Goal: Task Accomplishment & Management: Use online tool/utility

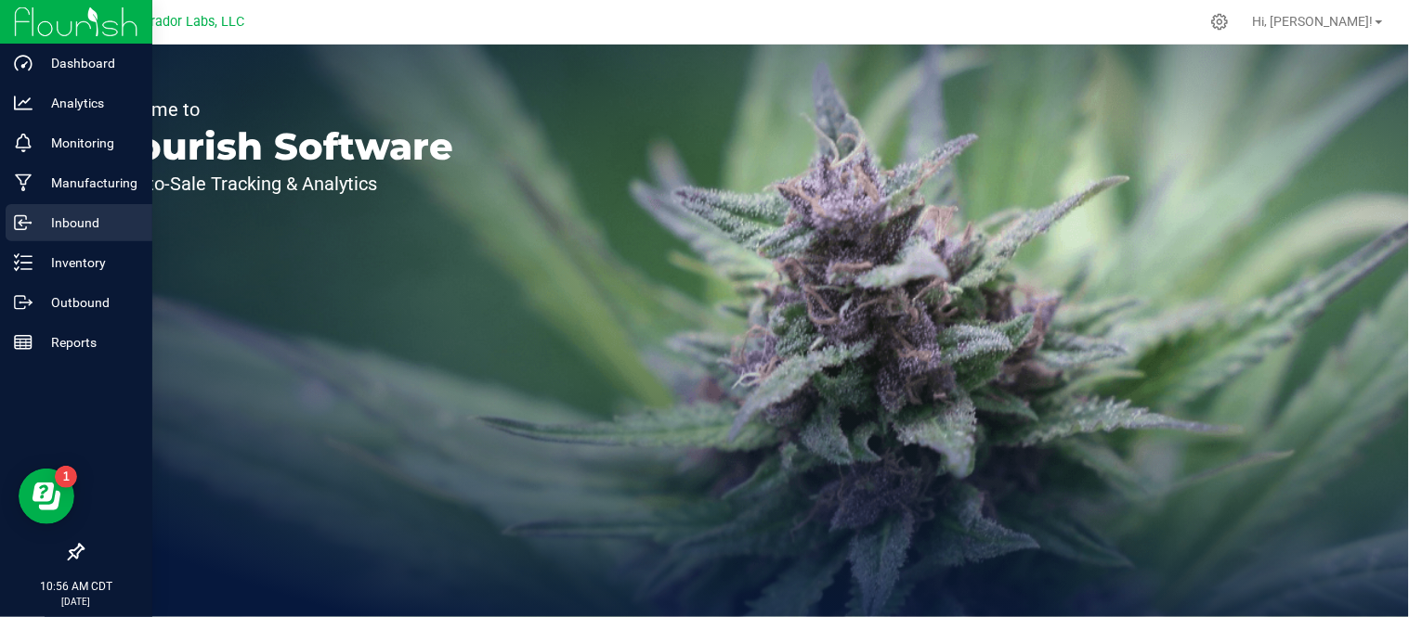
click at [72, 216] on p "Inbound" at bounding box center [87, 223] width 111 height 22
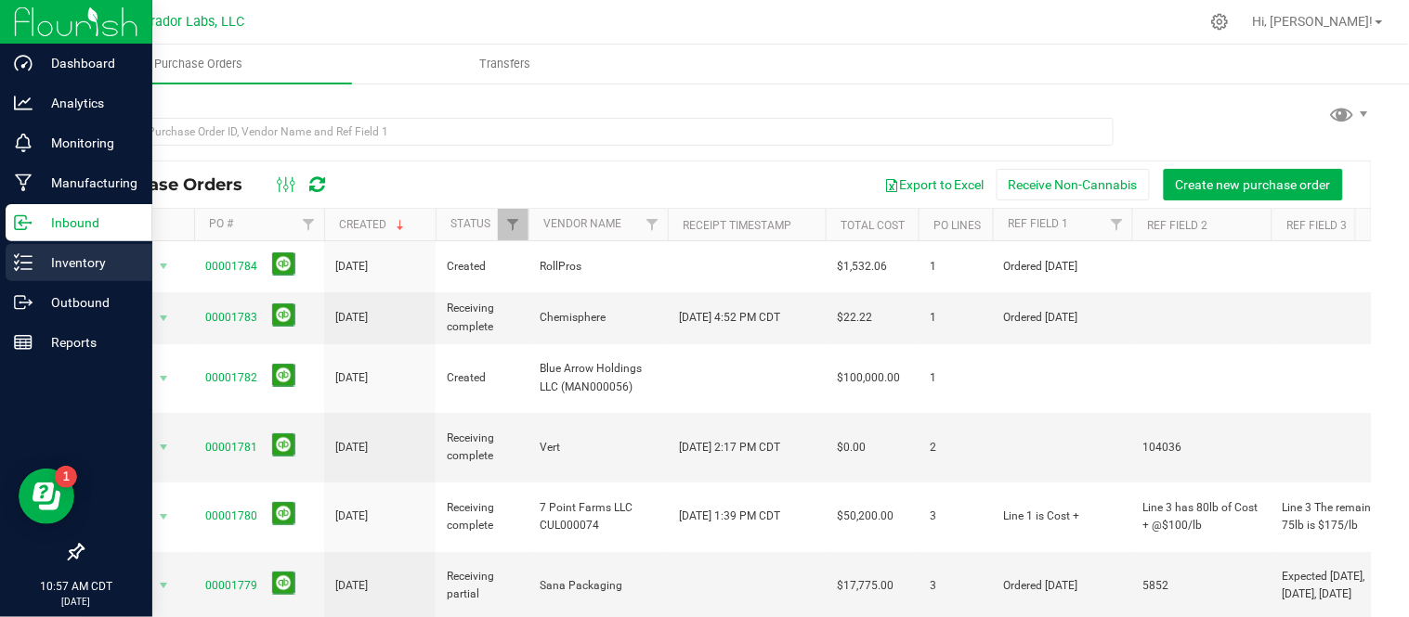
click at [46, 256] on p "Inventory" at bounding box center [87, 263] width 111 height 22
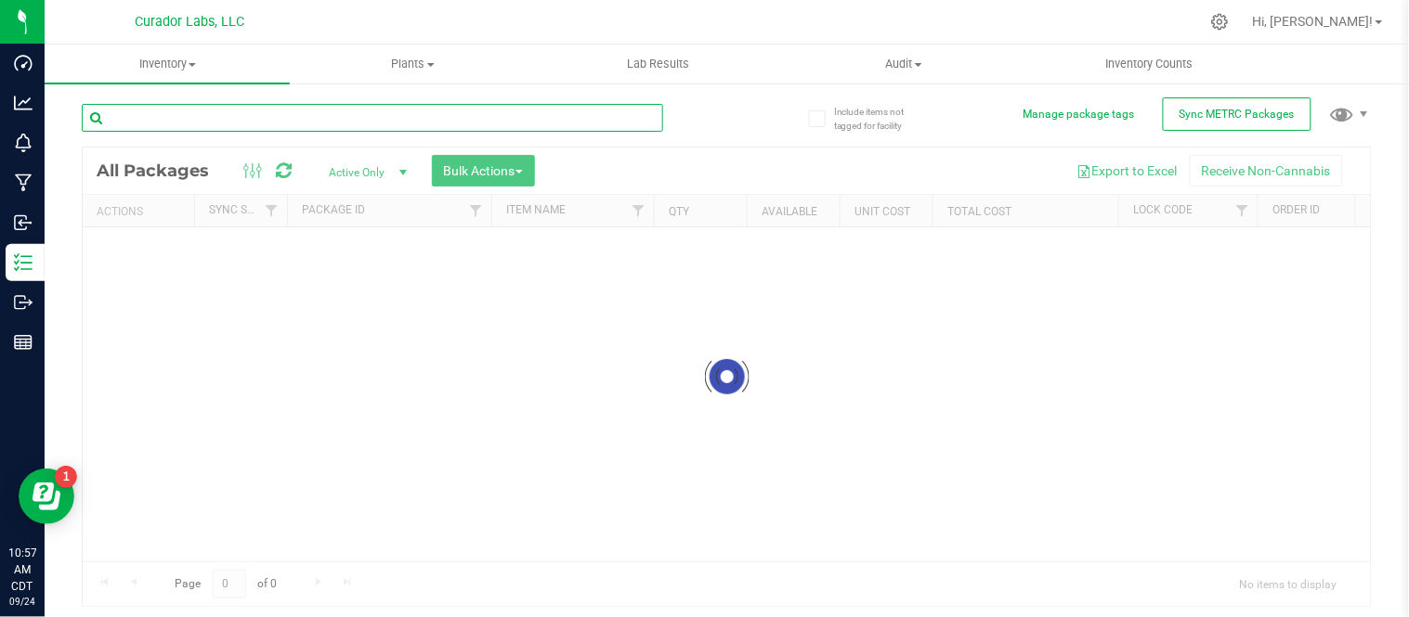
click at [279, 117] on input "text" at bounding box center [372, 118] width 581 height 28
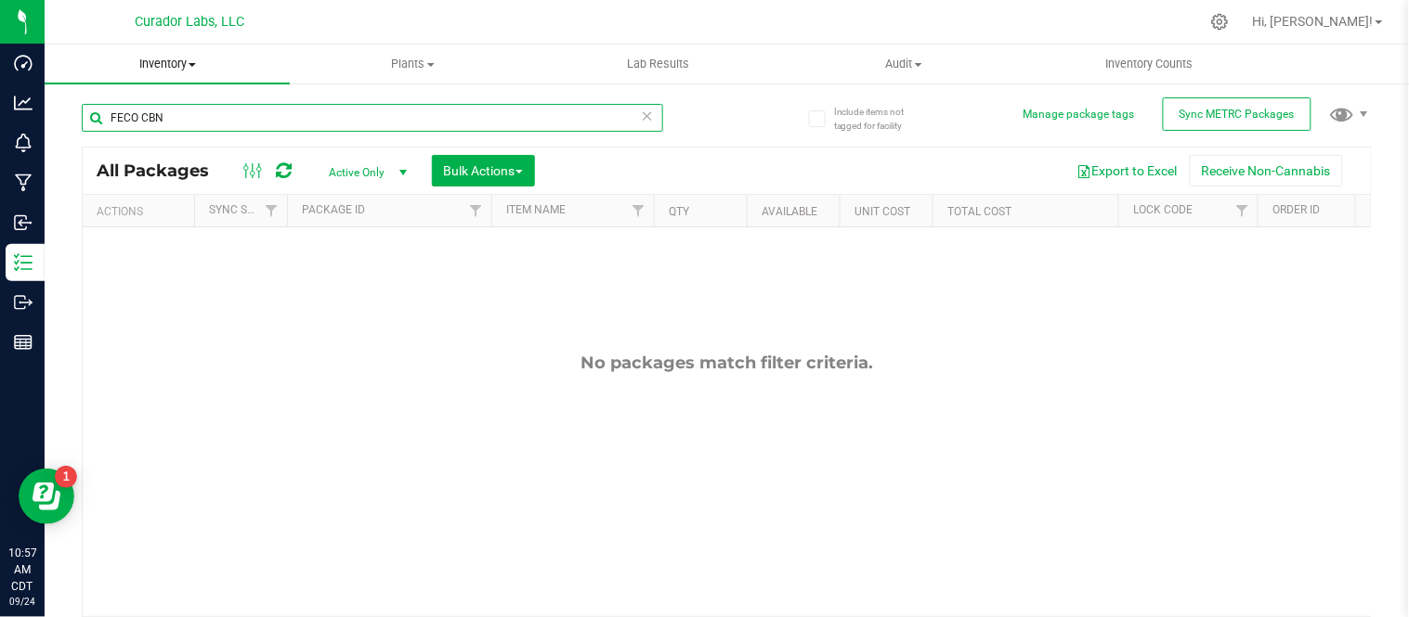
type input "FECO CBN"
click at [193, 63] on span at bounding box center [191, 65] width 7 height 4
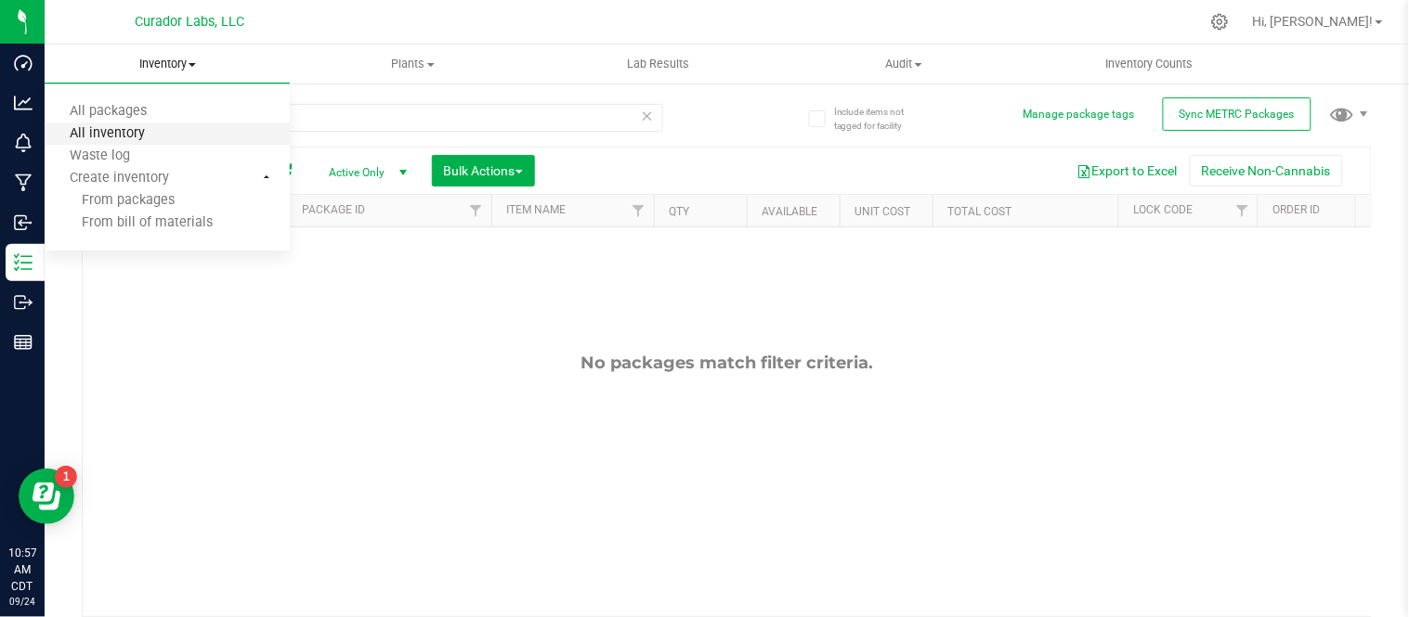
click at [152, 141] on span "All inventory" at bounding box center [107, 134] width 125 height 16
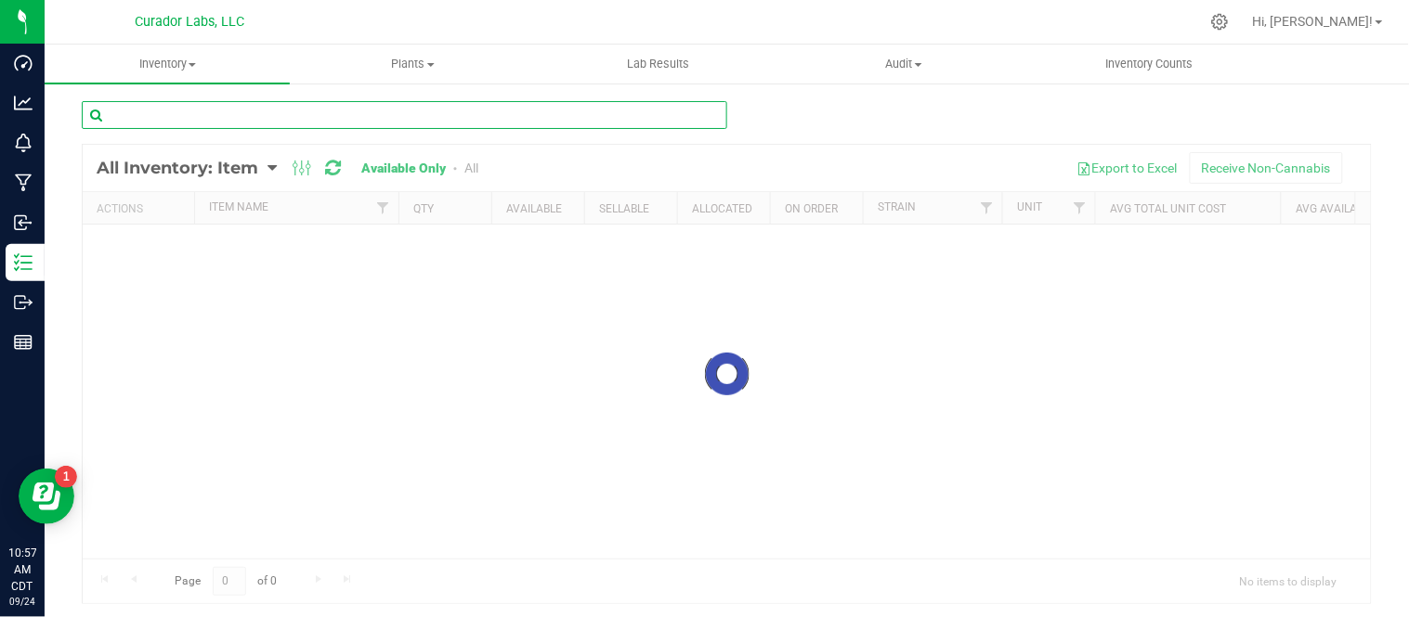
click at [299, 114] on input "text" at bounding box center [404, 115] width 645 height 28
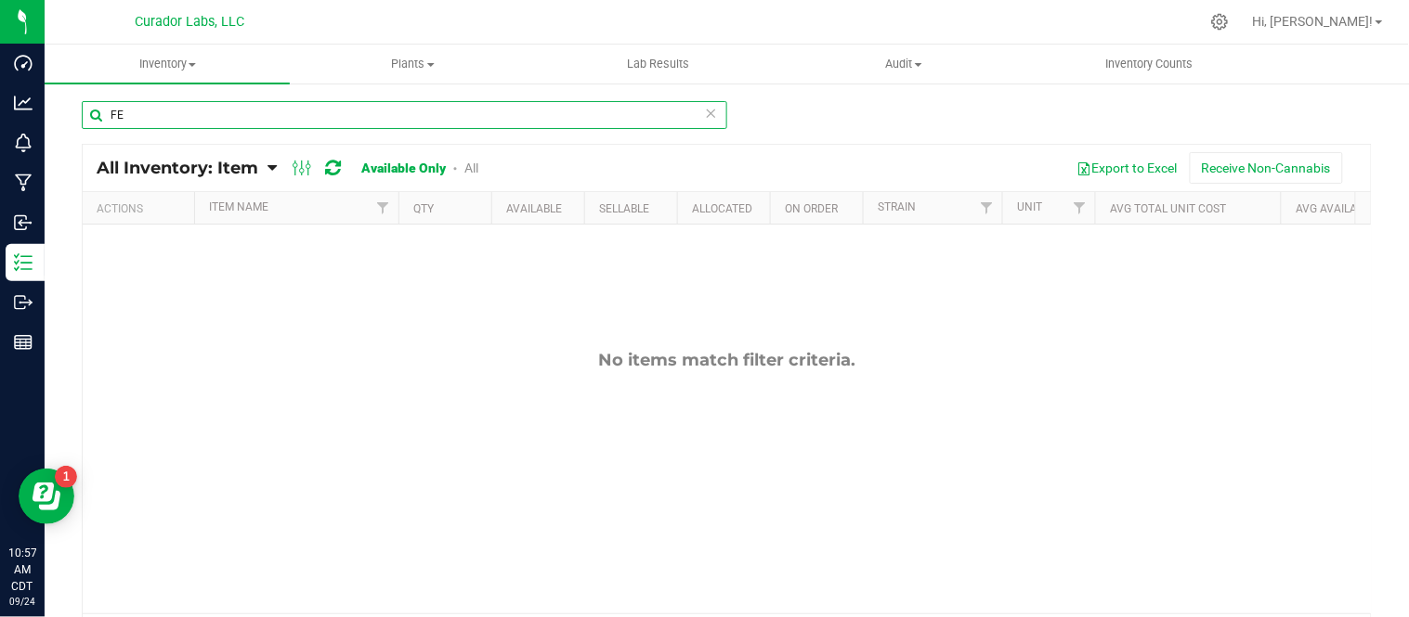
type input "F"
click at [132, 112] on input "CBN FECO" at bounding box center [404, 115] width 645 height 28
click at [135, 114] on input "CBN FECO" at bounding box center [404, 115] width 645 height 28
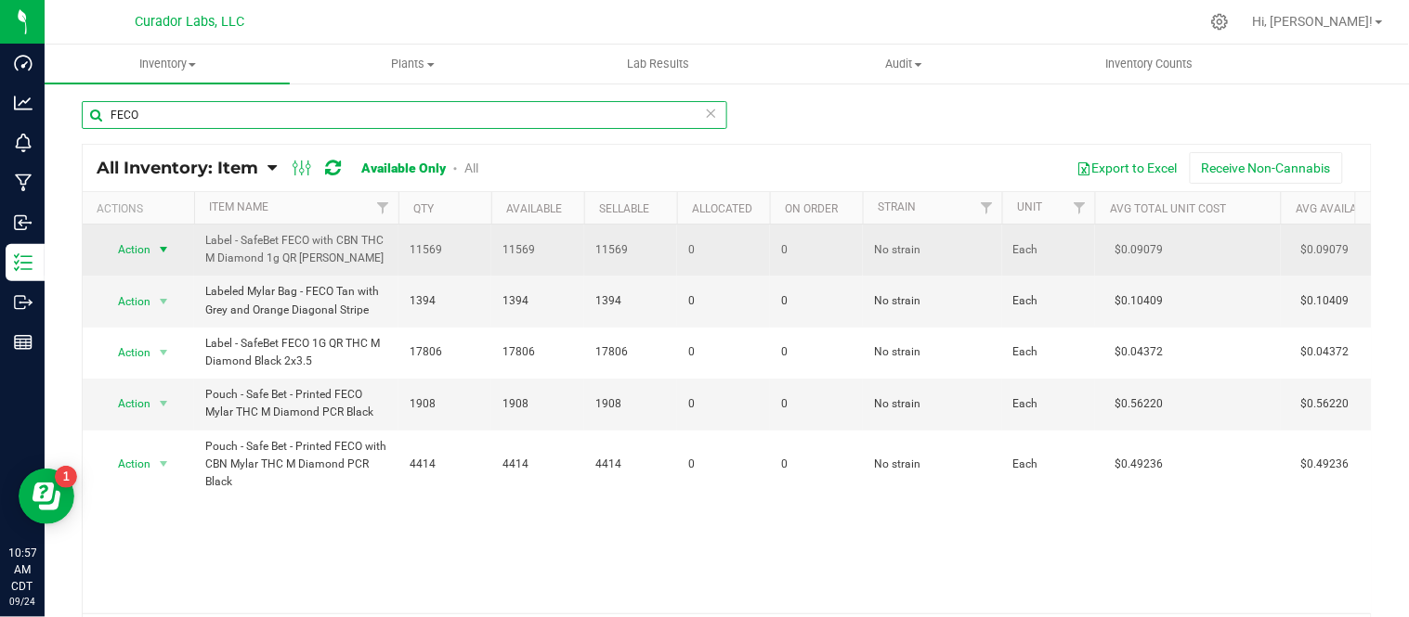
type input "FECO"
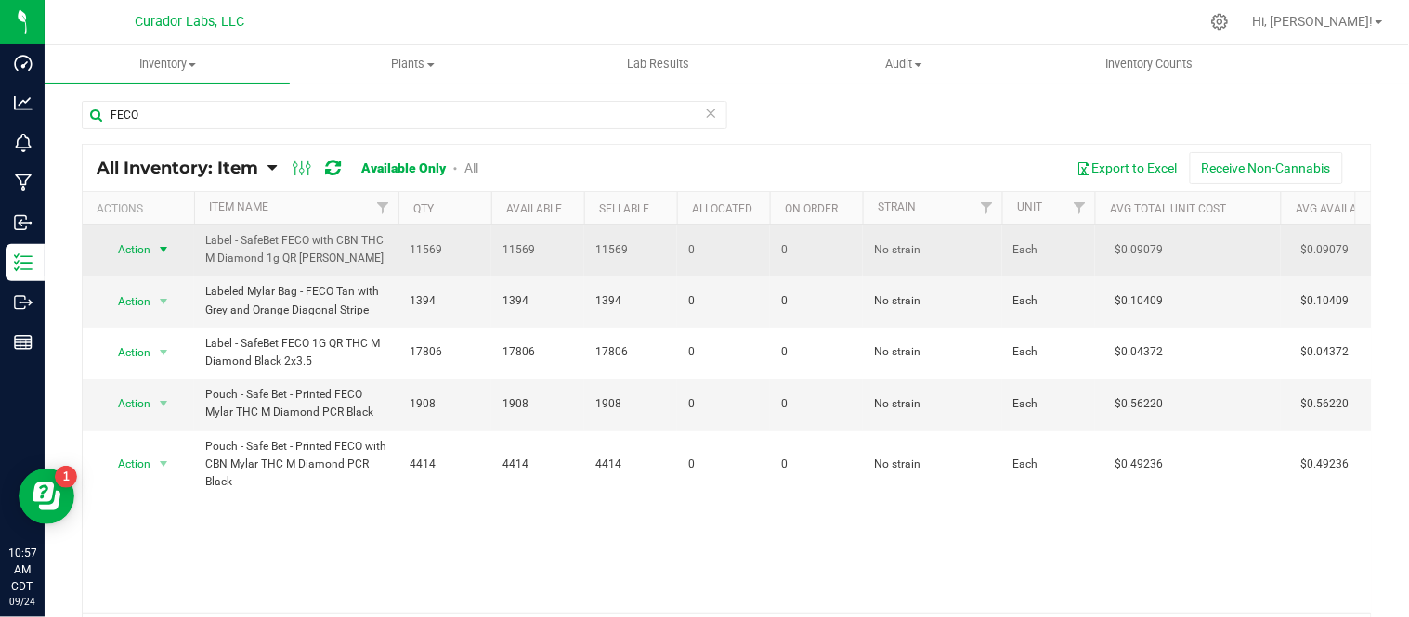
click at [163, 248] on span "select" at bounding box center [163, 249] width 15 height 15
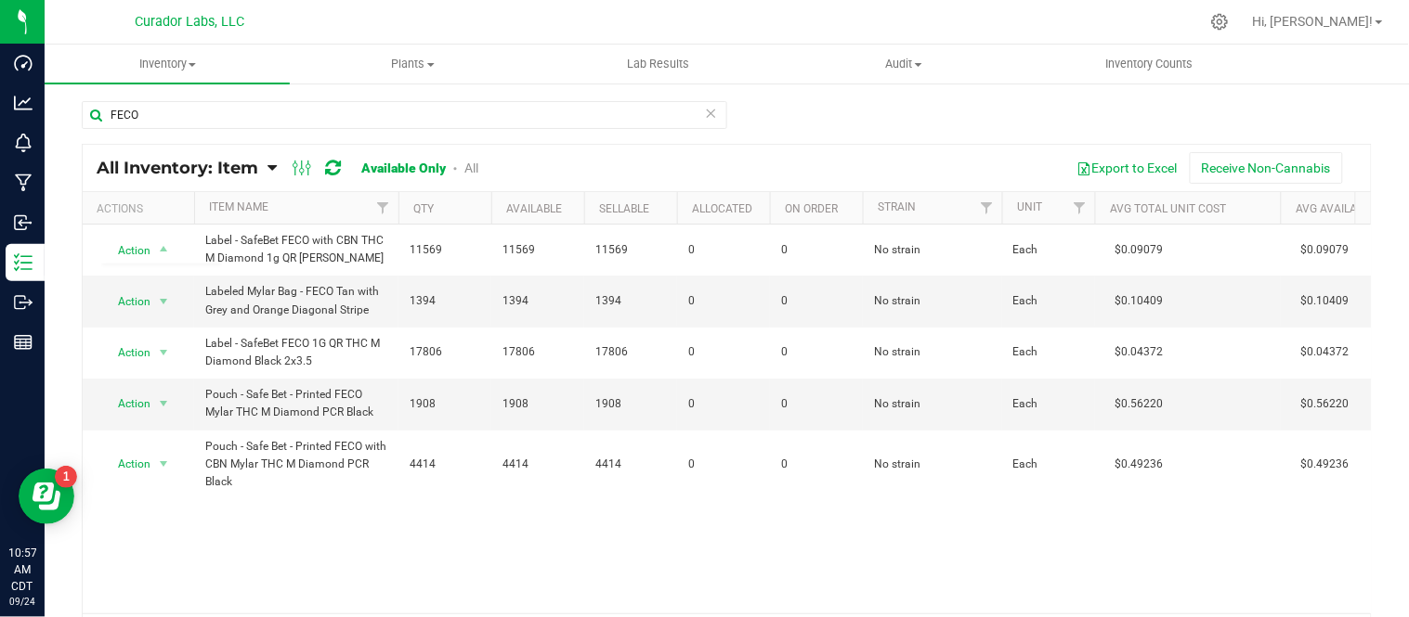
click at [365, 539] on div "Action Action Adjust qty Edit lots/costs Global inventory Locate inventory Prin…" at bounding box center [727, 419] width 1288 height 389
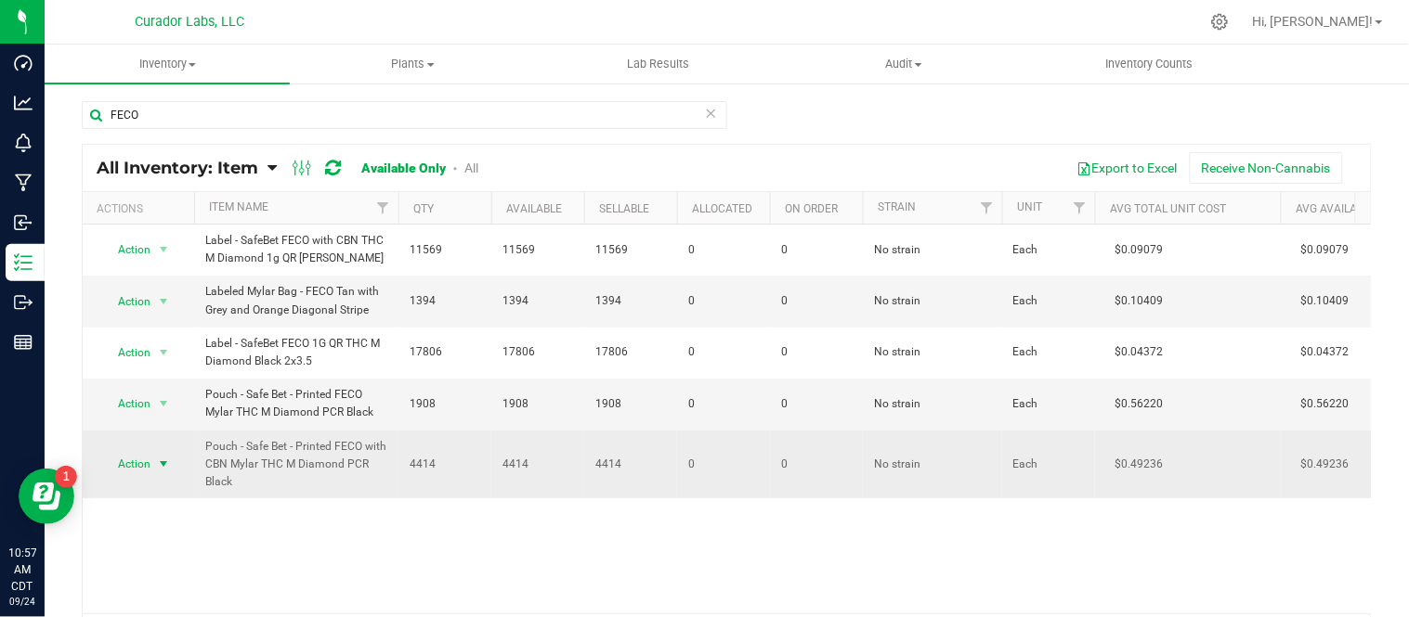
click at [168, 474] on span "select" at bounding box center [163, 464] width 23 height 26
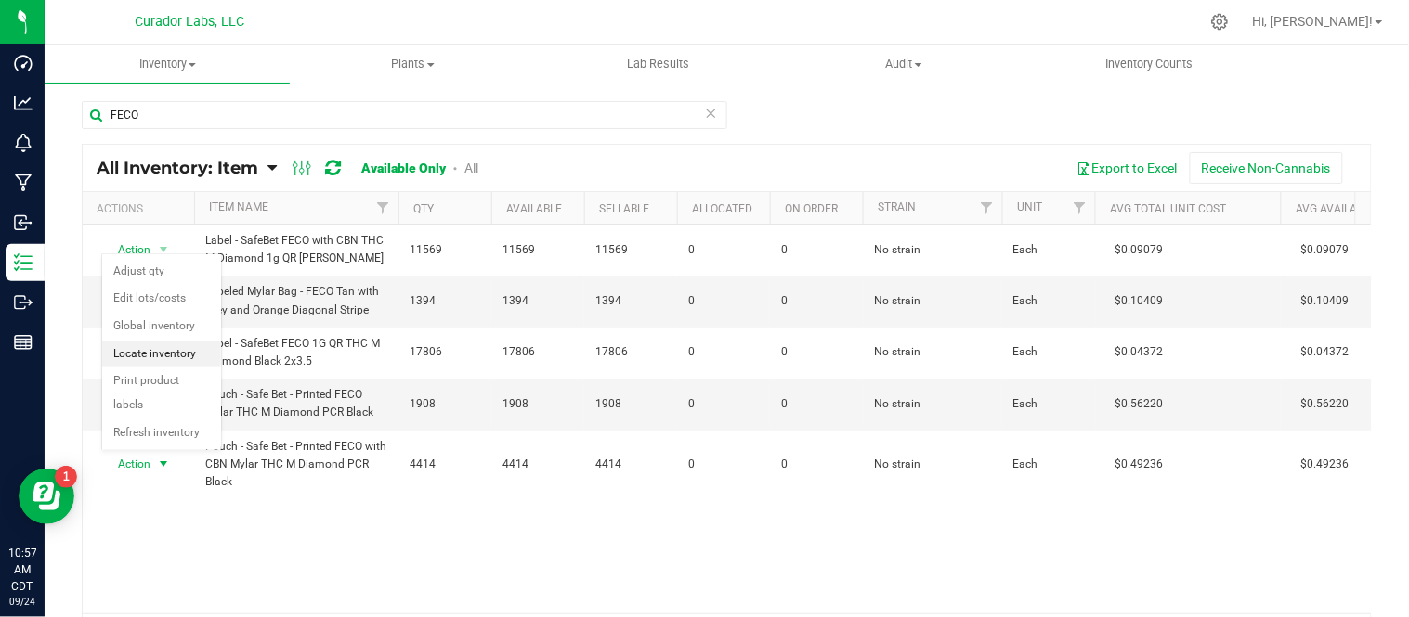
click at [170, 360] on li "Locate inventory" at bounding box center [161, 355] width 119 height 28
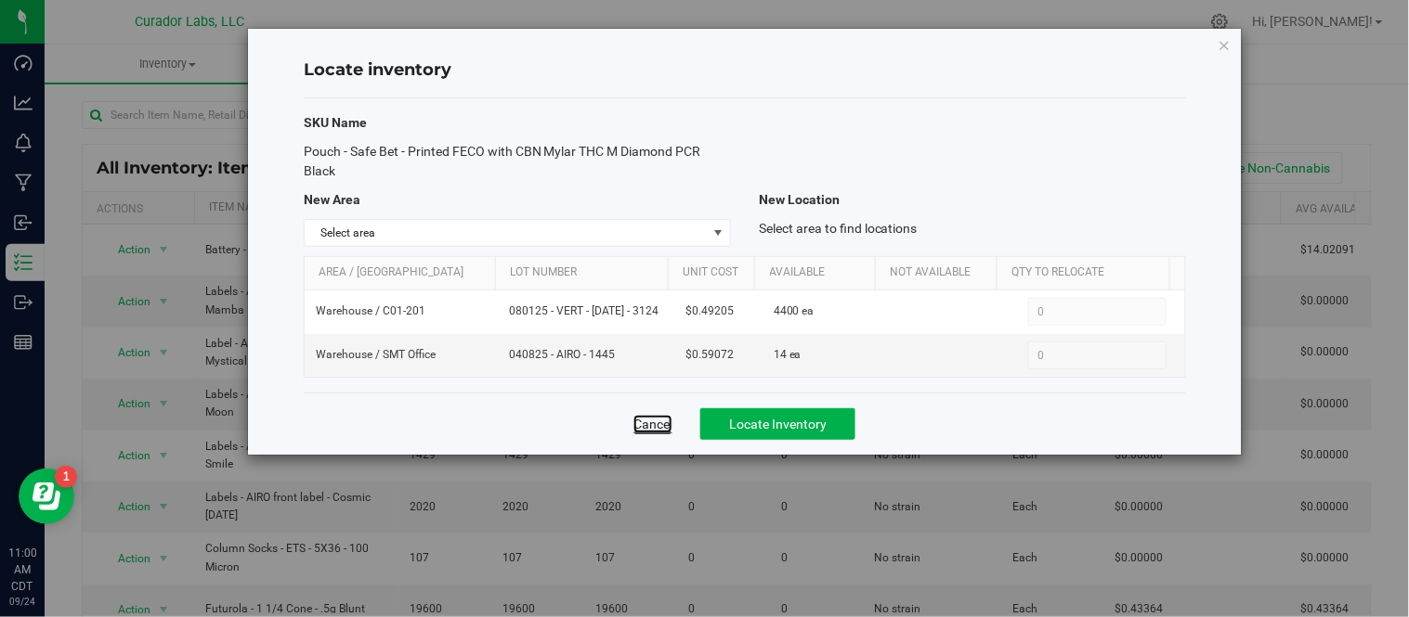
click at [661, 415] on link "Cancel" at bounding box center [652, 424] width 39 height 19
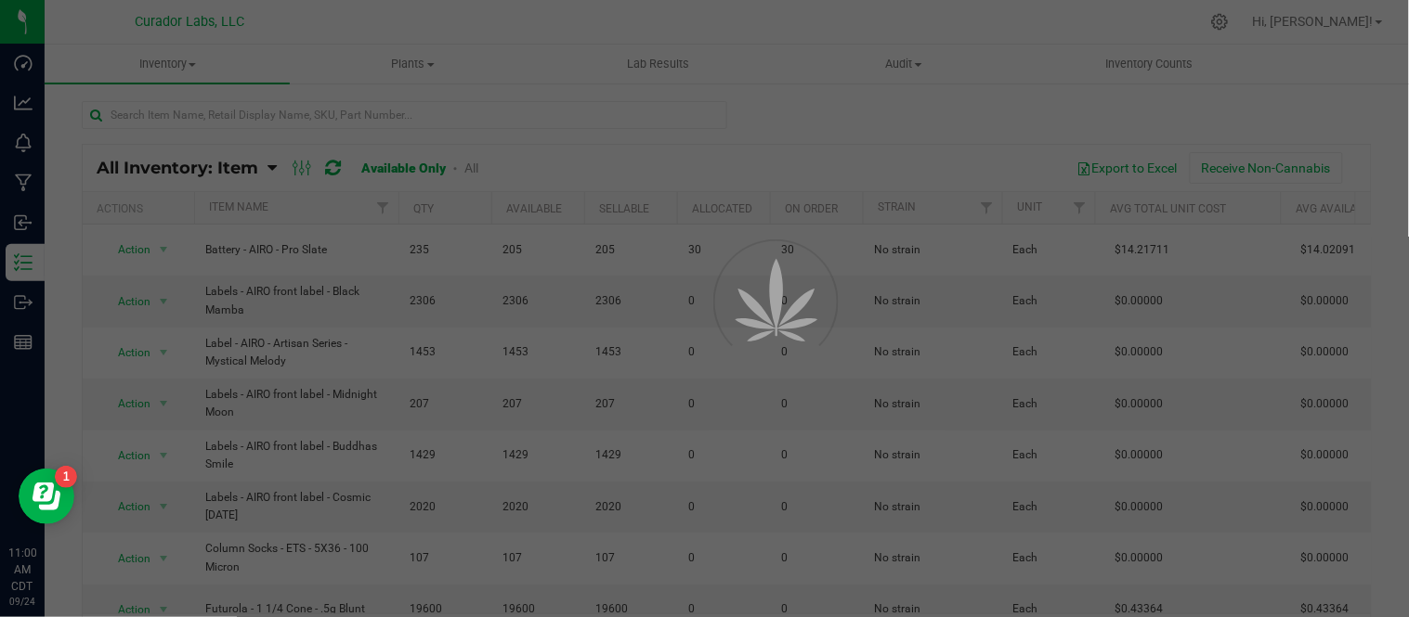
click at [661, 422] on div at bounding box center [704, 308] width 1409 height 617
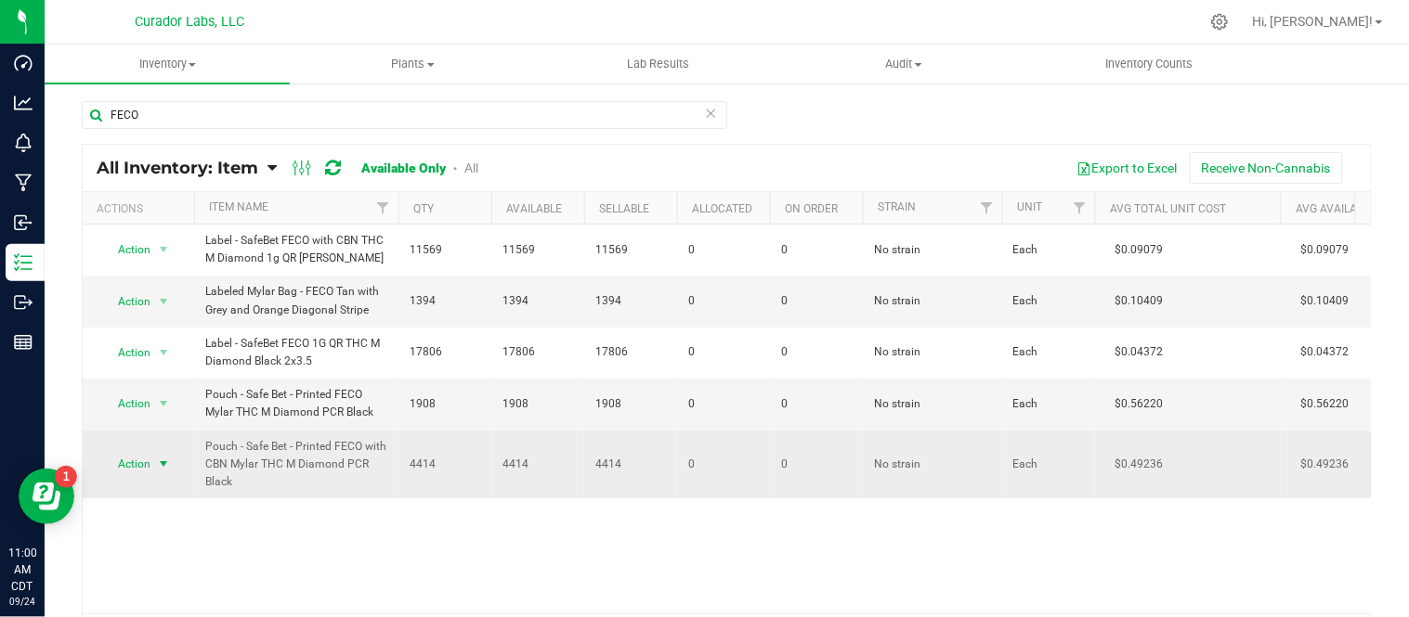
click at [167, 461] on span "select" at bounding box center [163, 464] width 15 height 15
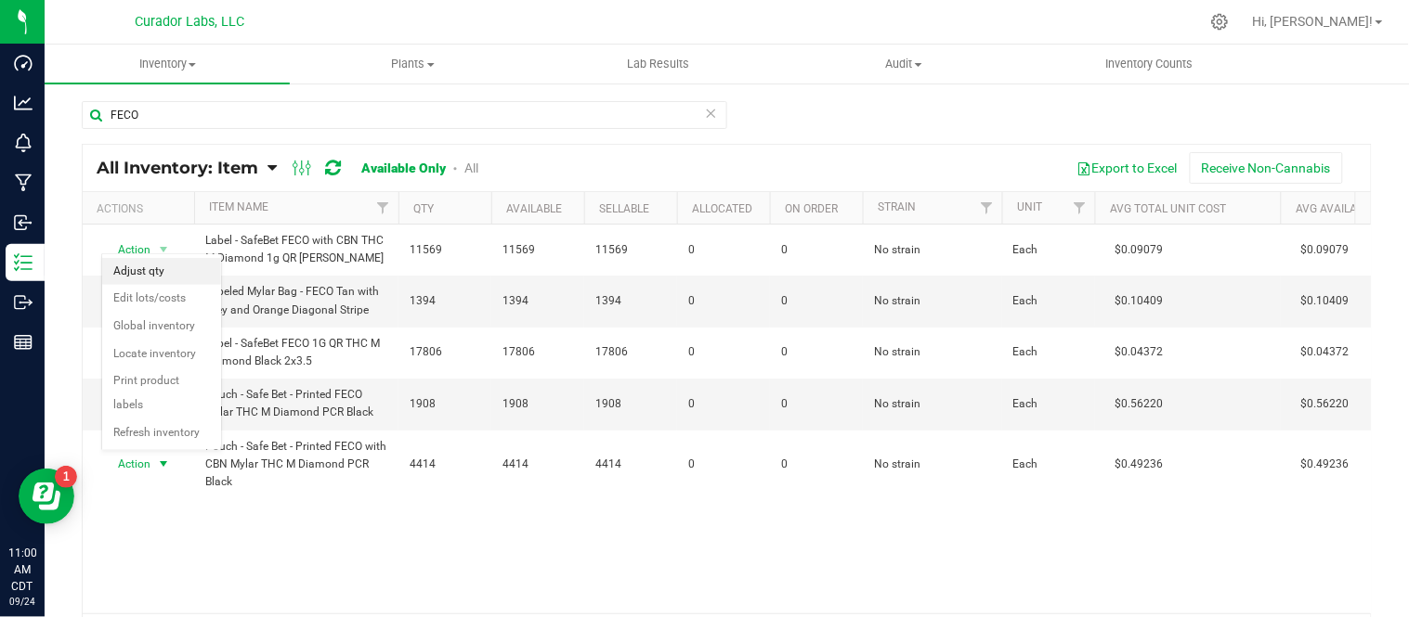
click at [155, 269] on li "Adjust qty" at bounding box center [161, 272] width 119 height 28
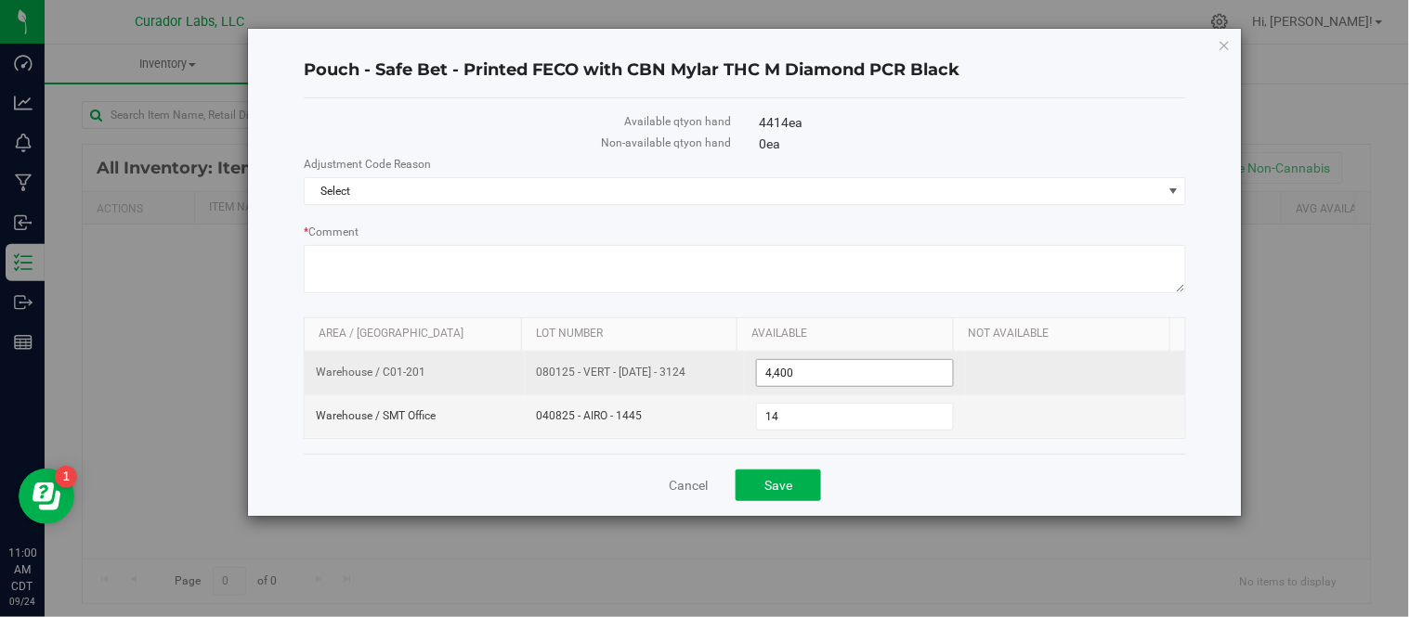
click at [812, 367] on span "4,400 4400" at bounding box center [855, 373] width 198 height 28
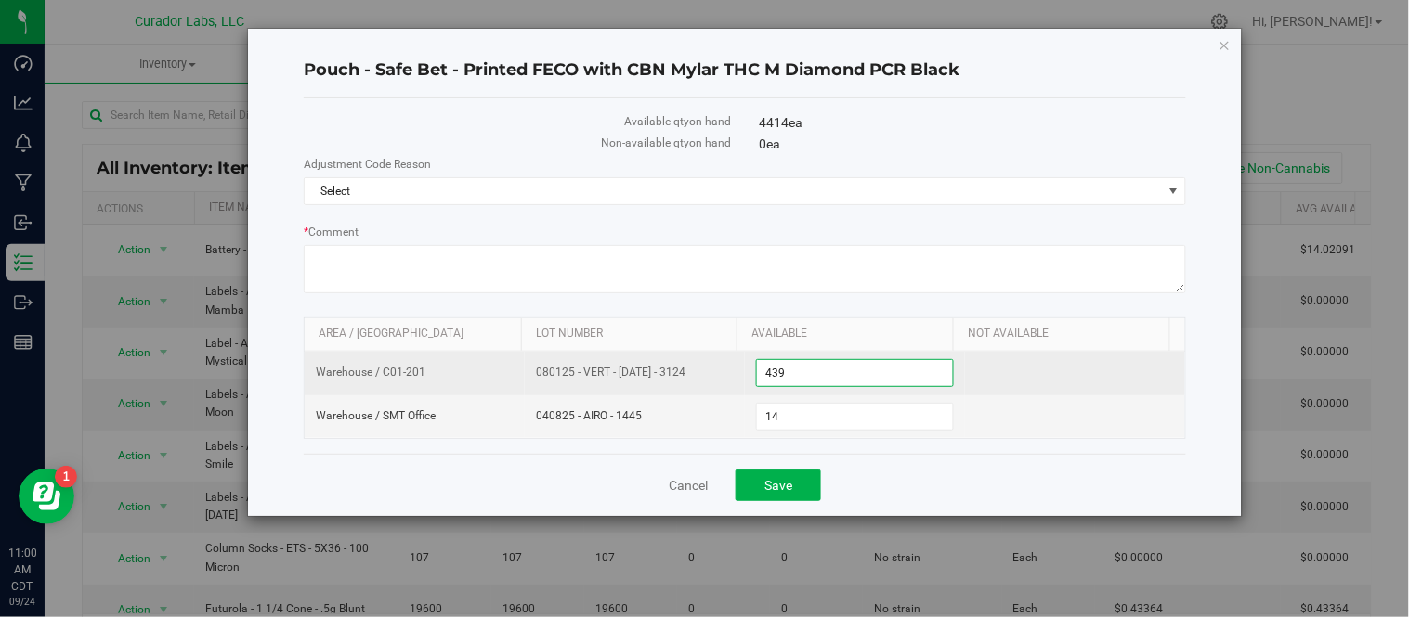
type input "4398"
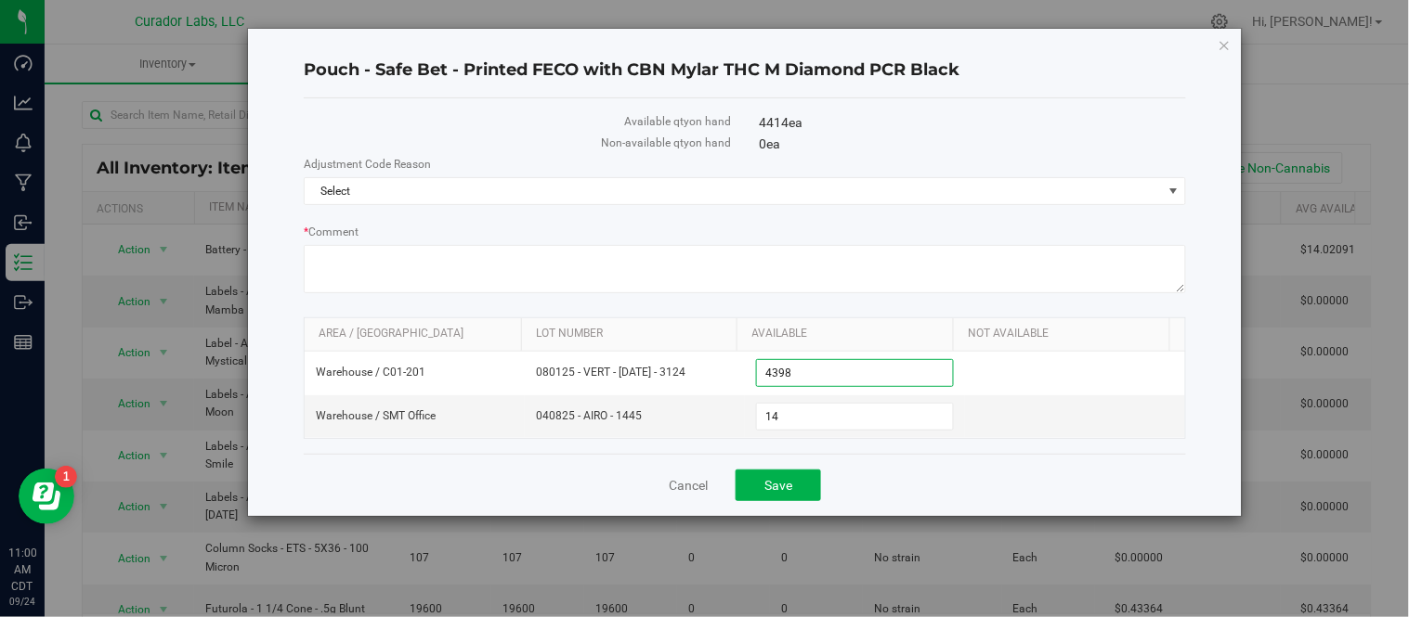
type input "4,398"
click at [1026, 500] on div "Cancel Save" at bounding box center [745, 485] width 882 height 62
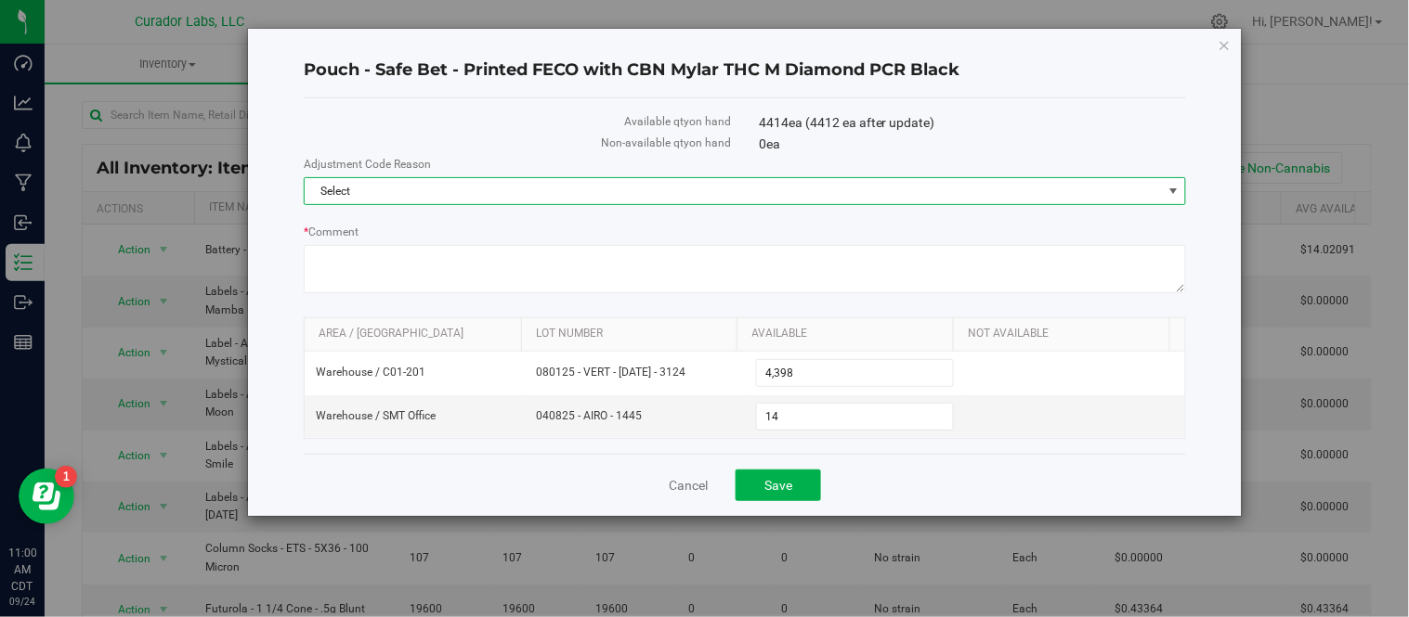
click at [899, 188] on span "Select" at bounding box center [733, 191] width 857 height 26
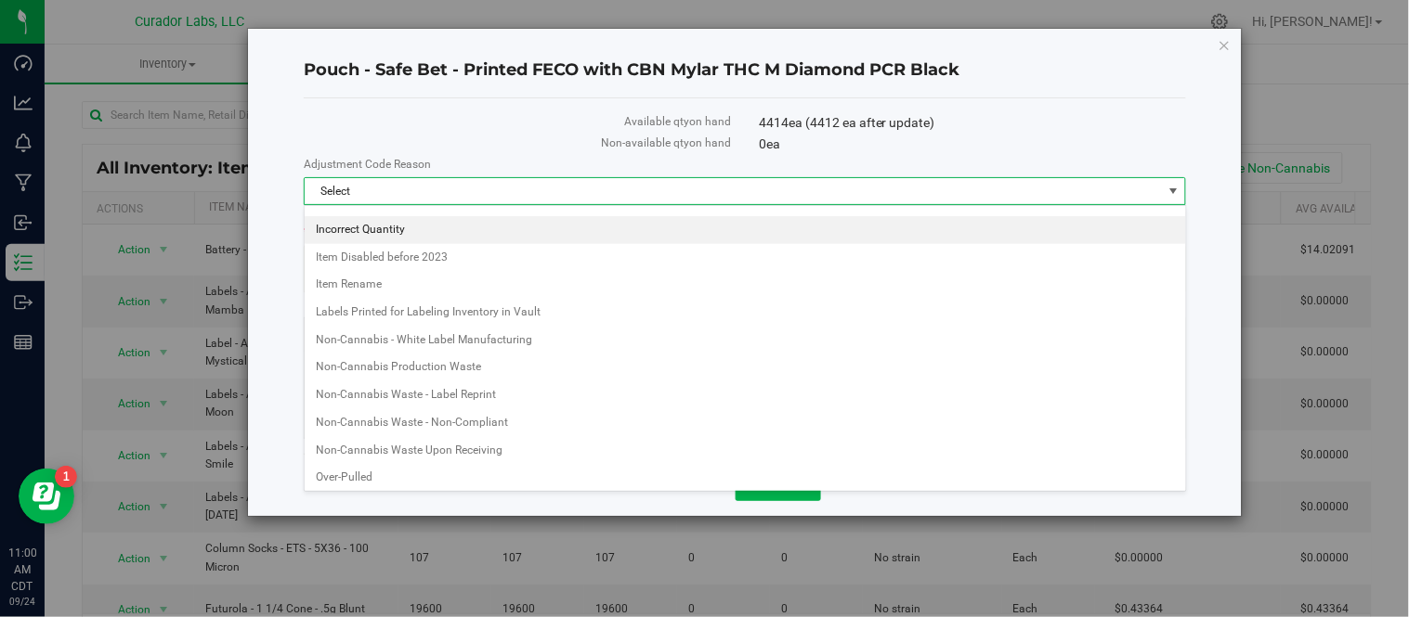
scroll to position [387, 0]
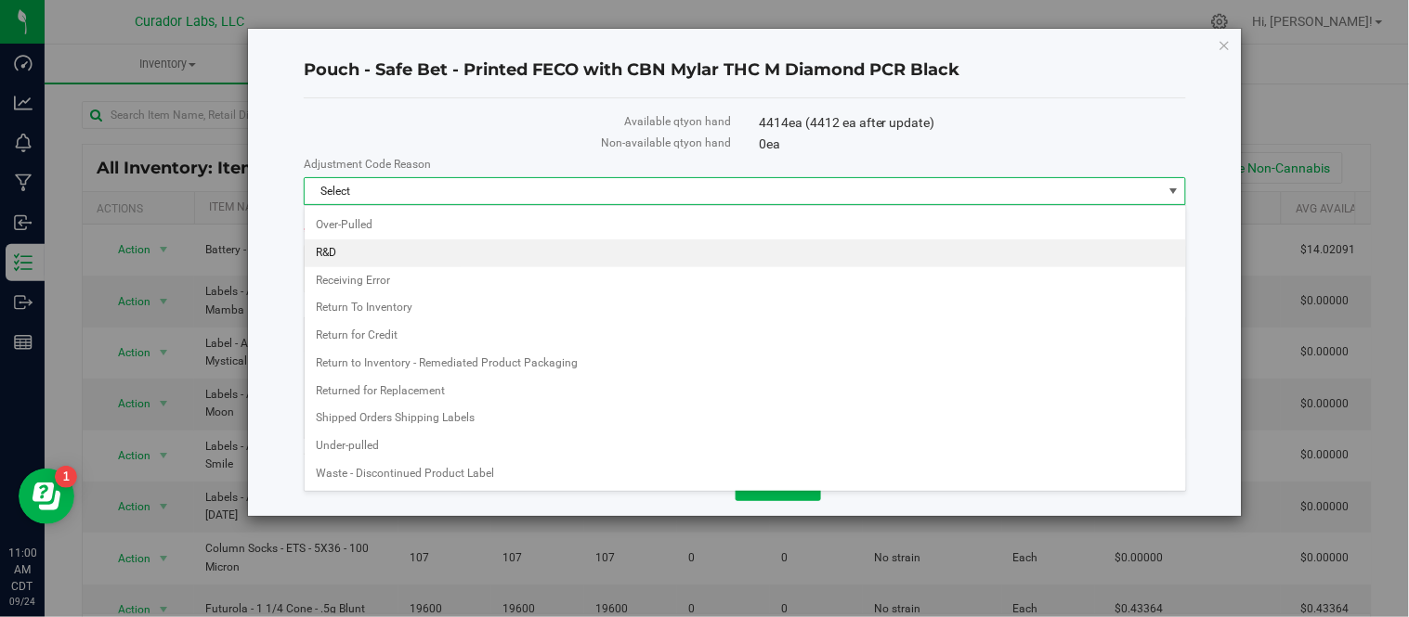
click at [348, 252] on li "R&D" at bounding box center [745, 254] width 881 height 28
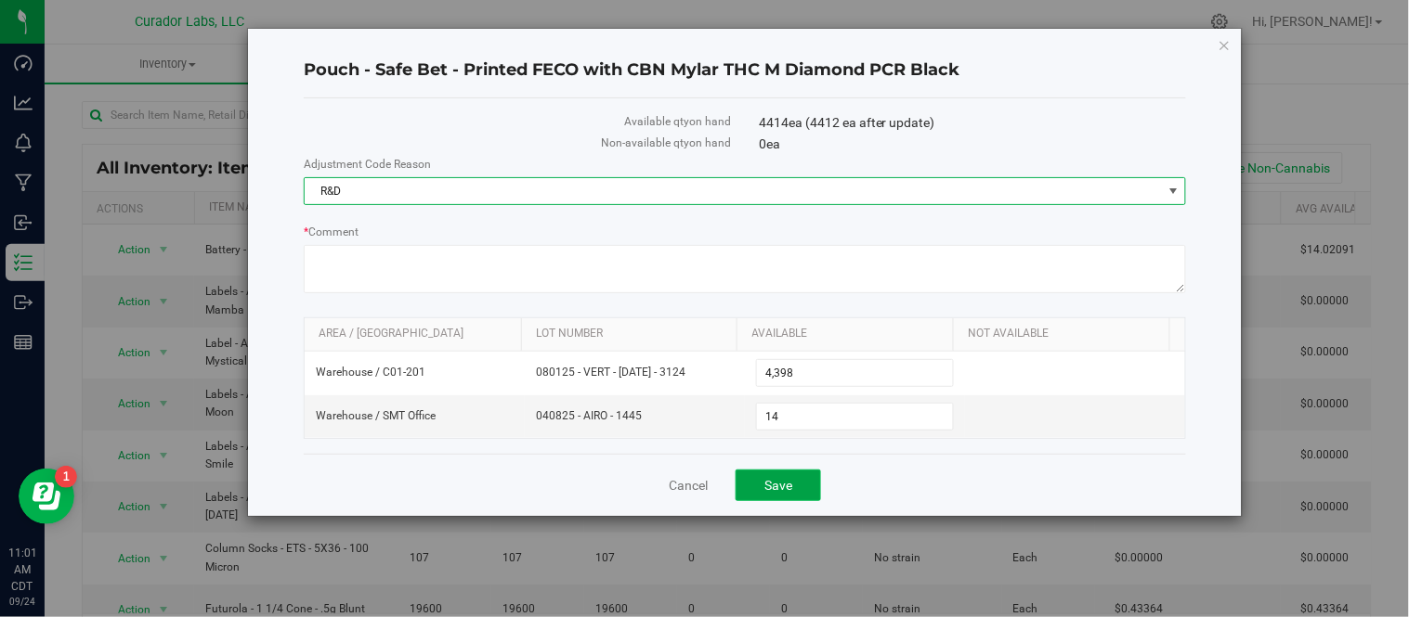
click at [791, 488] on span "Save" at bounding box center [778, 485] width 28 height 15
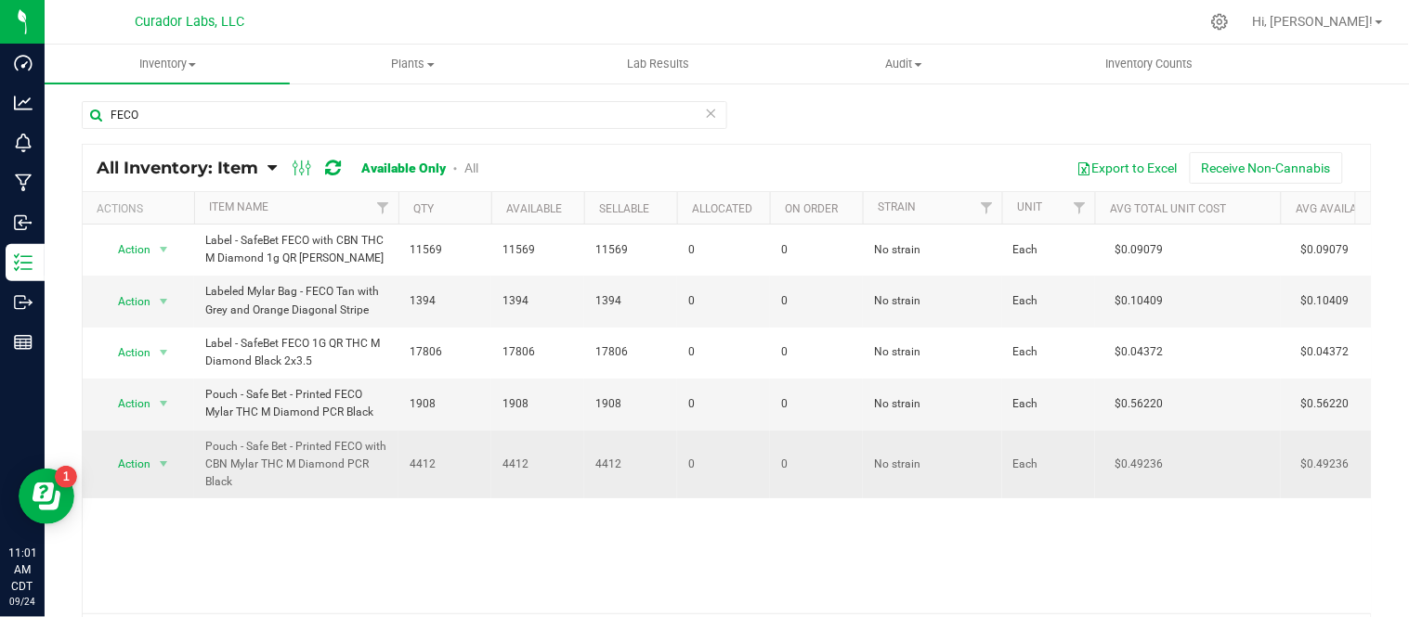
drag, startPoint x: 204, startPoint y: 448, endPoint x: 298, endPoint y: 480, distance: 99.3
click at [298, 485] on span "Pouch - Safe Bet - Printed FECO with CBN Mylar THC M Diamond PCR Black" at bounding box center [296, 465] width 182 height 54
copy span "Pouch - Safe Bet - Printed FECO with CBN Mylar THC M Diamond PCR Black"
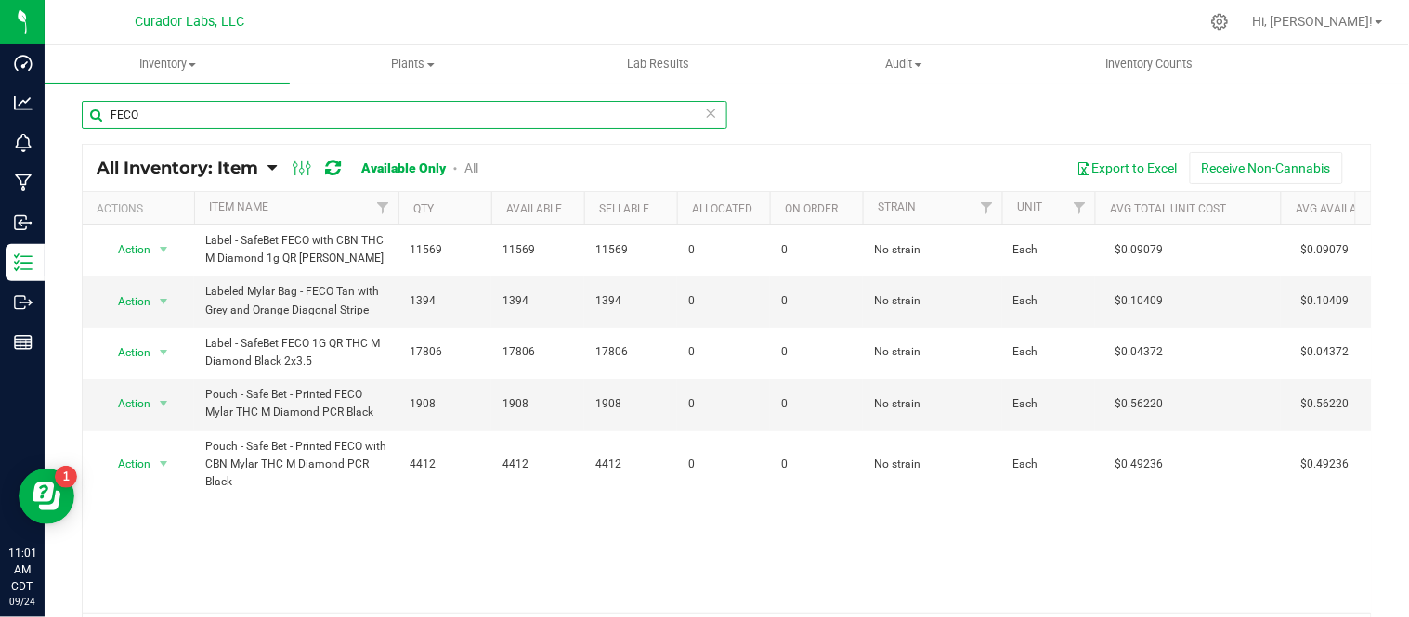
drag, startPoint x: 331, startPoint y: 113, endPoint x: 98, endPoint y: 97, distance: 232.7
click at [98, 97] on div "FECO All Inventory: Item Item Summary Item (default) Item by Strain Item by Loc…" at bounding box center [727, 372] width 1364 height 580
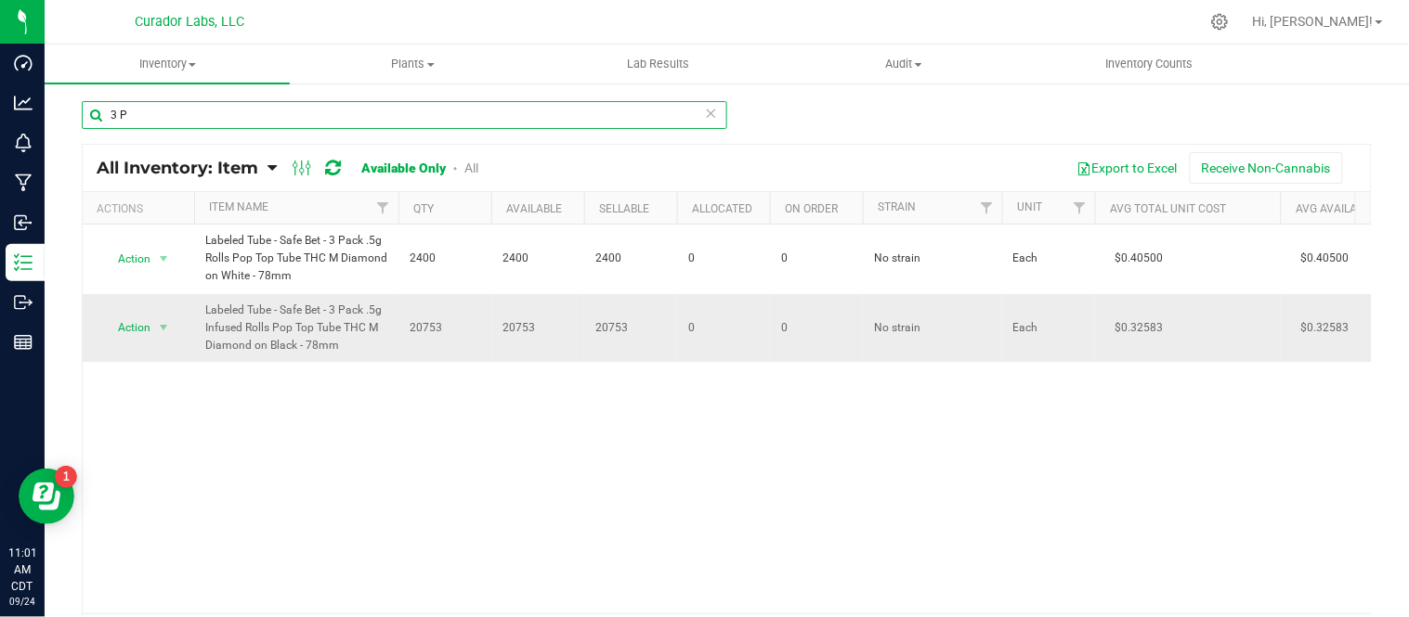
type input "3 P"
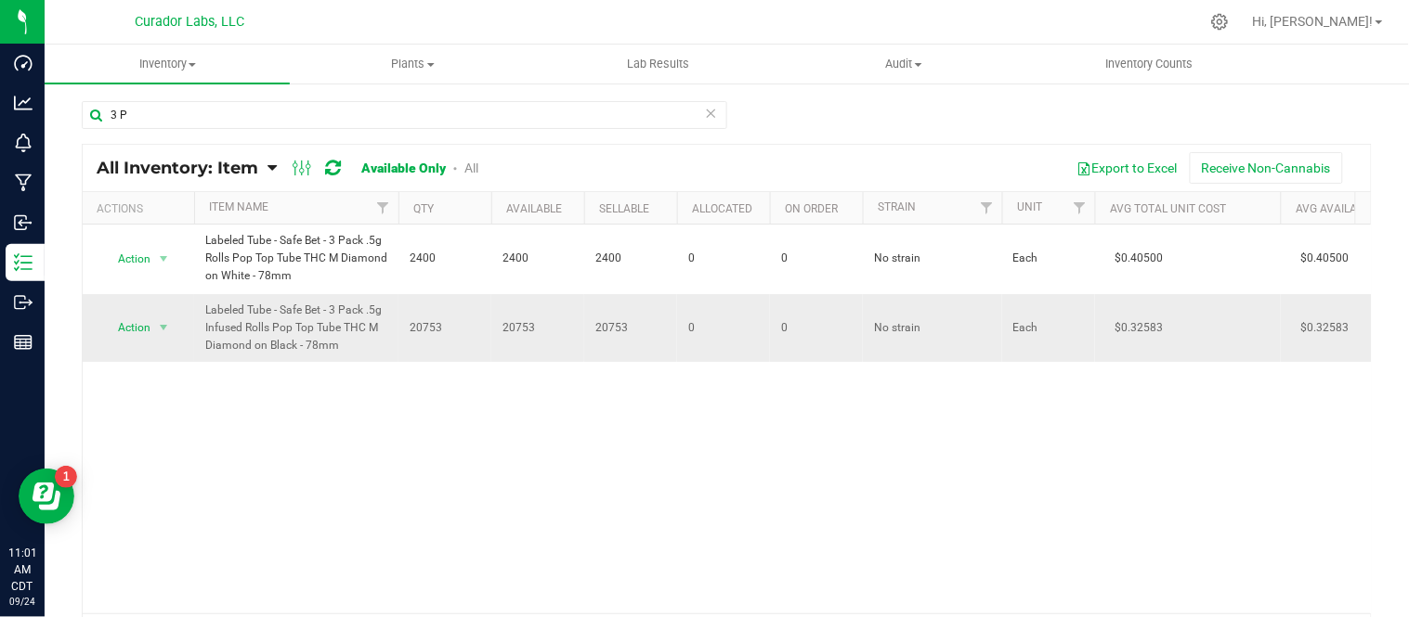
drag, startPoint x: 204, startPoint y: 312, endPoint x: 337, endPoint y: 357, distance: 140.1
click at [337, 357] on td "Labeled Tube - Safe Bet - 3 Pack .5g Infused Rolls Pop Top Tube THC M Diamond o…" at bounding box center [296, 328] width 204 height 69
copy span "Labeled Tube - Safe Bet - 3 Pack .5g Infused Rolls Pop Top Tube THC M Diamond o…"
click at [533, 162] on div "Export to Excel Receive Non-Cannabis" at bounding box center [931, 168] width 851 height 32
click at [707, 108] on icon at bounding box center [711, 112] width 13 height 22
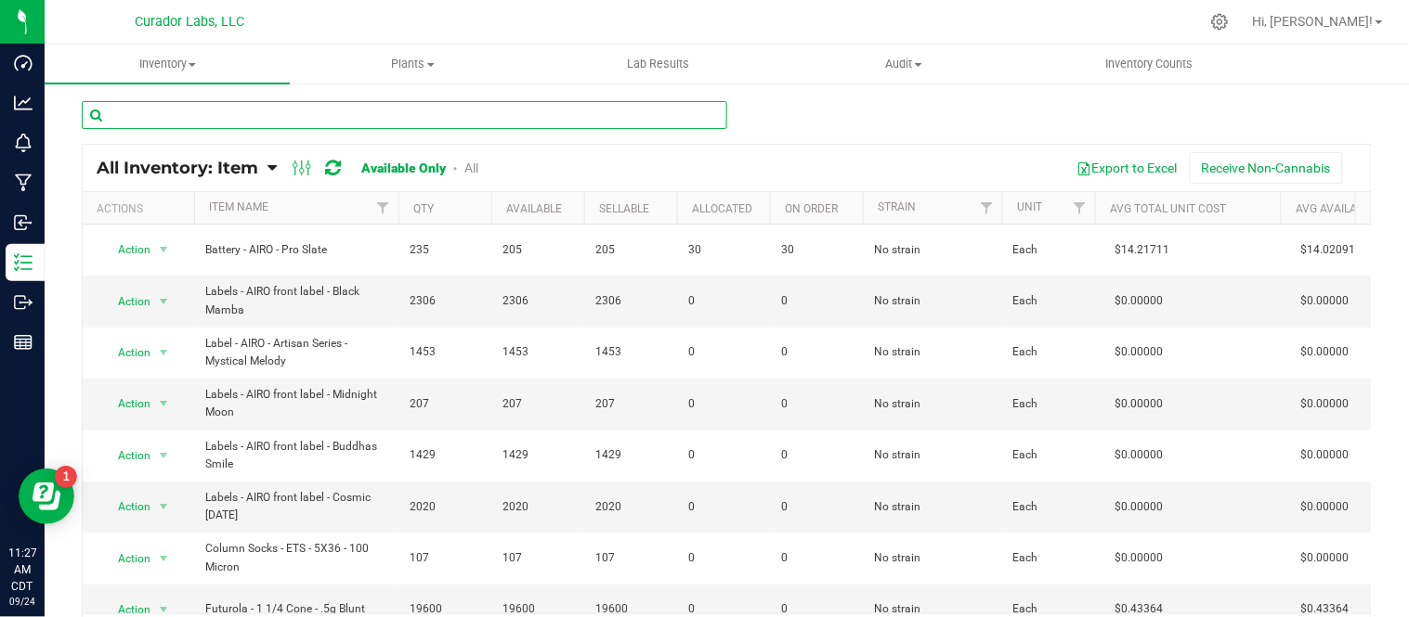
click at [258, 125] on input "text" at bounding box center [404, 115] width 645 height 28
paste input "Case box - HeadChange Safe Bet - Terps Up White on Black - 4x4x4"
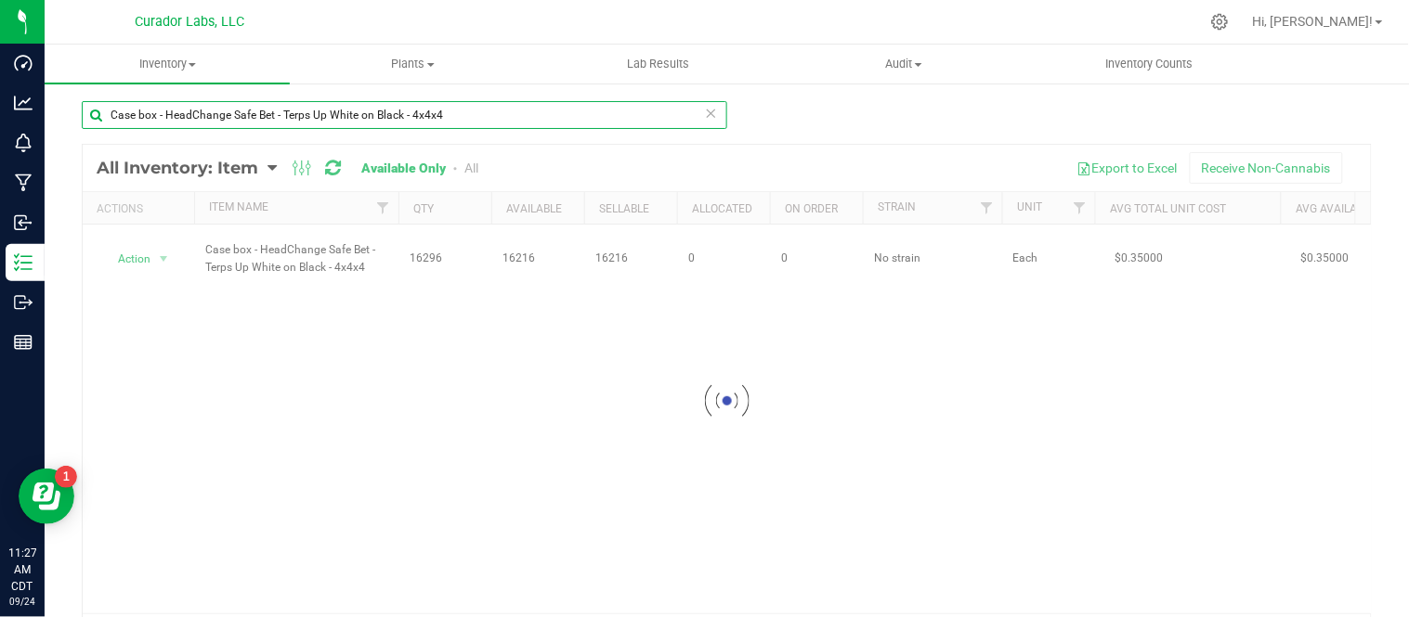
type input "Case box - HeadChange Safe Bet - Terps Up White on Black - 4x4x4"
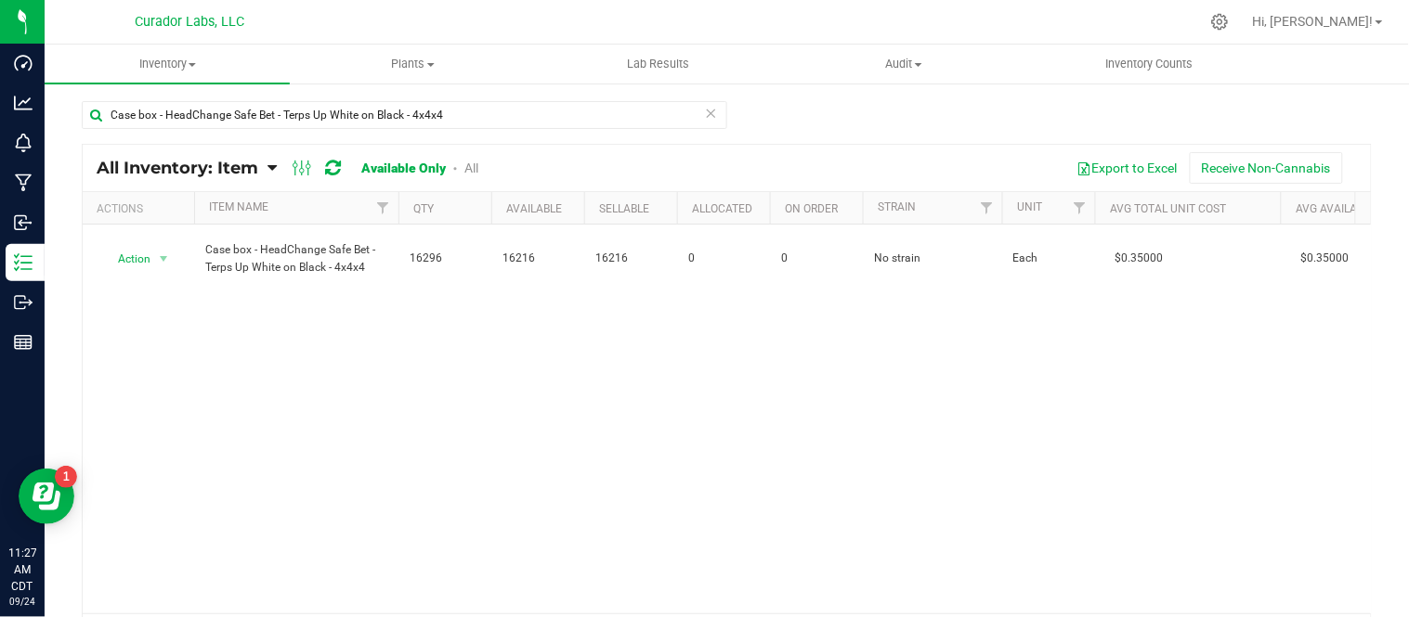
click at [705, 117] on icon at bounding box center [711, 112] width 13 height 22
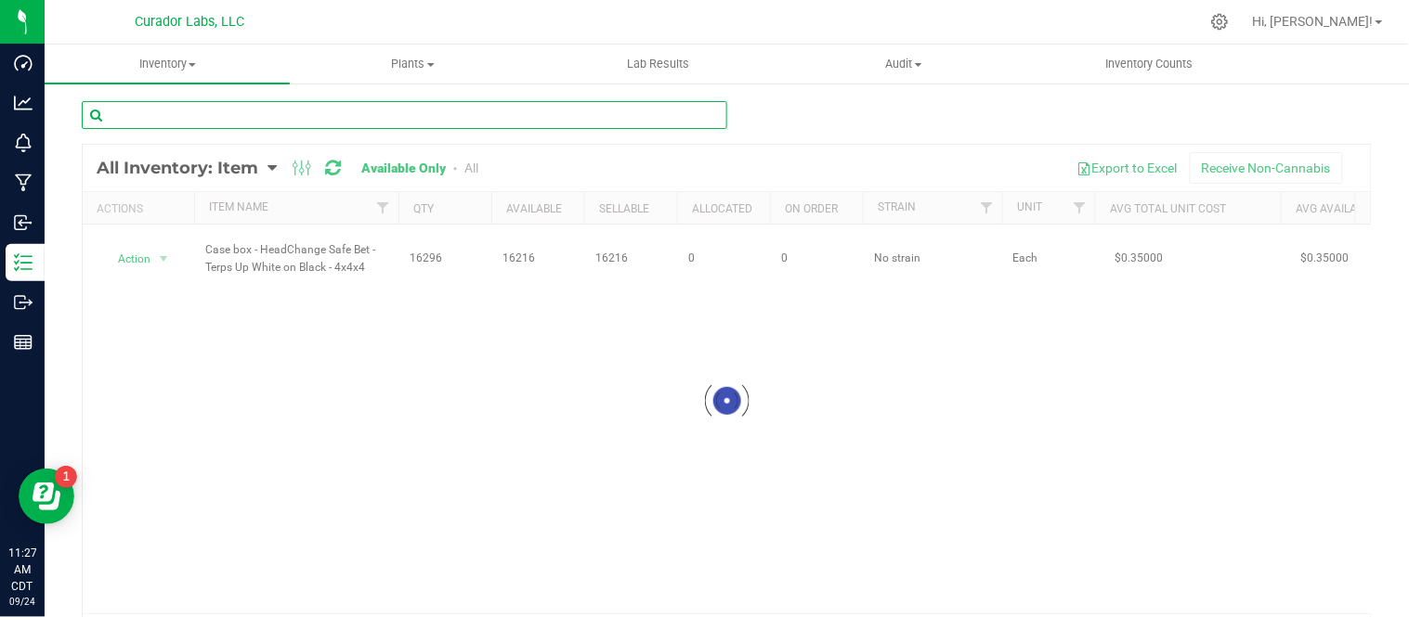
click at [594, 105] on input "text" at bounding box center [404, 115] width 645 height 28
paste input "Mouthpiece - HeadChange - Live Resin Ceramic Barrel Black"
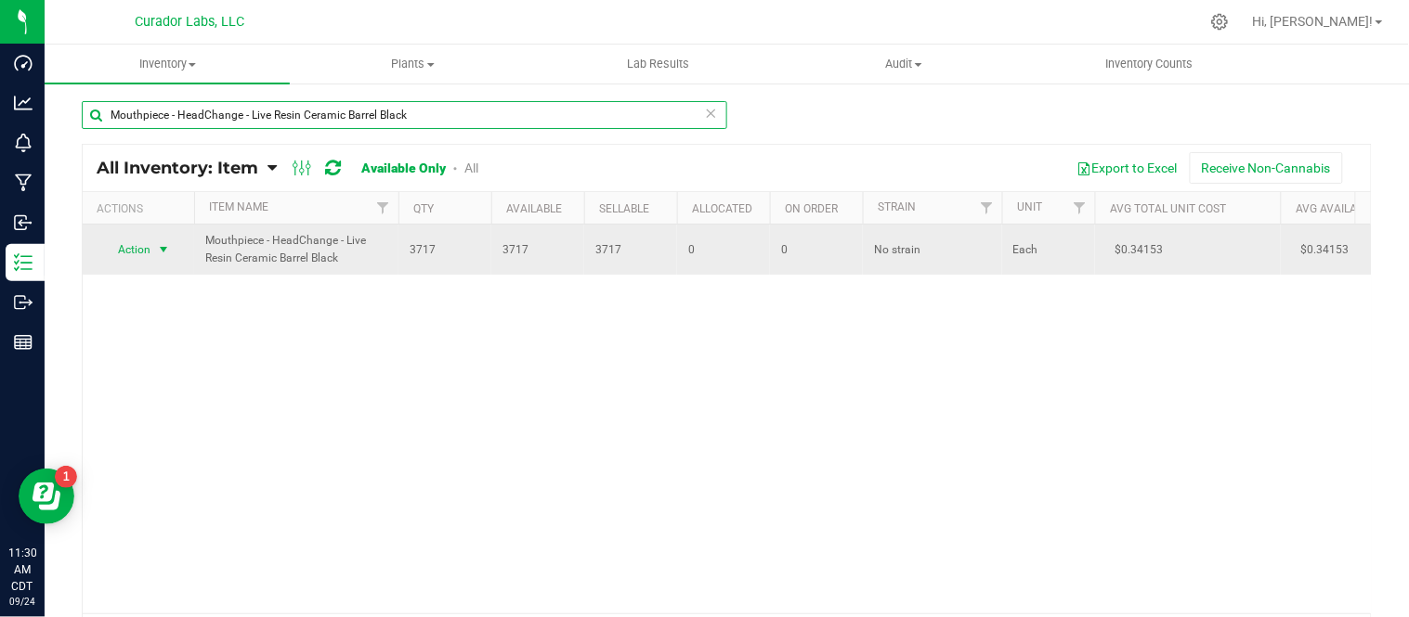
type input "Mouthpiece - HeadChange - Live Resin Ceramic Barrel Black"
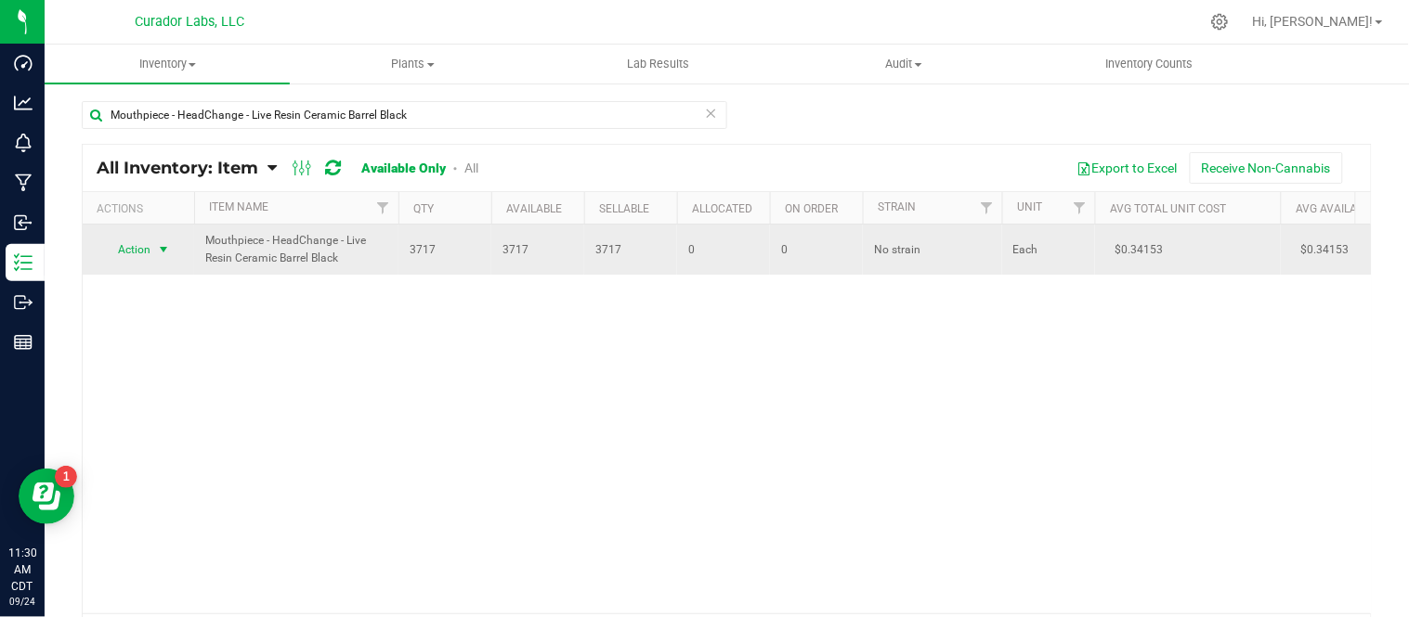
click at [169, 258] on span "select" at bounding box center [163, 250] width 23 height 26
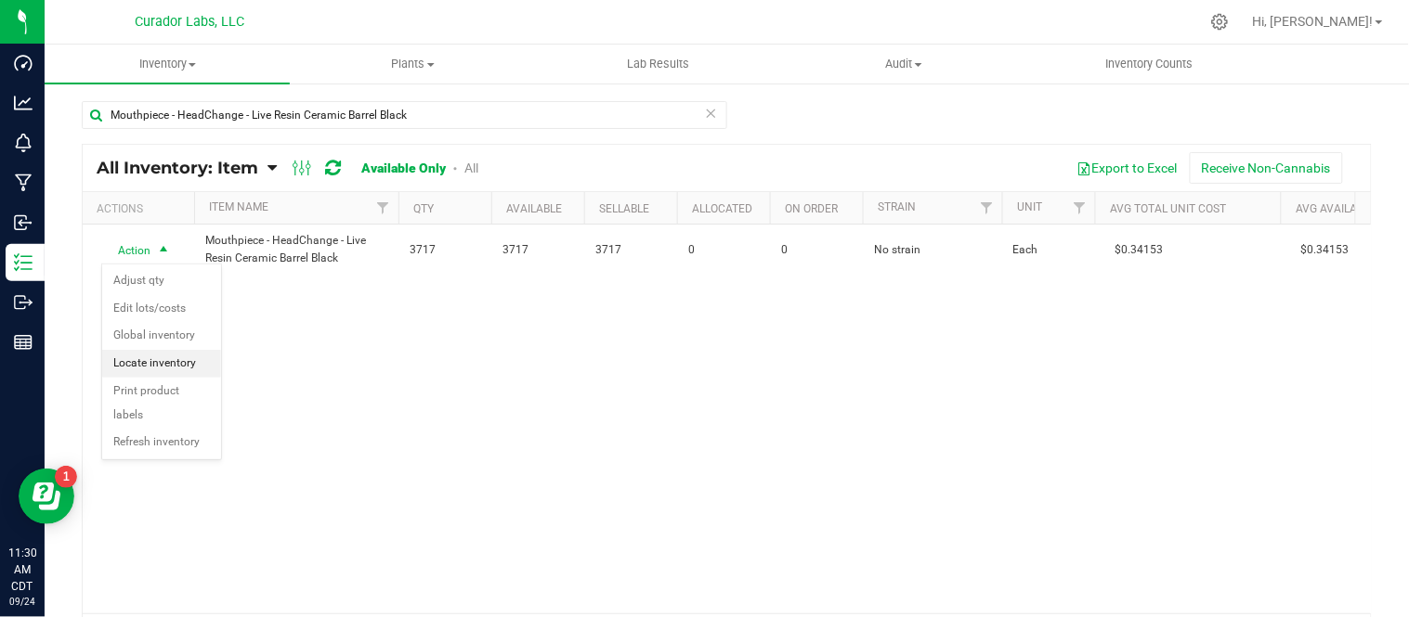
click at [179, 368] on li "Locate inventory" at bounding box center [161, 364] width 119 height 28
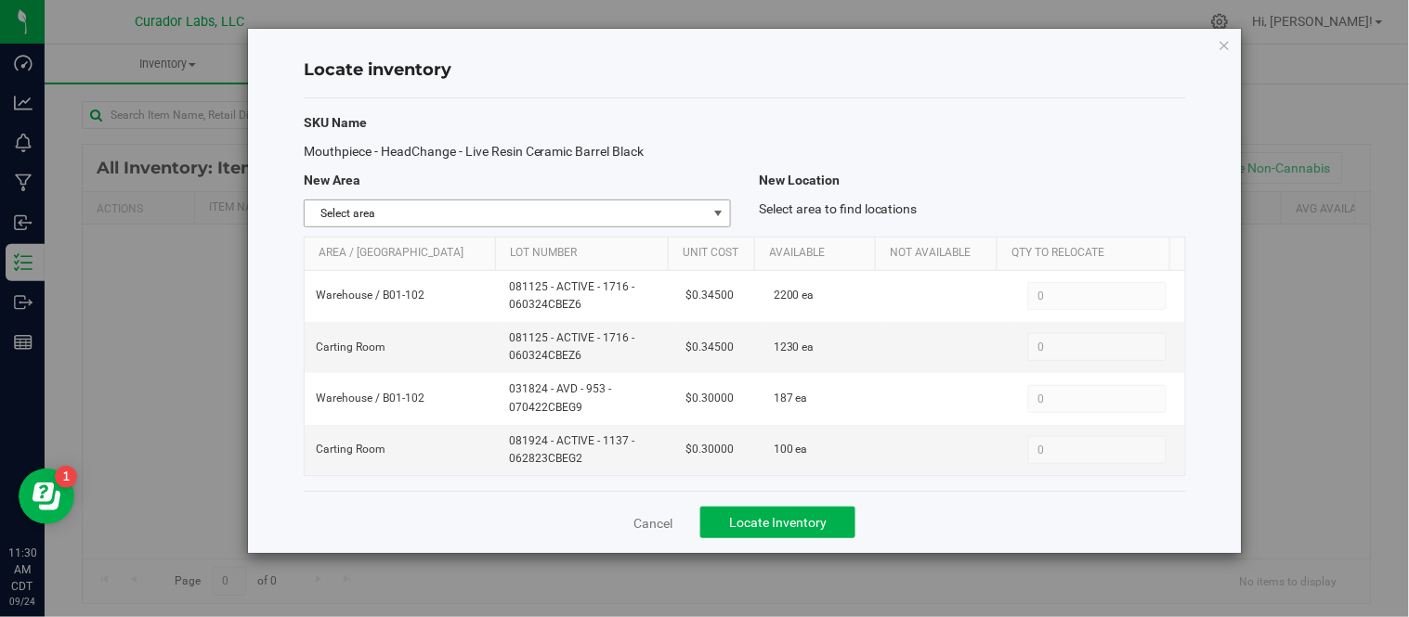
click at [718, 208] on span "select" at bounding box center [717, 213] width 15 height 15
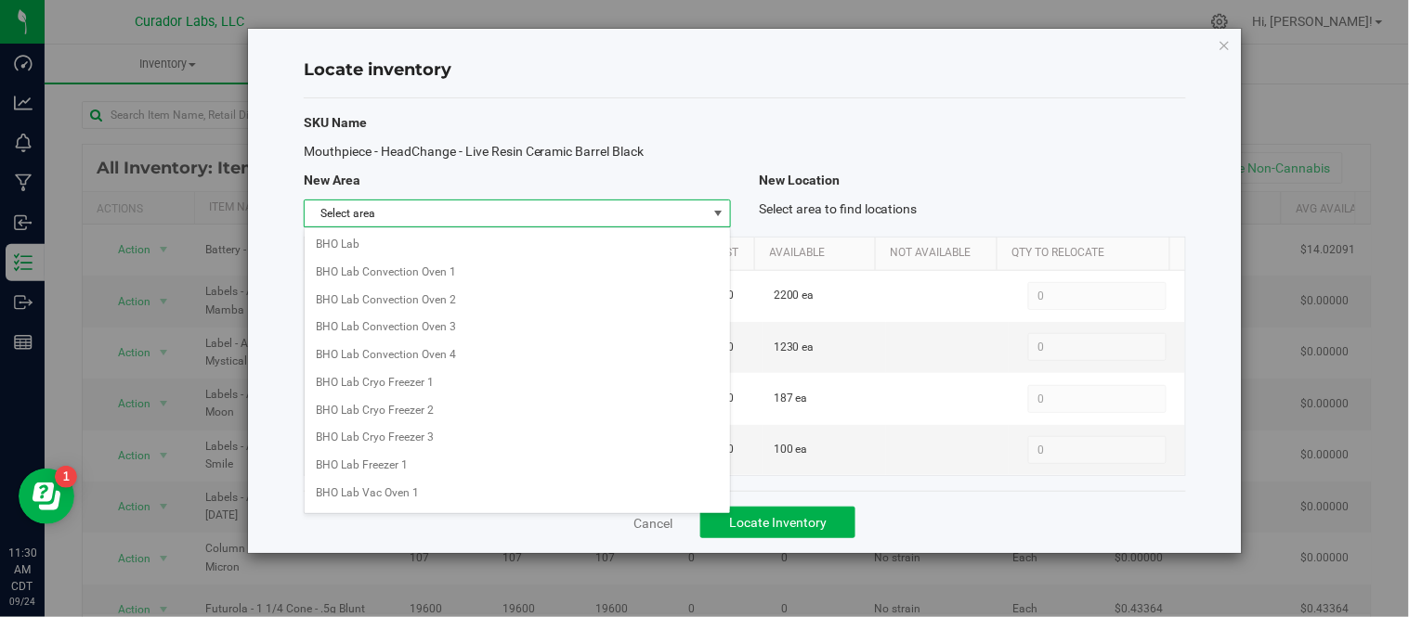
scroll to position [1500, 0]
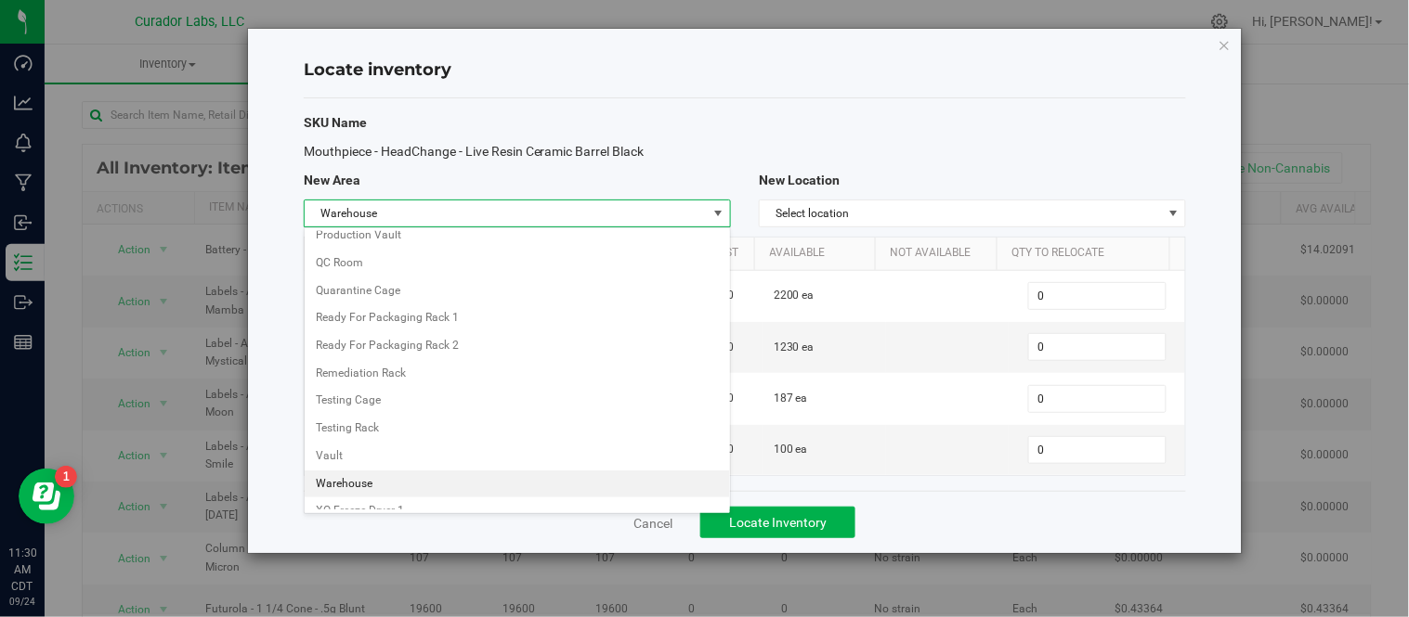
click at [358, 496] on li "Warehouse" at bounding box center [517, 485] width 425 height 28
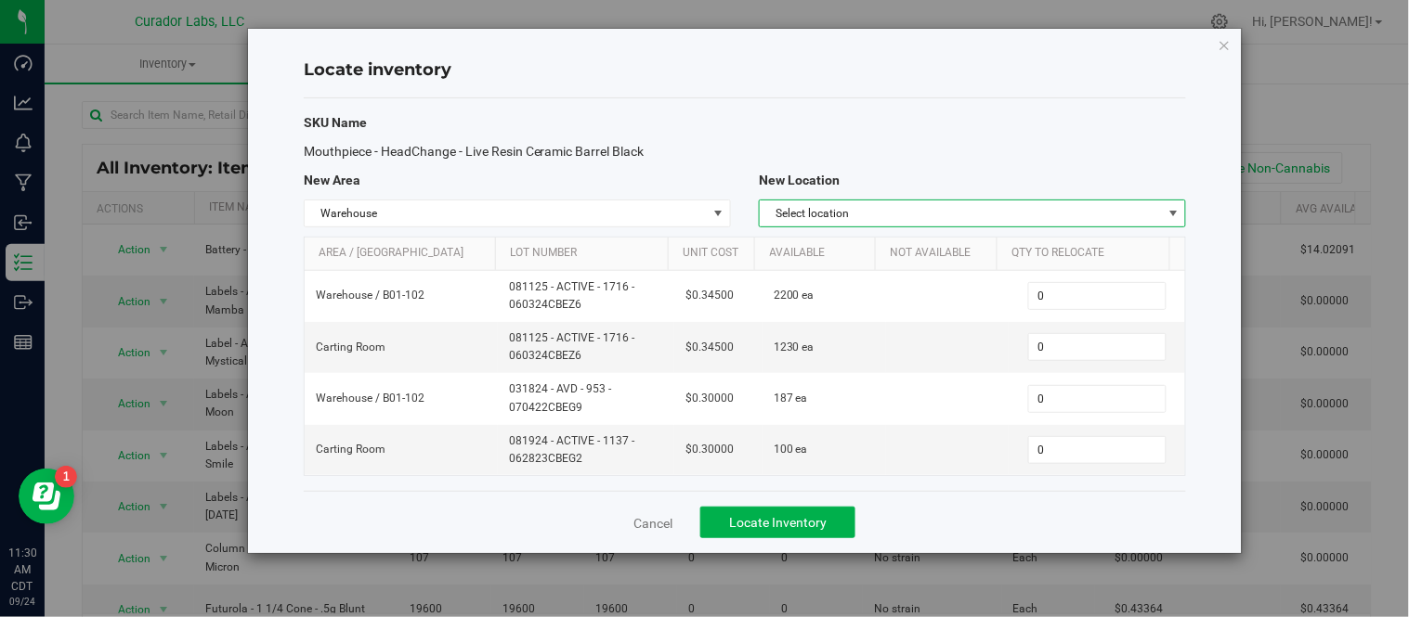
click at [1037, 221] on span "Select location" at bounding box center [961, 214] width 402 height 26
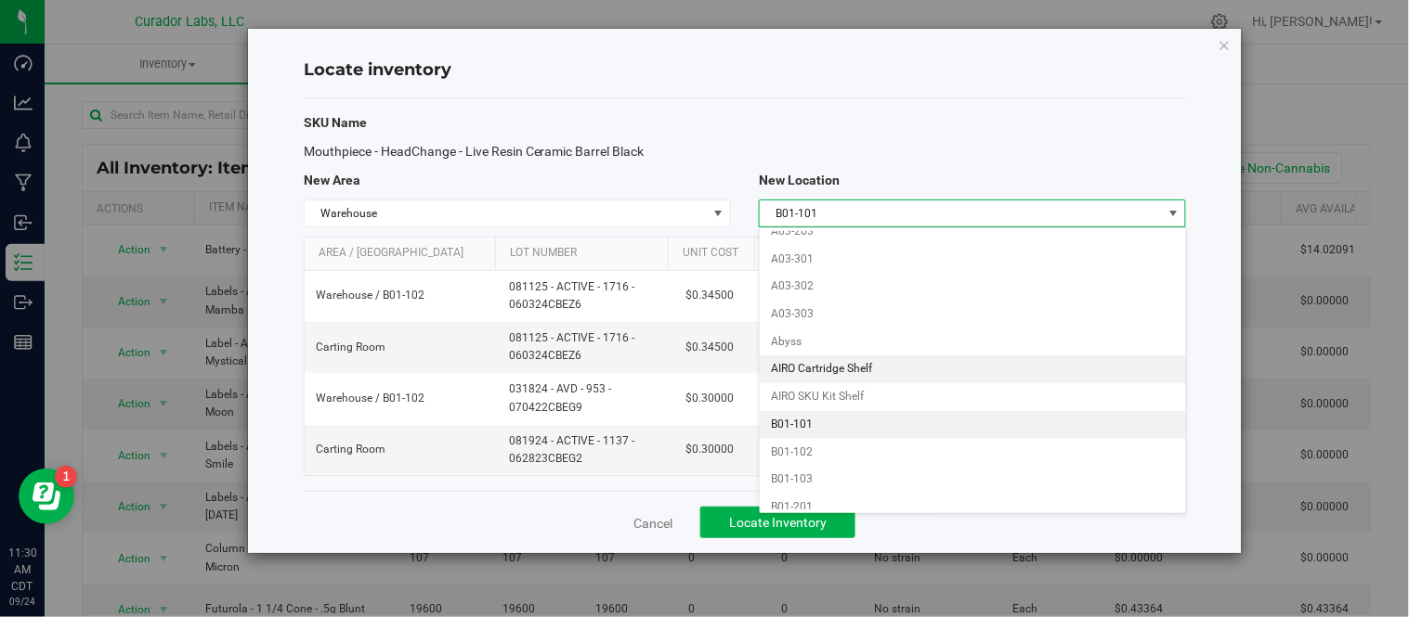
scroll to position [684, 0]
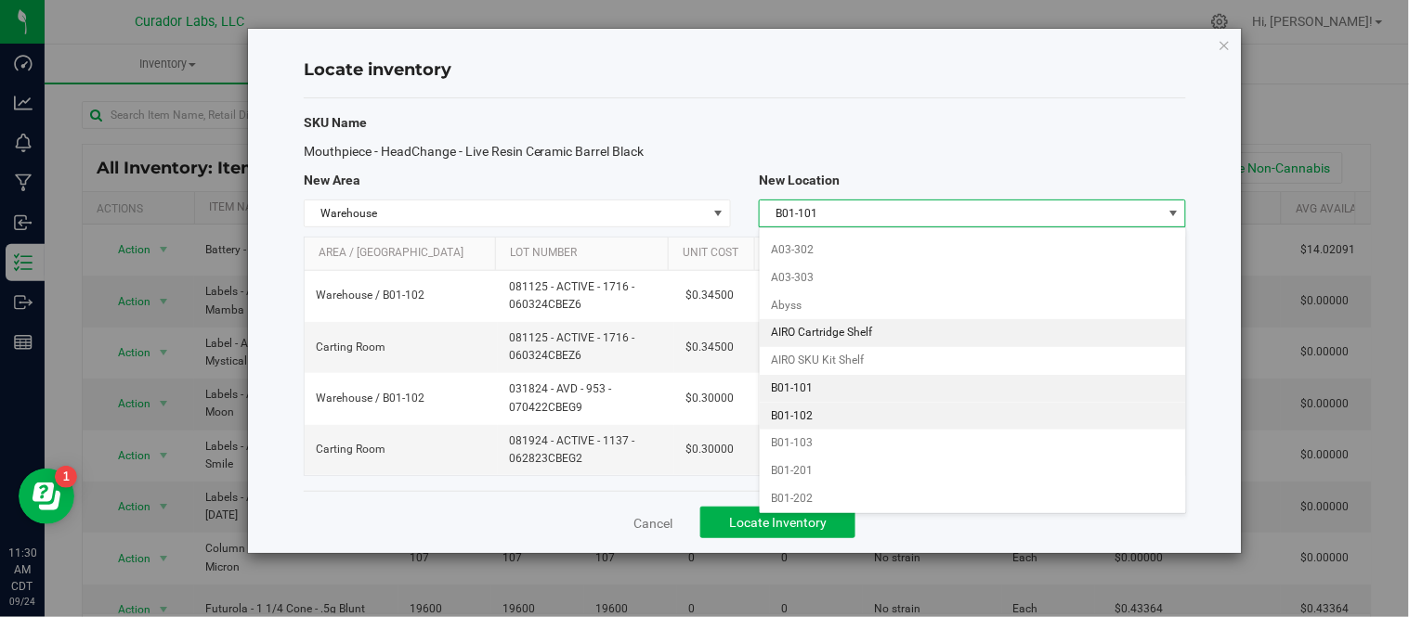
click at [850, 425] on li "B01-102" at bounding box center [972, 417] width 425 height 28
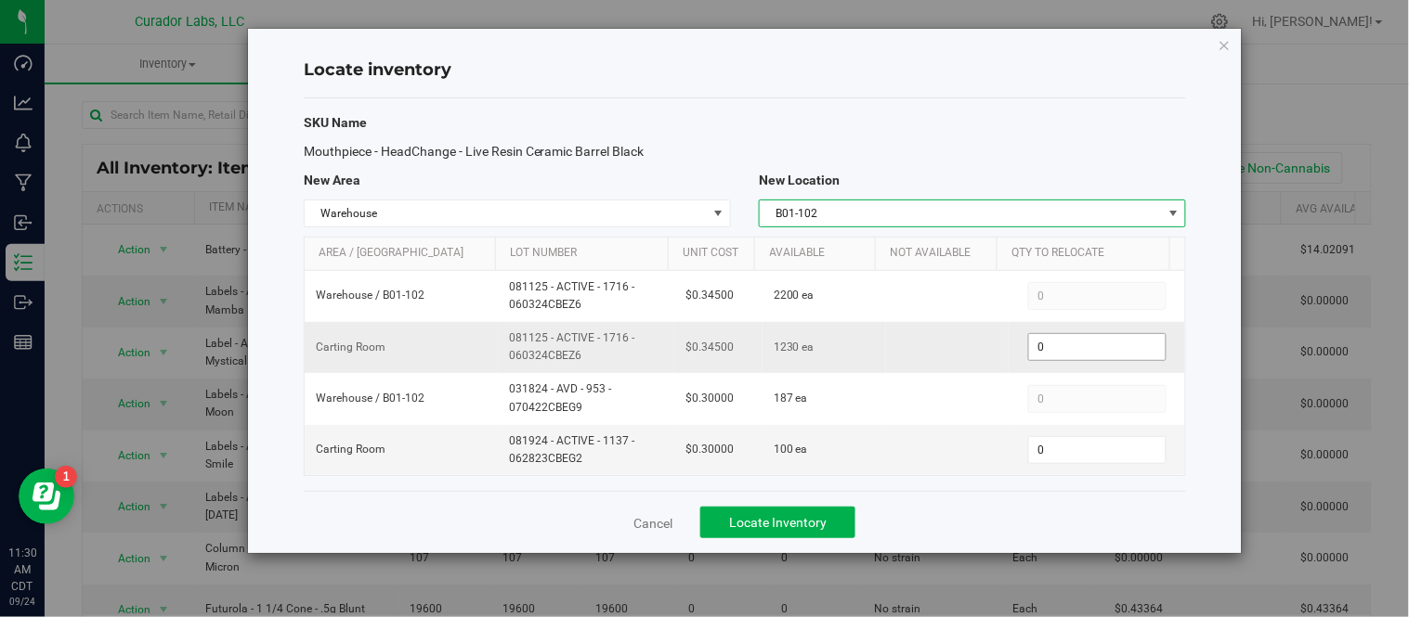
click at [1053, 351] on span "0 0" at bounding box center [1097, 347] width 138 height 28
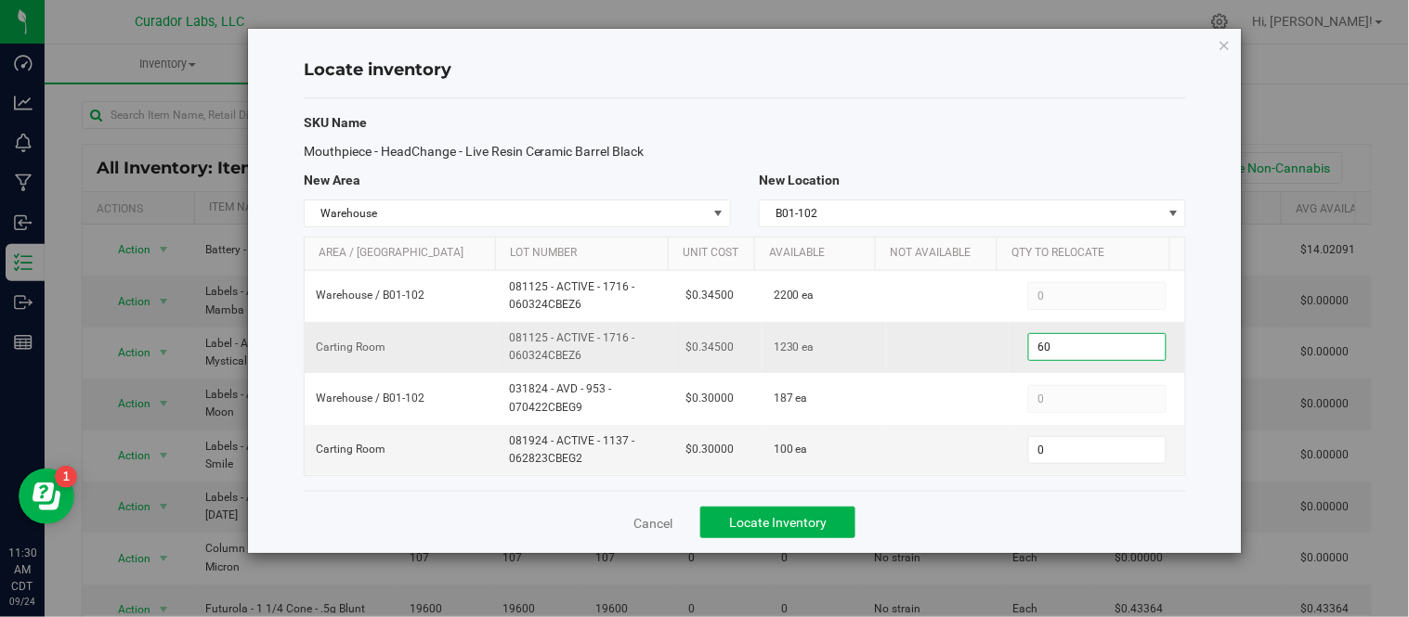
type input "600"
drag, startPoint x: 1017, startPoint y: 527, endPoint x: 967, endPoint y: 529, distance: 50.2
click at [1016, 527] on div "Cancel Locate Inventory" at bounding box center [745, 522] width 882 height 62
click at [825, 535] on button "Locate Inventory" at bounding box center [777, 523] width 155 height 32
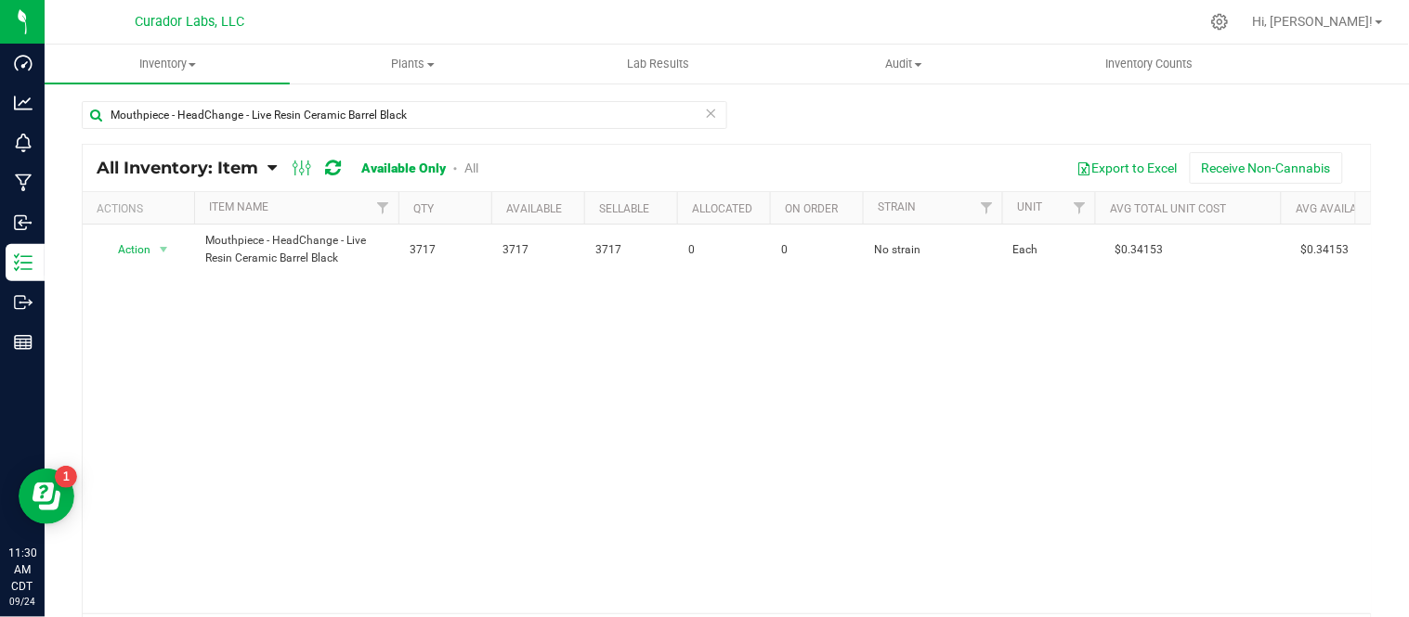
click at [707, 105] on icon at bounding box center [711, 112] width 13 height 22
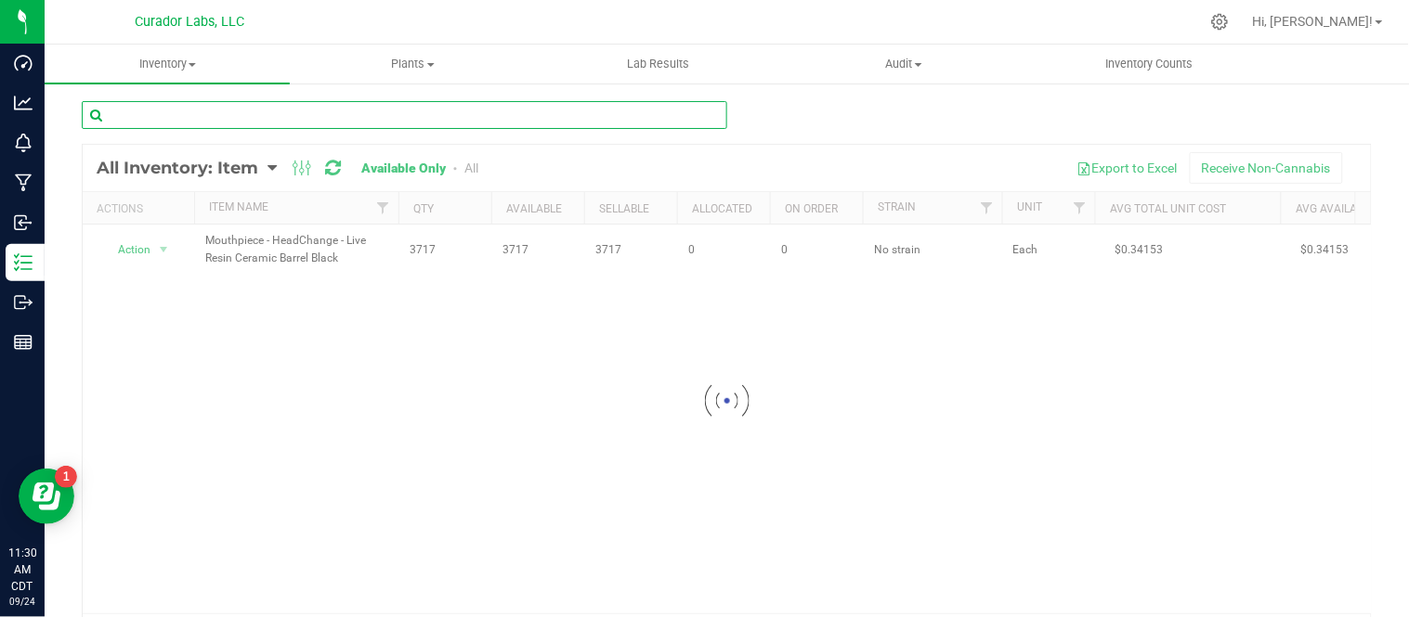
click at [235, 110] on input "text" at bounding box center [404, 115] width 645 height 28
paste input "Cart - HeadChange - EZ Click Glass Live Resin THC M [PERSON_NAME] - 0.5mL"
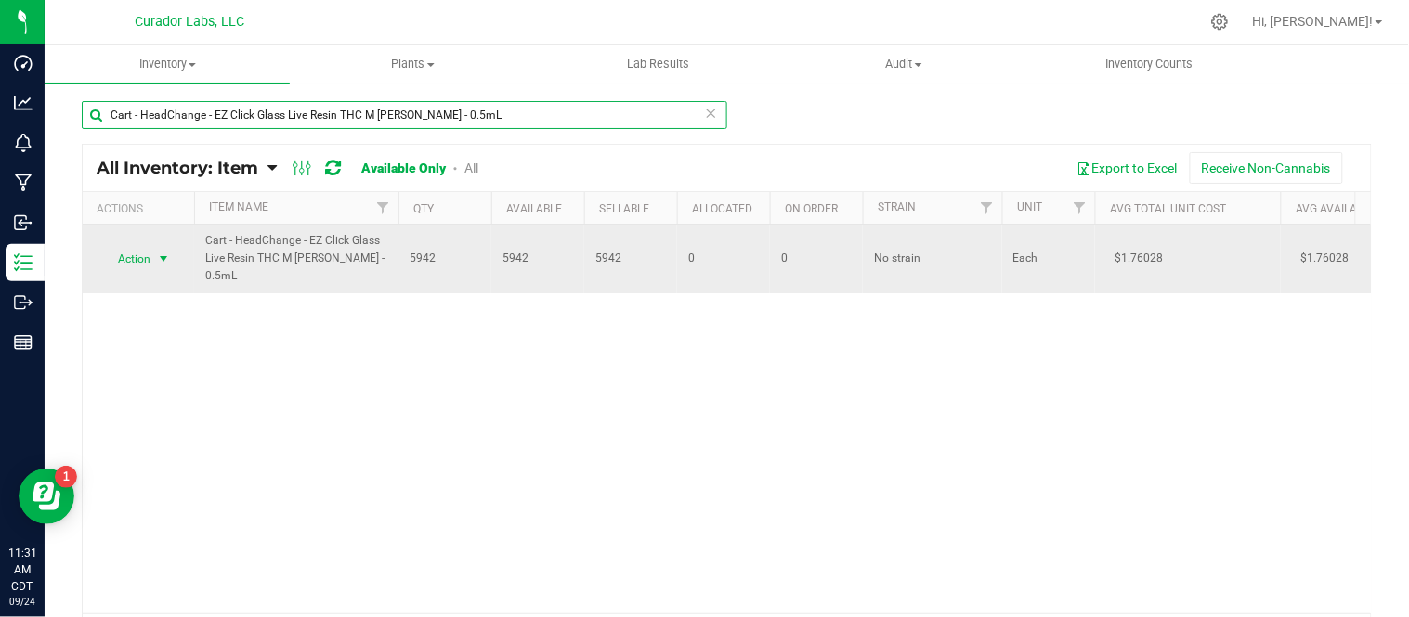
type input "Cart - HeadChange - EZ Click Glass Live Resin THC M [PERSON_NAME] - 0.5mL"
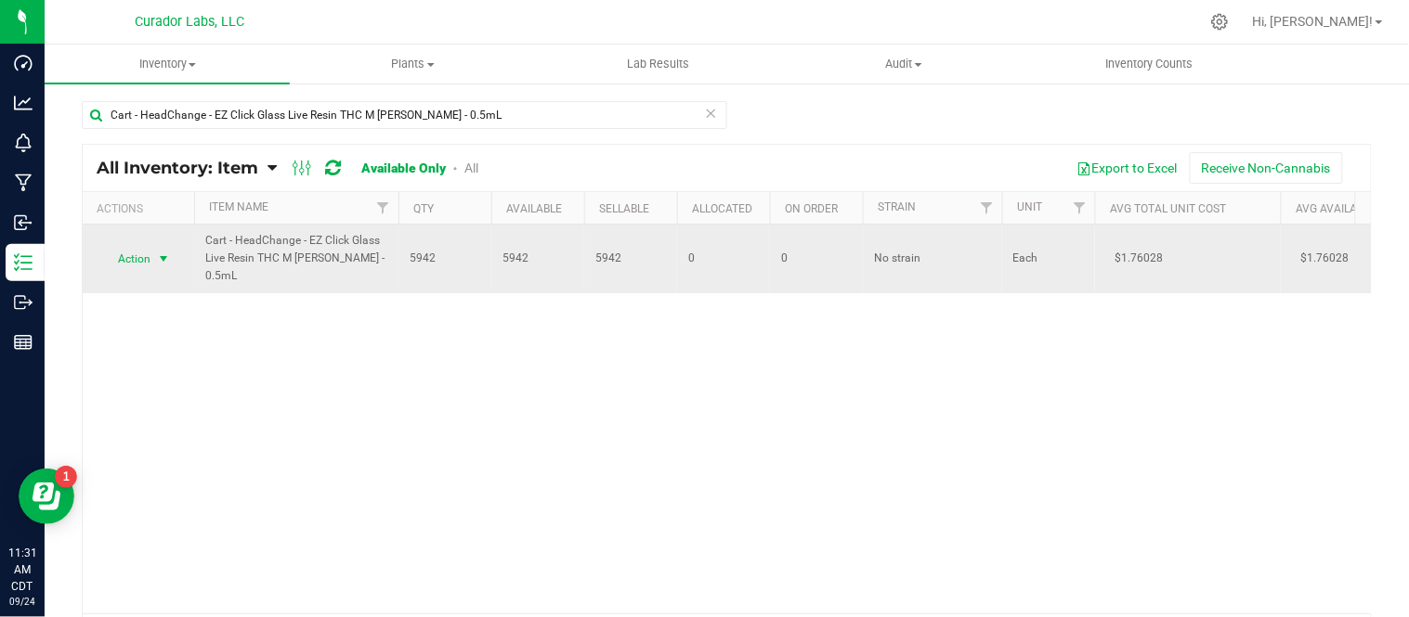
click at [165, 260] on span "select" at bounding box center [163, 259] width 15 height 15
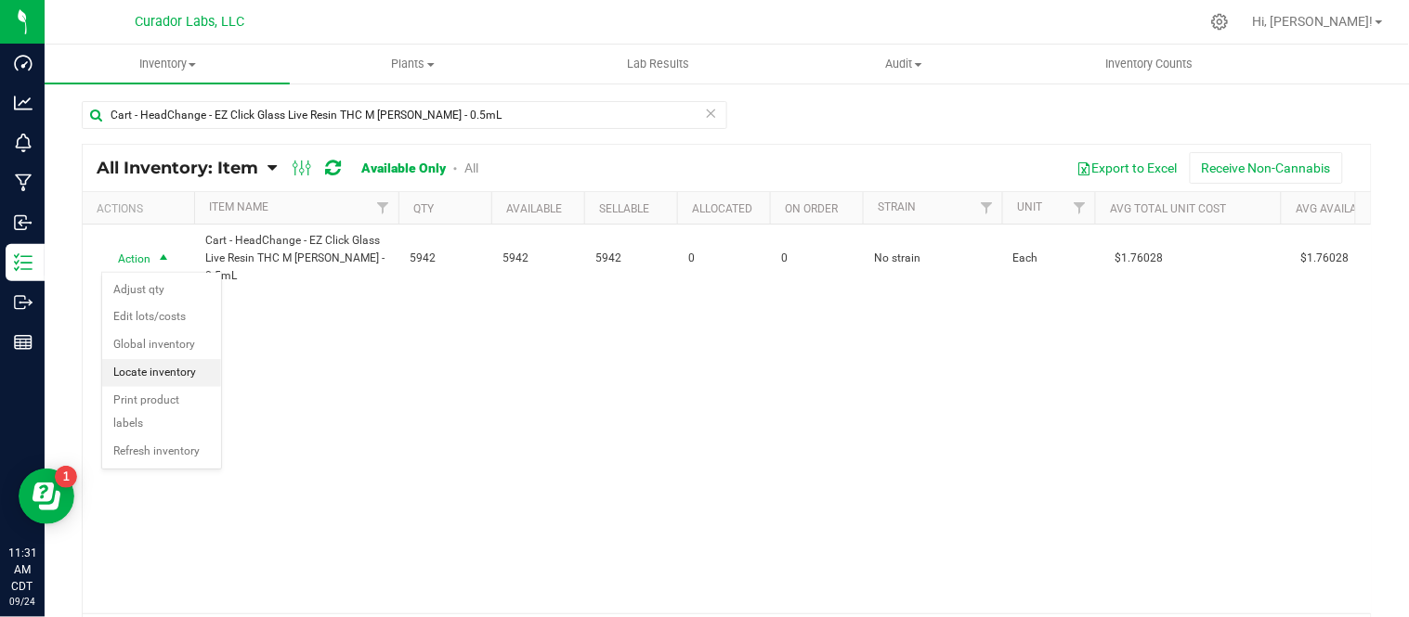
click at [172, 370] on li "Locate inventory" at bounding box center [161, 373] width 119 height 28
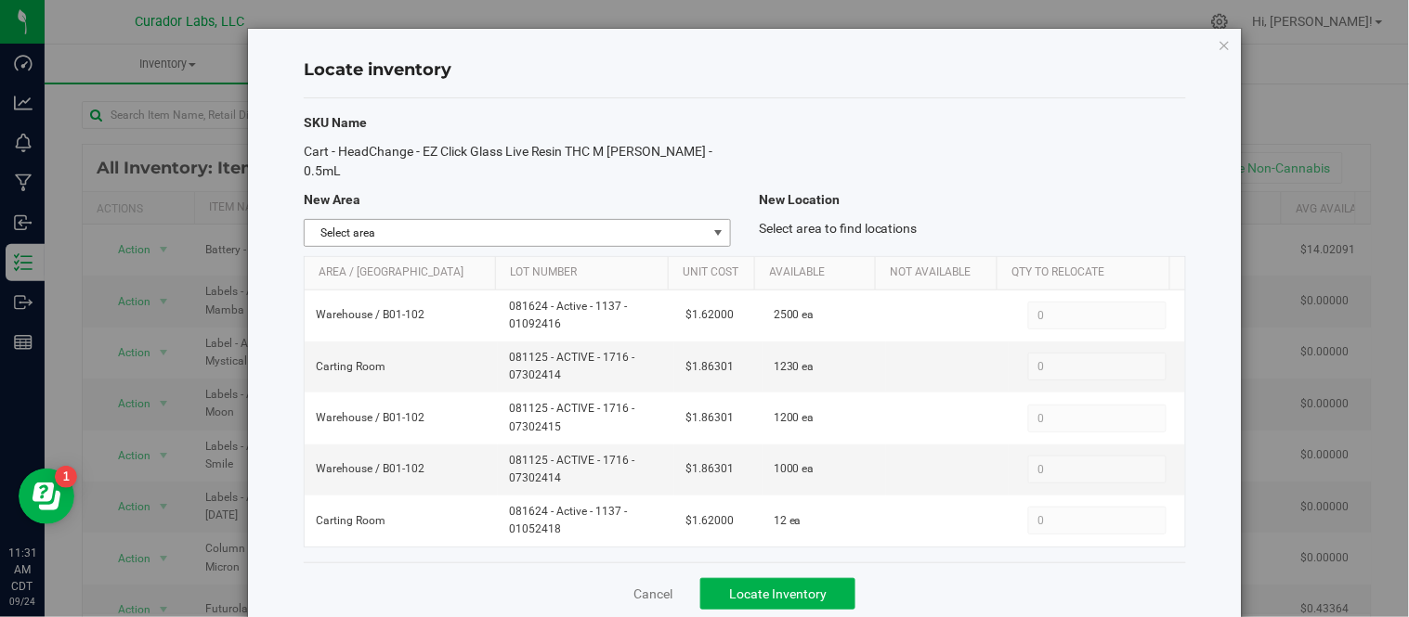
click at [716, 236] on span "select" at bounding box center [717, 233] width 15 height 15
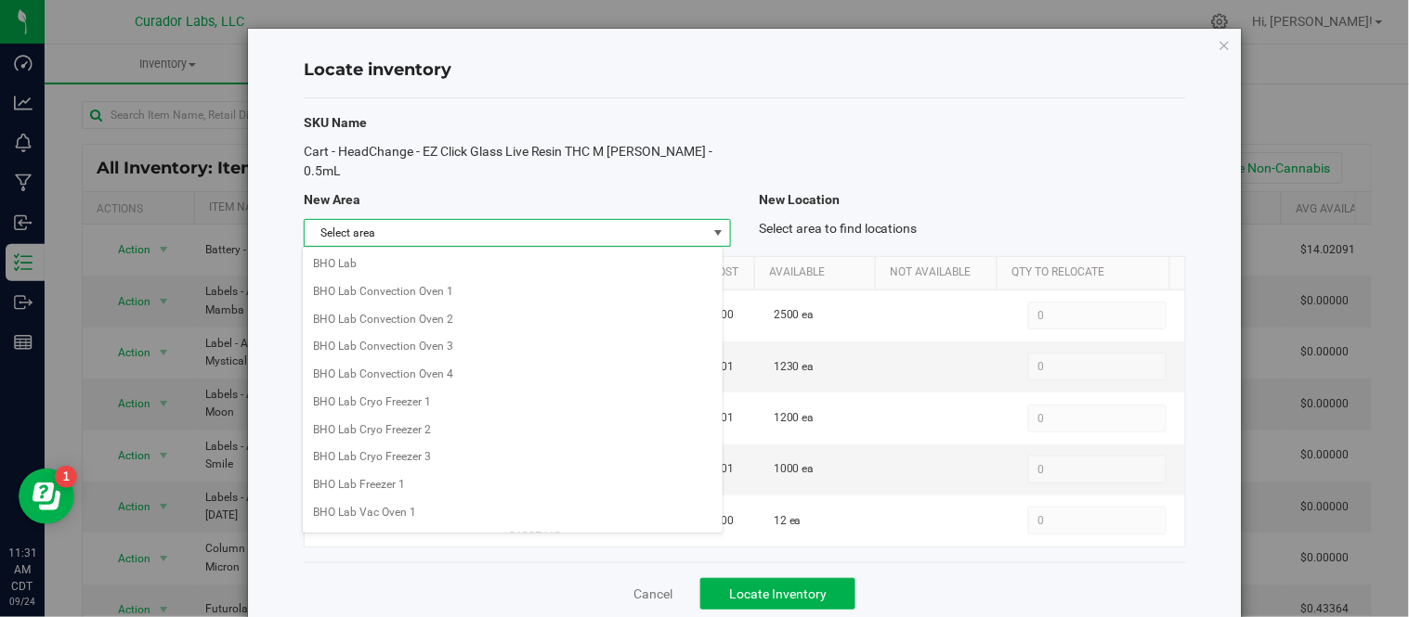
scroll to position [1500, 0]
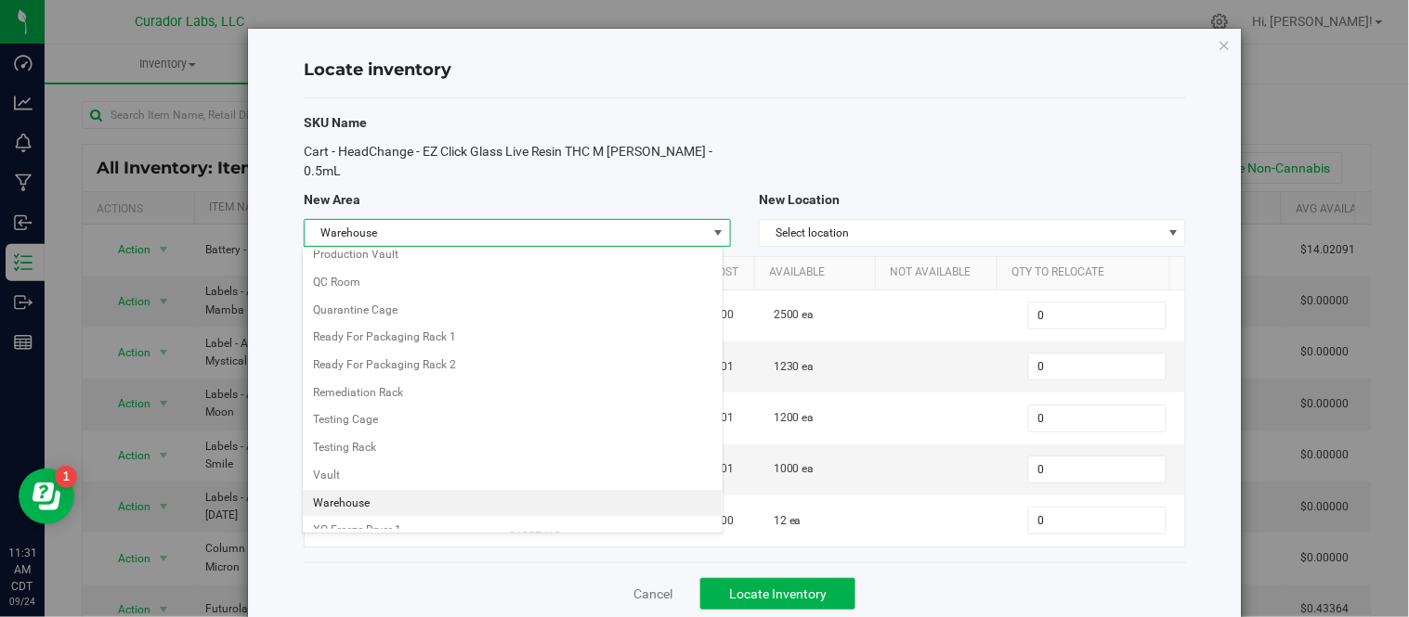
click at [348, 518] on li "Warehouse" at bounding box center [513, 504] width 421 height 28
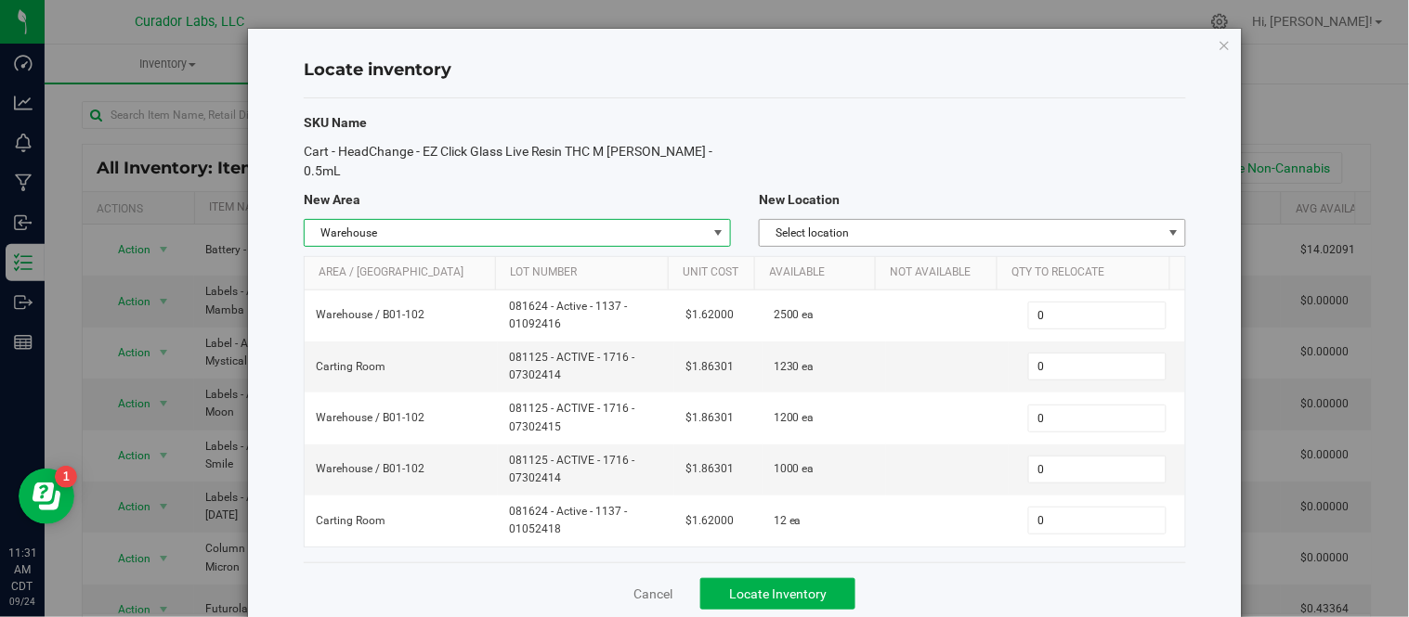
click at [871, 224] on span "Select location" at bounding box center [961, 233] width 402 height 26
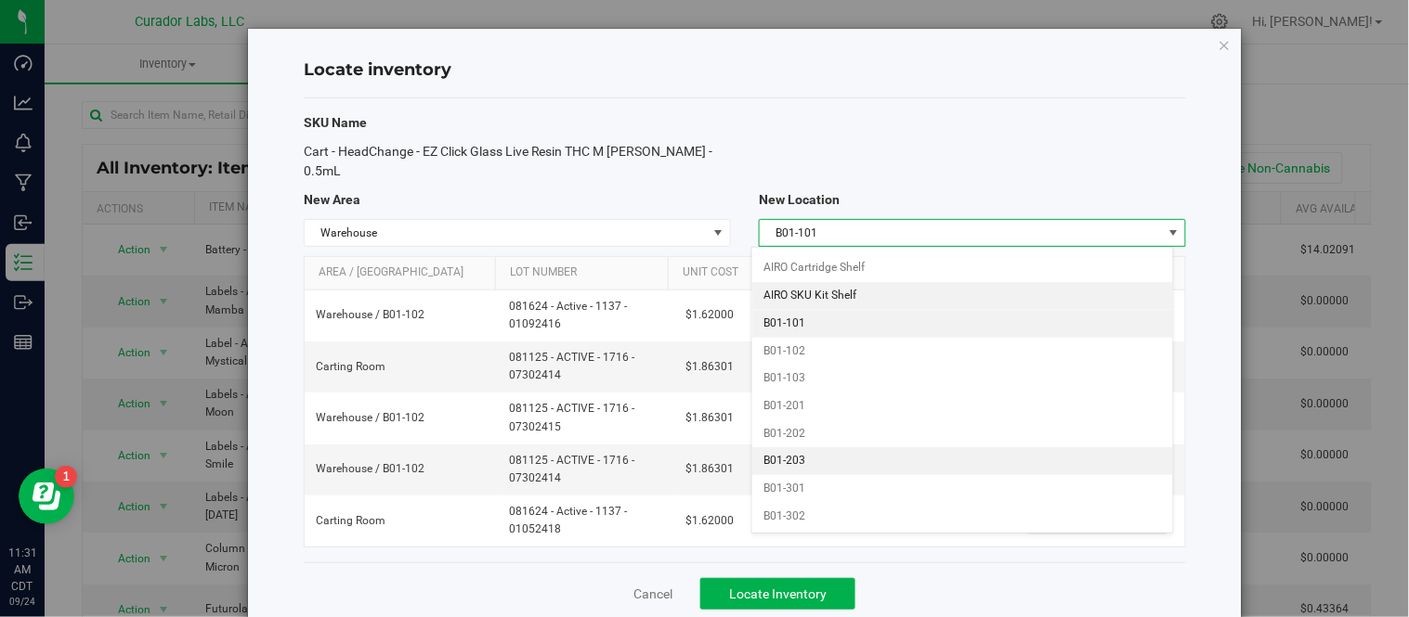
scroll to position [787, 0]
click at [836, 340] on li "B01-102" at bounding box center [962, 333] width 421 height 28
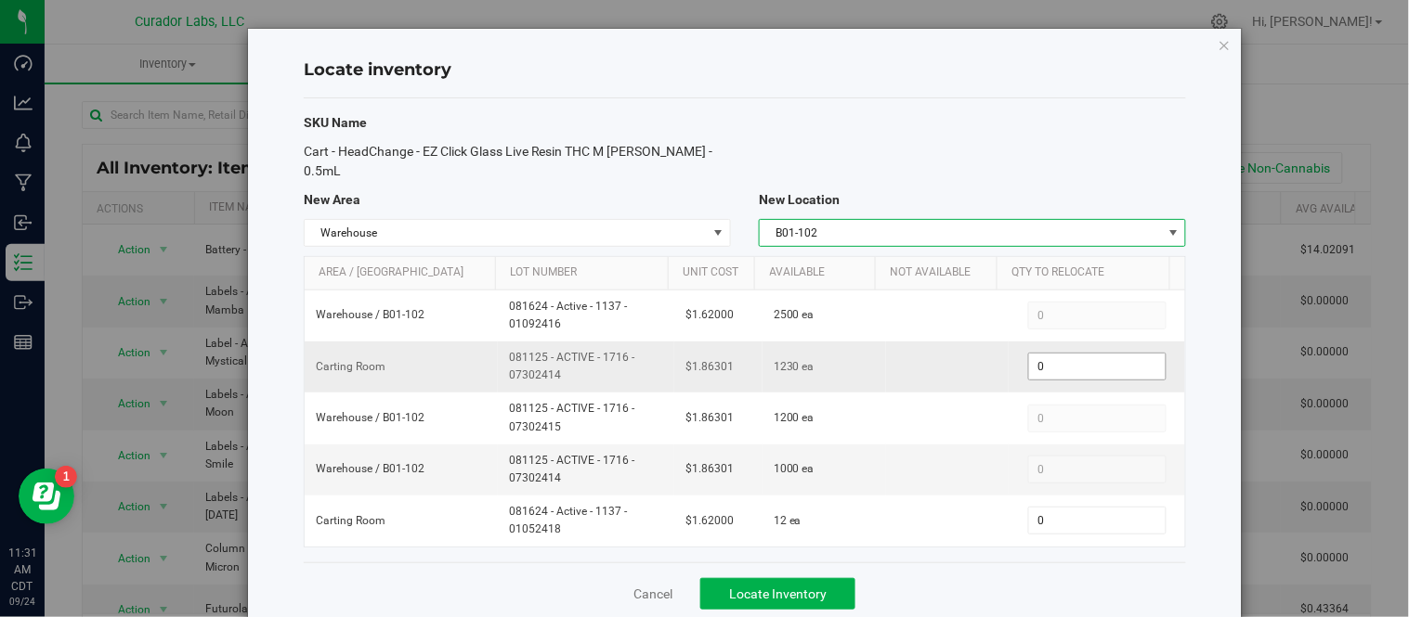
click at [1033, 369] on span "0 0" at bounding box center [1097, 367] width 138 height 28
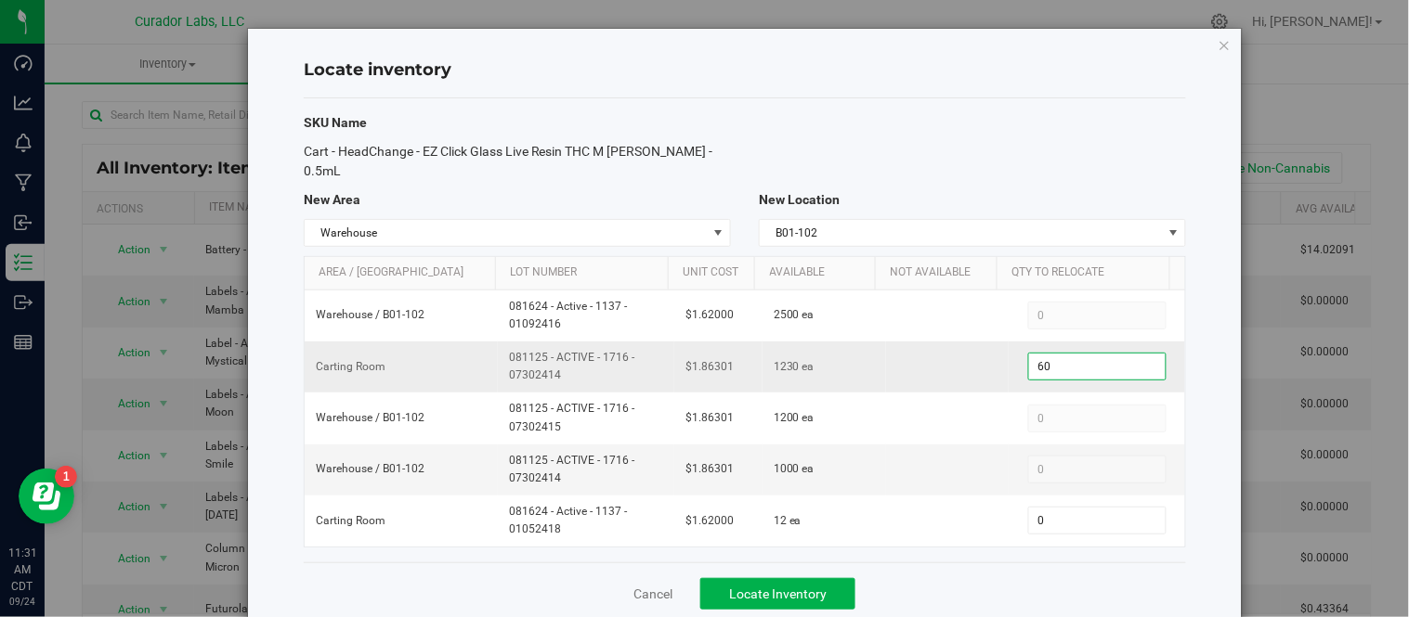
type input "600"
click at [963, 565] on div "Cancel Locate Inventory" at bounding box center [745, 594] width 882 height 62
click at [812, 588] on span "Locate Inventory" at bounding box center [777, 594] width 97 height 15
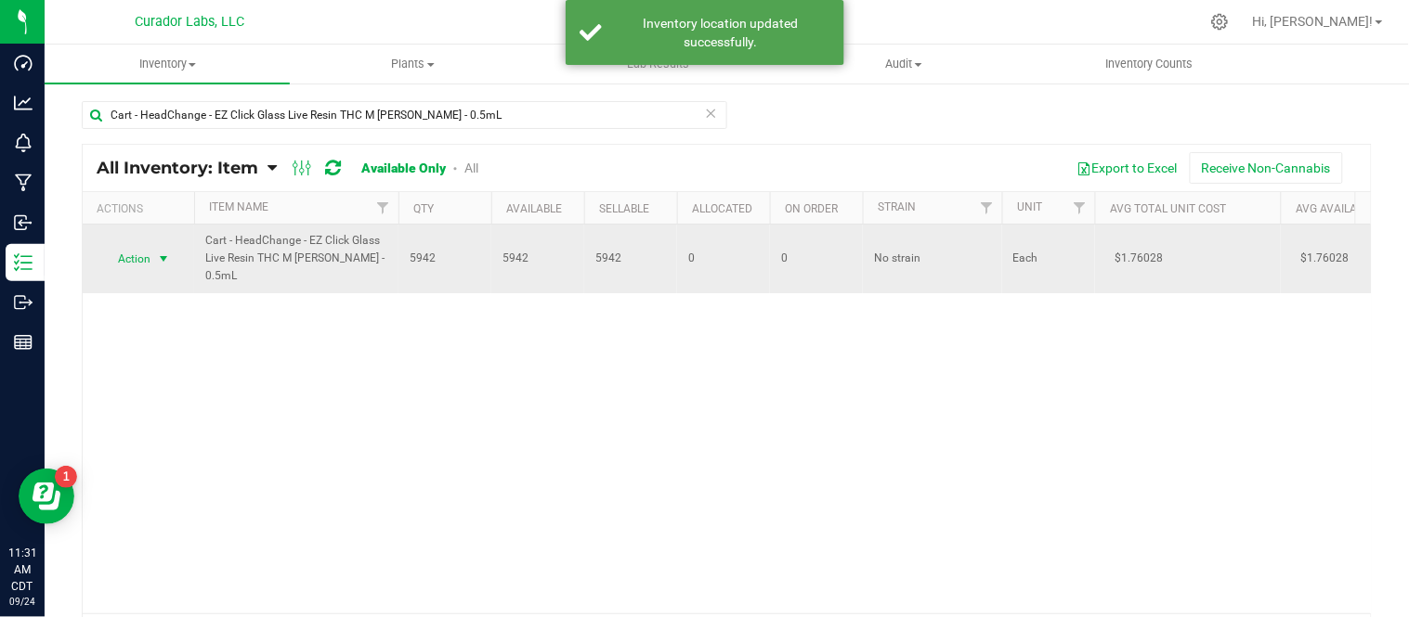
click at [156, 257] on span "select" at bounding box center [163, 259] width 15 height 15
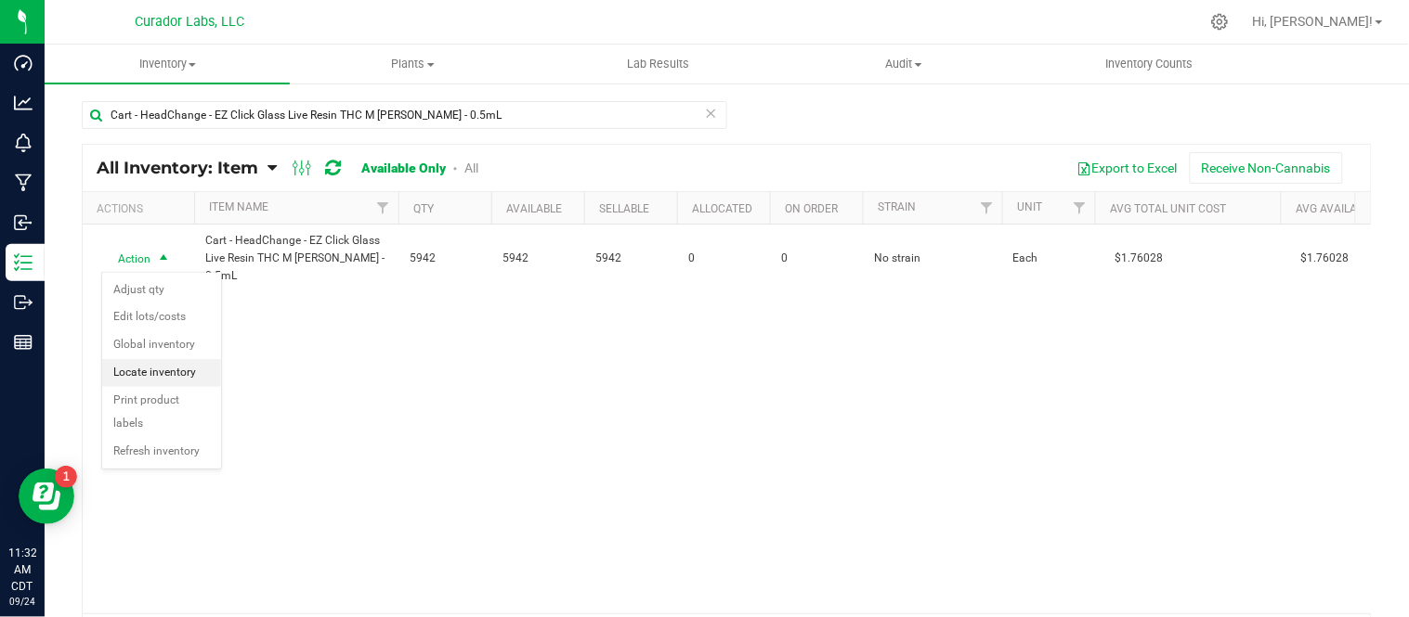
click at [183, 379] on li "Locate inventory" at bounding box center [161, 373] width 119 height 28
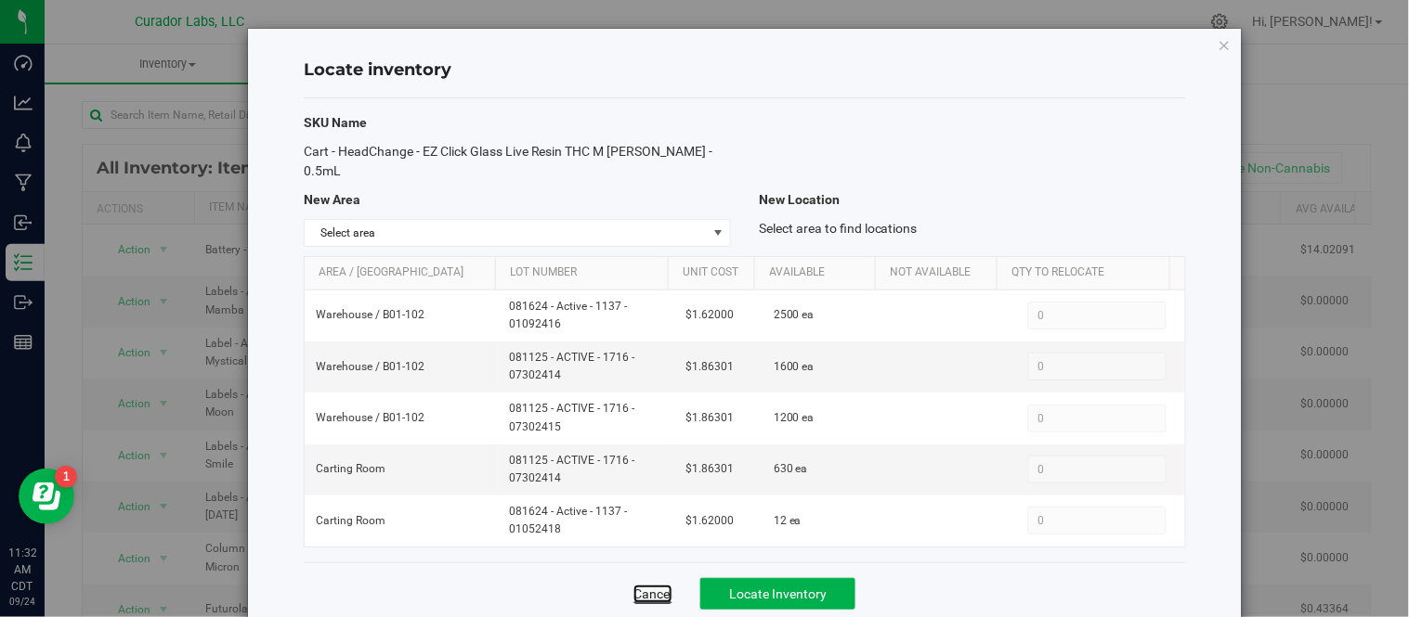
click at [647, 594] on link "Cancel" at bounding box center [652, 594] width 39 height 19
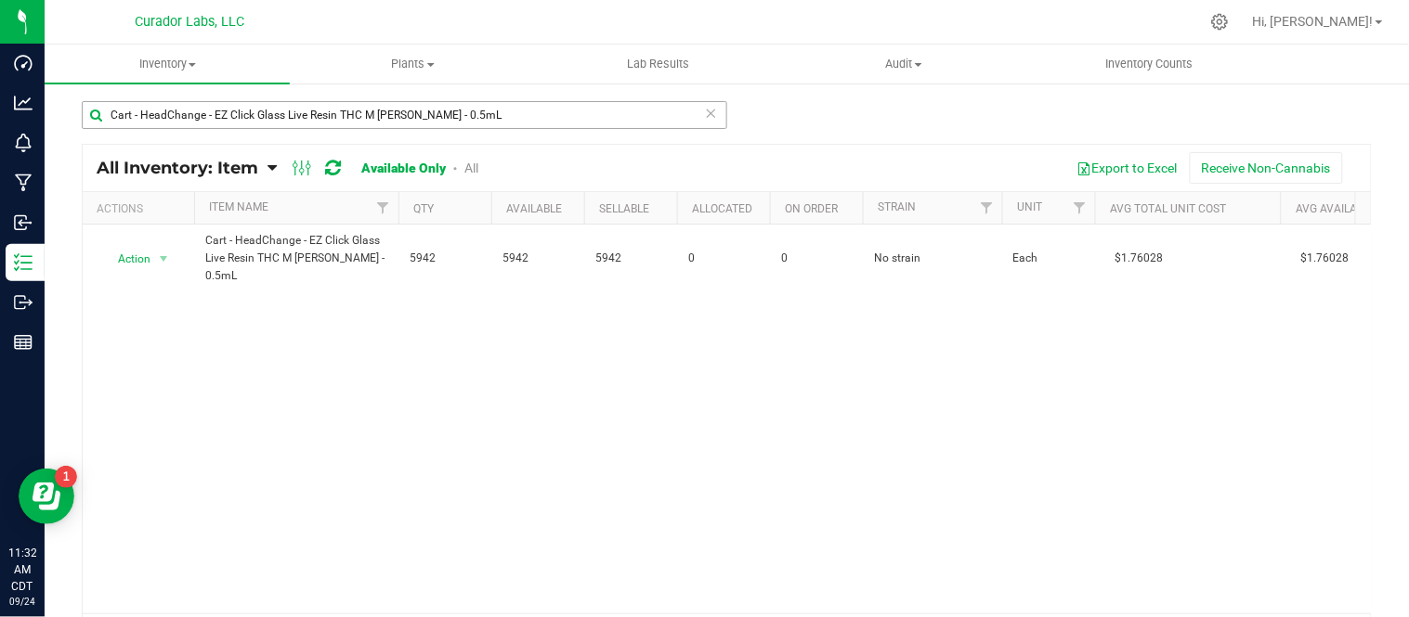
drag, startPoint x: 709, startPoint y: 113, endPoint x: 675, endPoint y: 113, distance: 34.4
click at [709, 113] on icon at bounding box center [711, 112] width 13 height 22
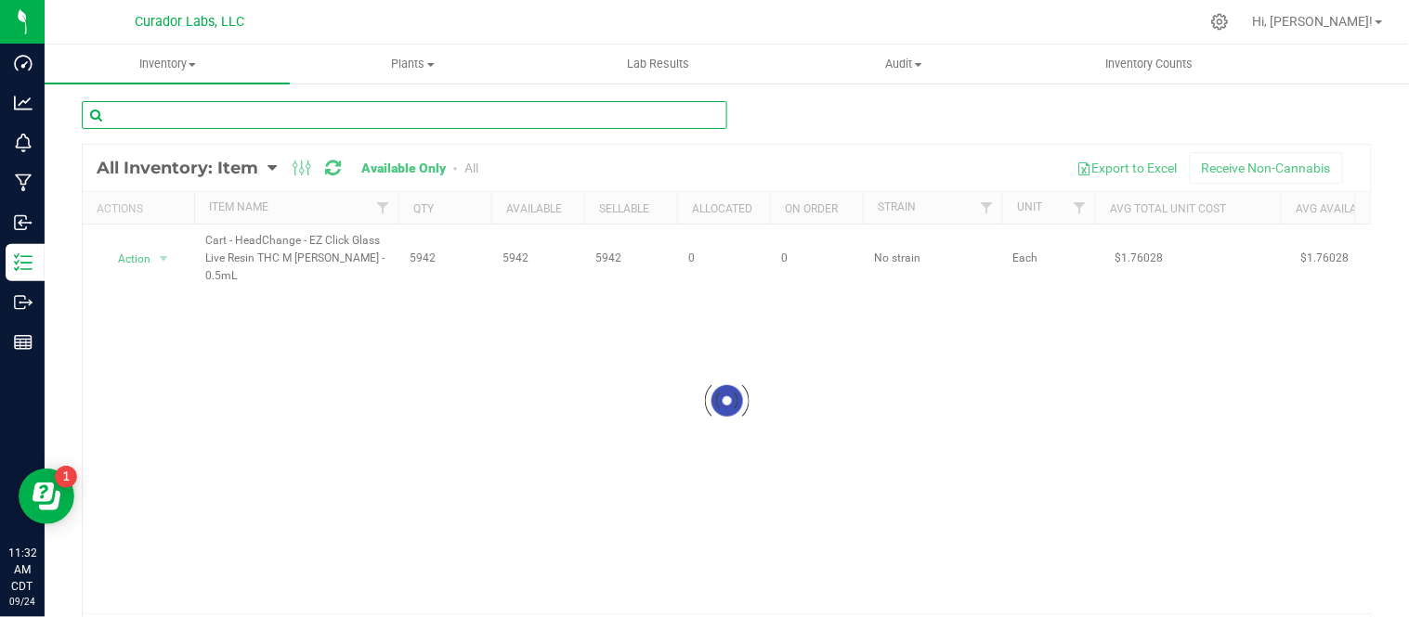
click at [634, 113] on input "text" at bounding box center [404, 115] width 645 height 28
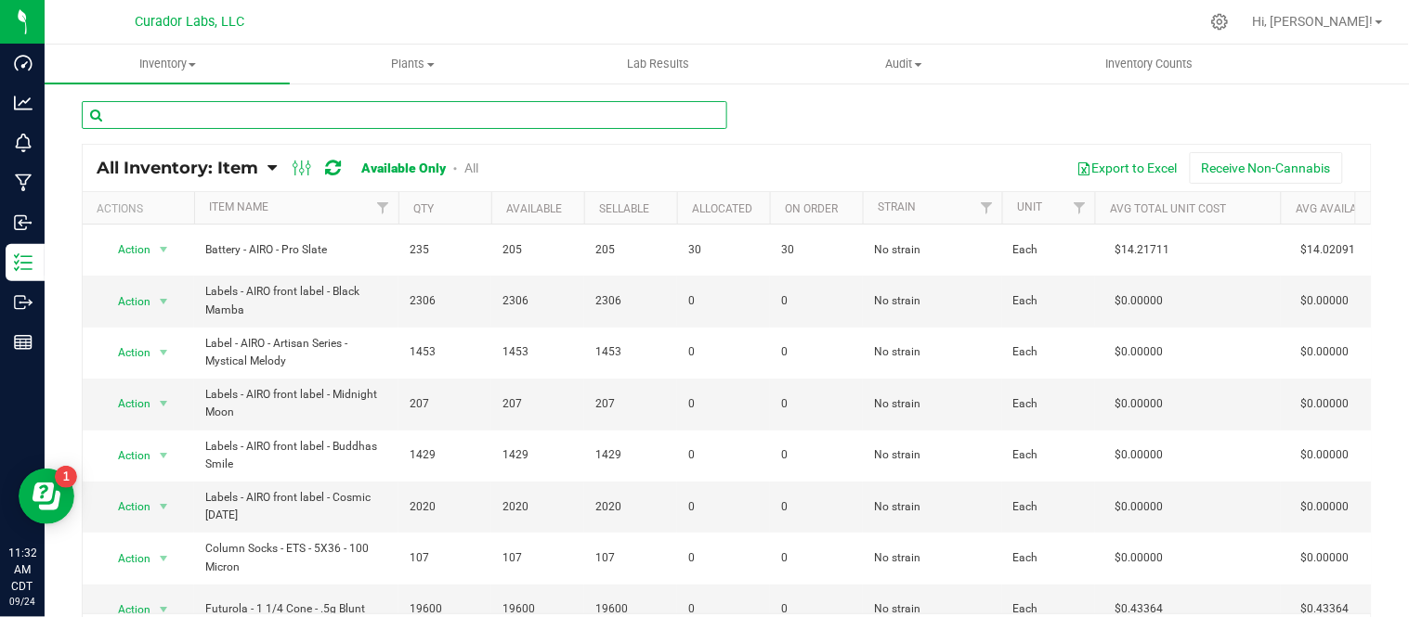
paste input "Mouthpiece - HeadChange - Live Rosin Rounded Ceramic Black"
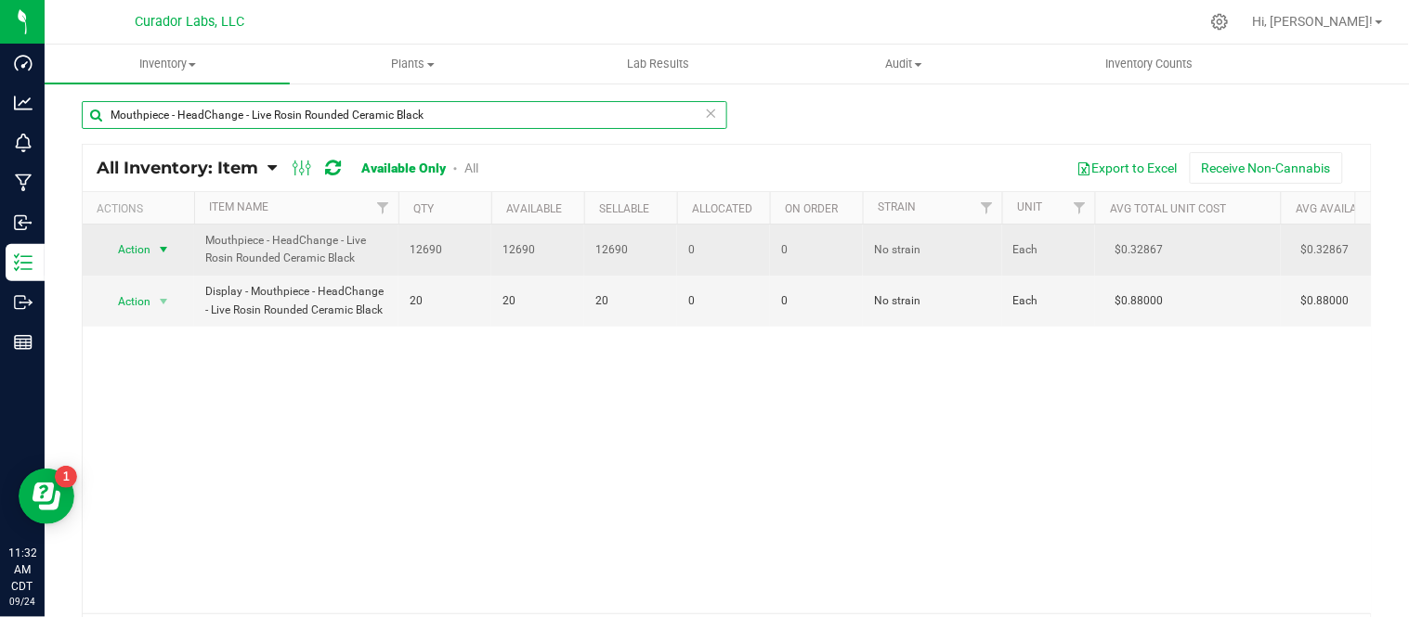
type input "Mouthpiece - HeadChange - Live Rosin Rounded Ceramic Black"
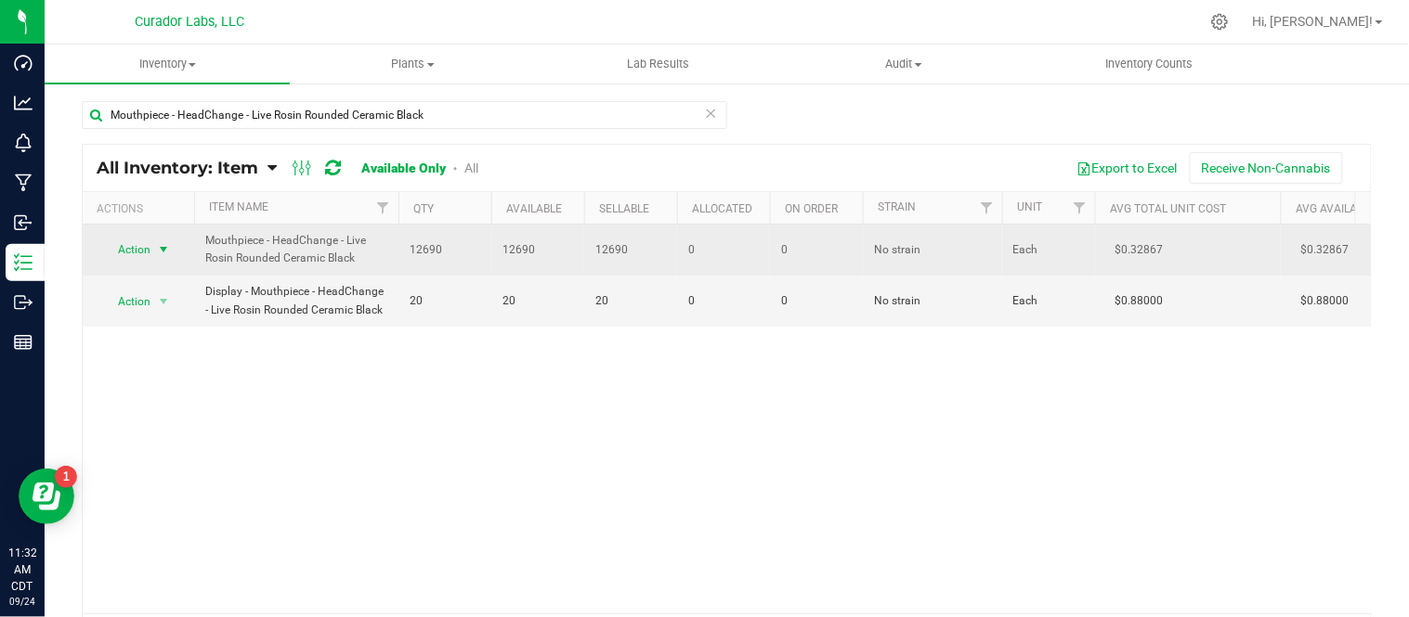
click at [162, 251] on span "select" at bounding box center [163, 249] width 15 height 15
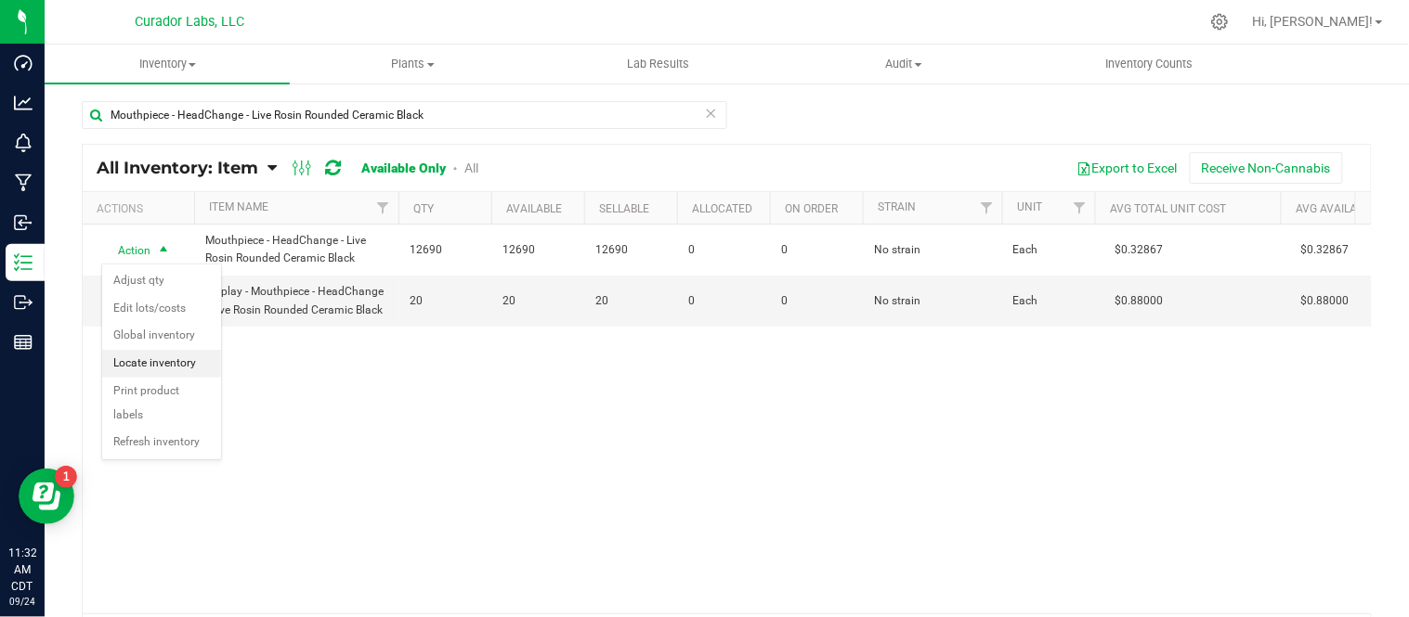
click at [164, 370] on li "Locate inventory" at bounding box center [161, 364] width 119 height 28
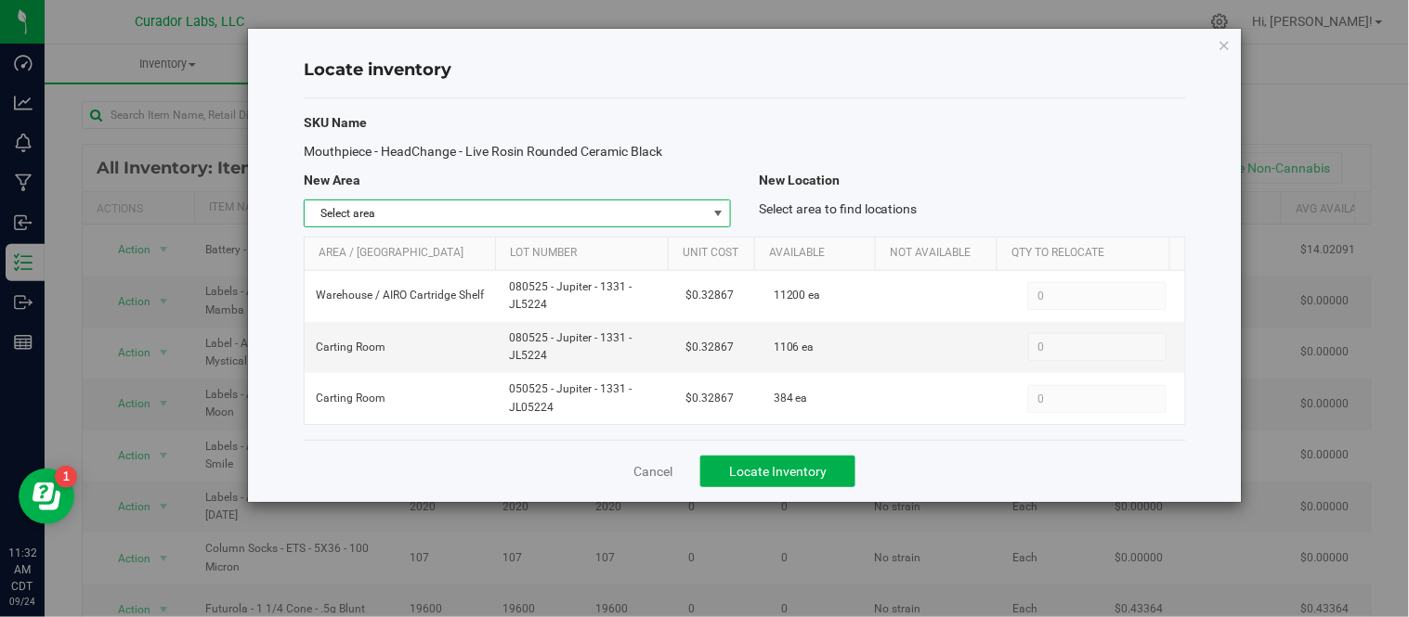
click at [721, 210] on span "select" at bounding box center [717, 213] width 15 height 15
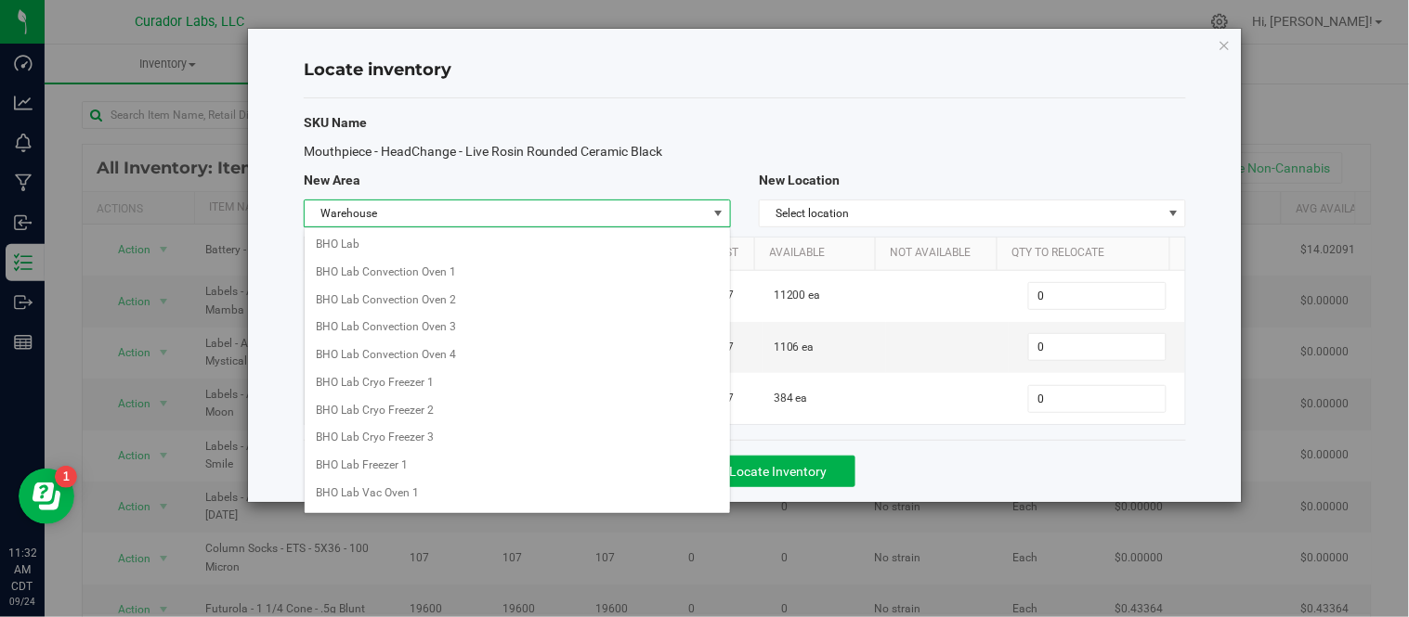
scroll to position [1500, 0]
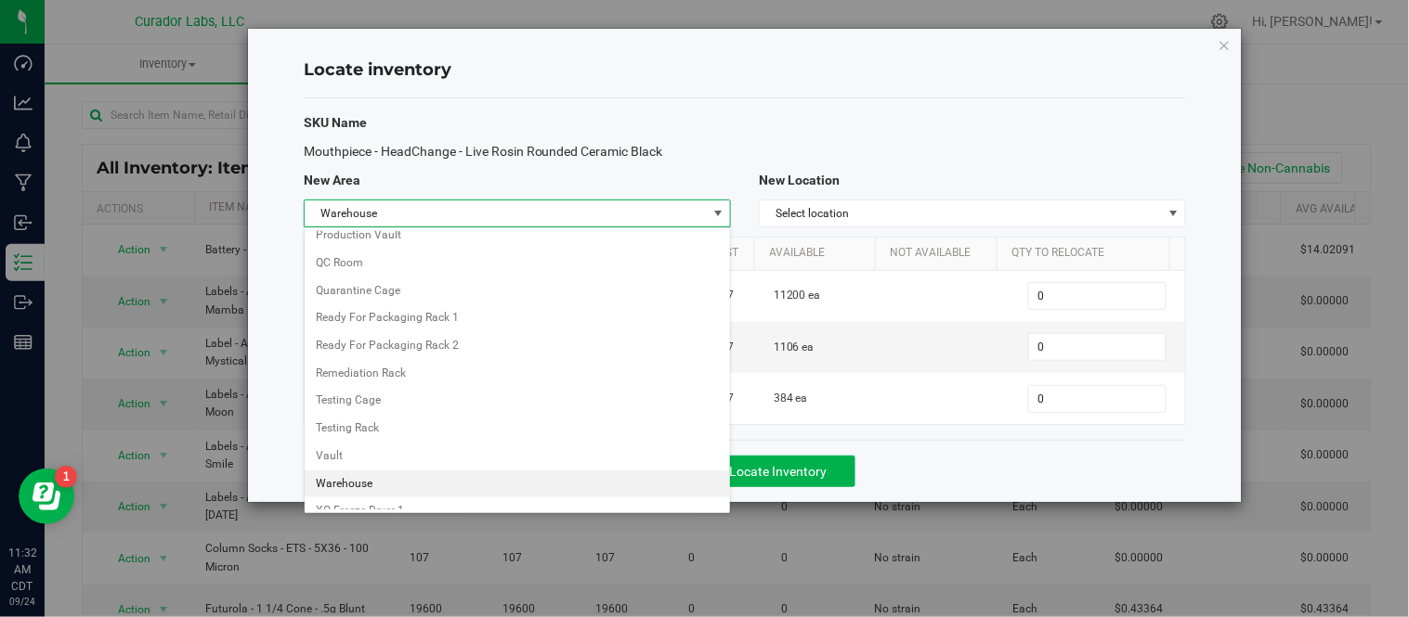
click at [409, 488] on li "Warehouse" at bounding box center [517, 485] width 425 height 28
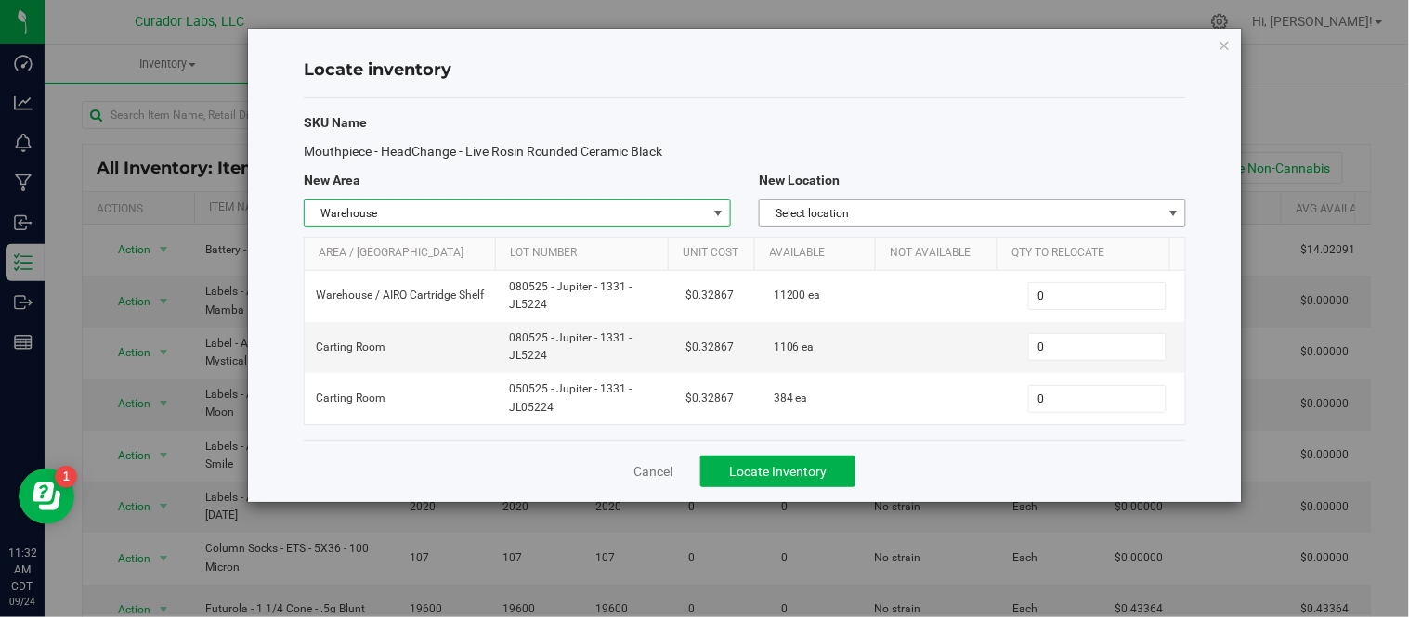
click at [1049, 216] on span "Select location" at bounding box center [961, 214] width 402 height 26
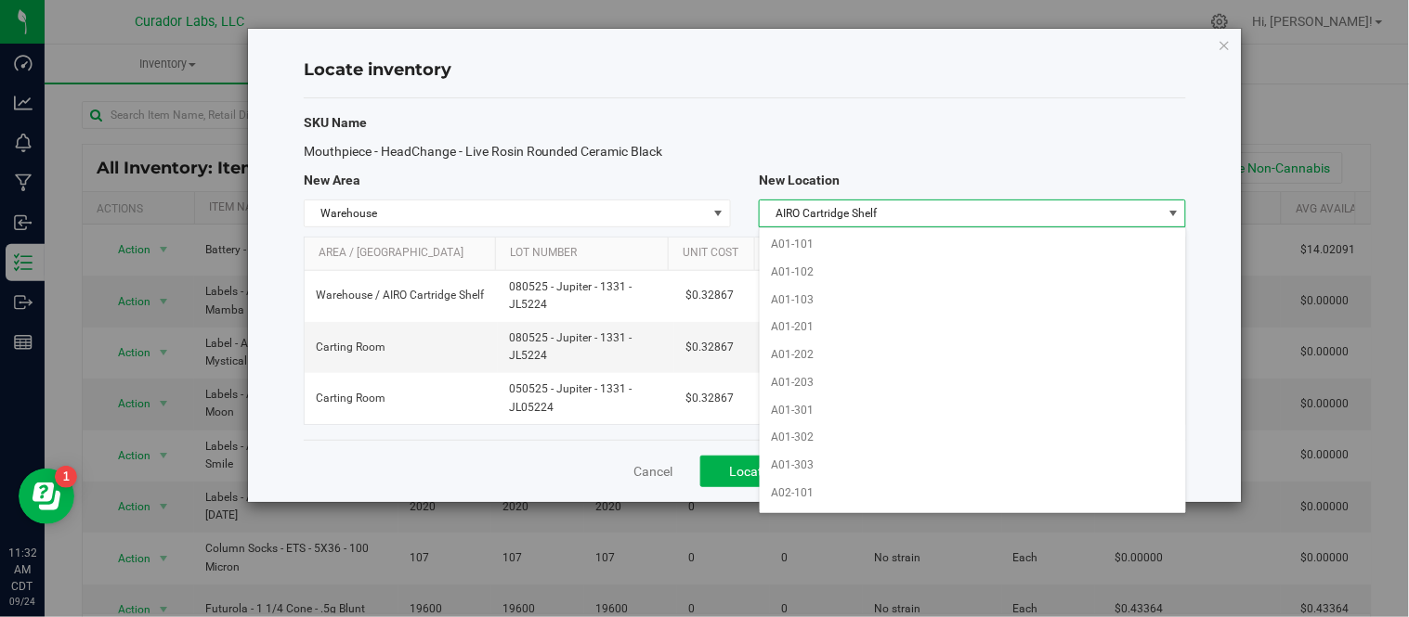
scroll to position [526, 0]
click at [879, 493] on li "AIRO Cartridge Shelf" at bounding box center [972, 491] width 425 height 28
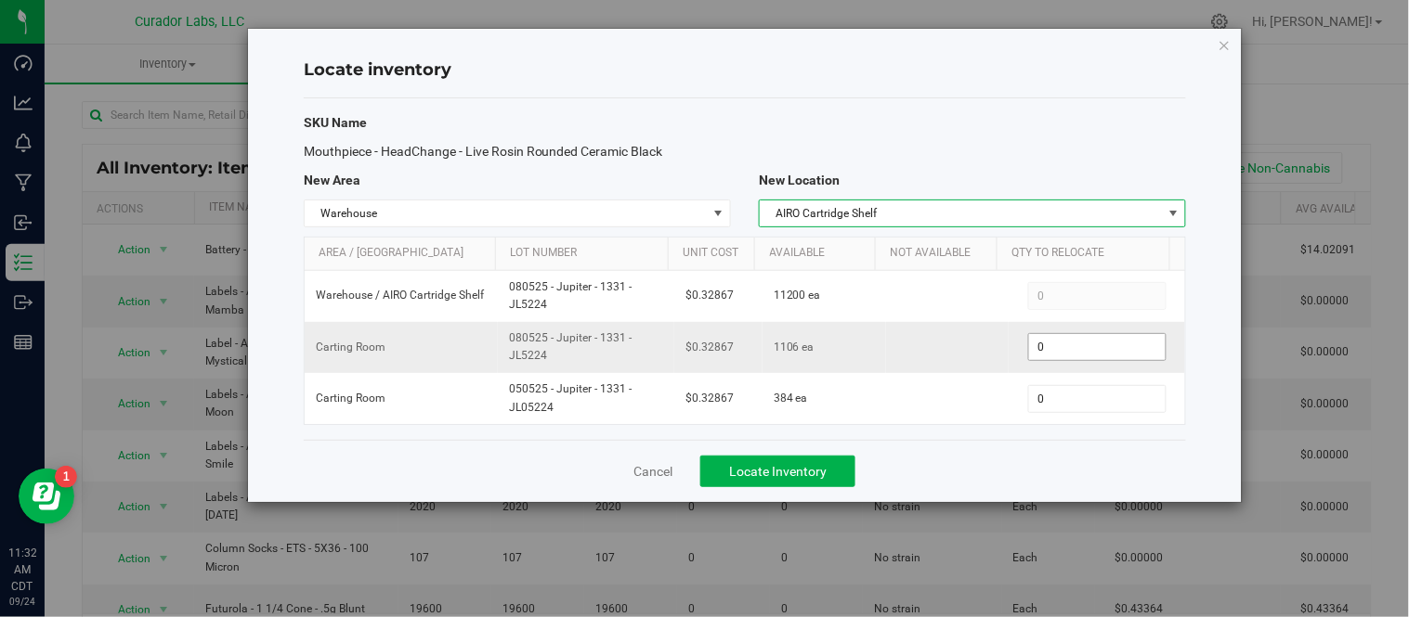
click at [1053, 356] on span "0 0" at bounding box center [1097, 347] width 138 height 28
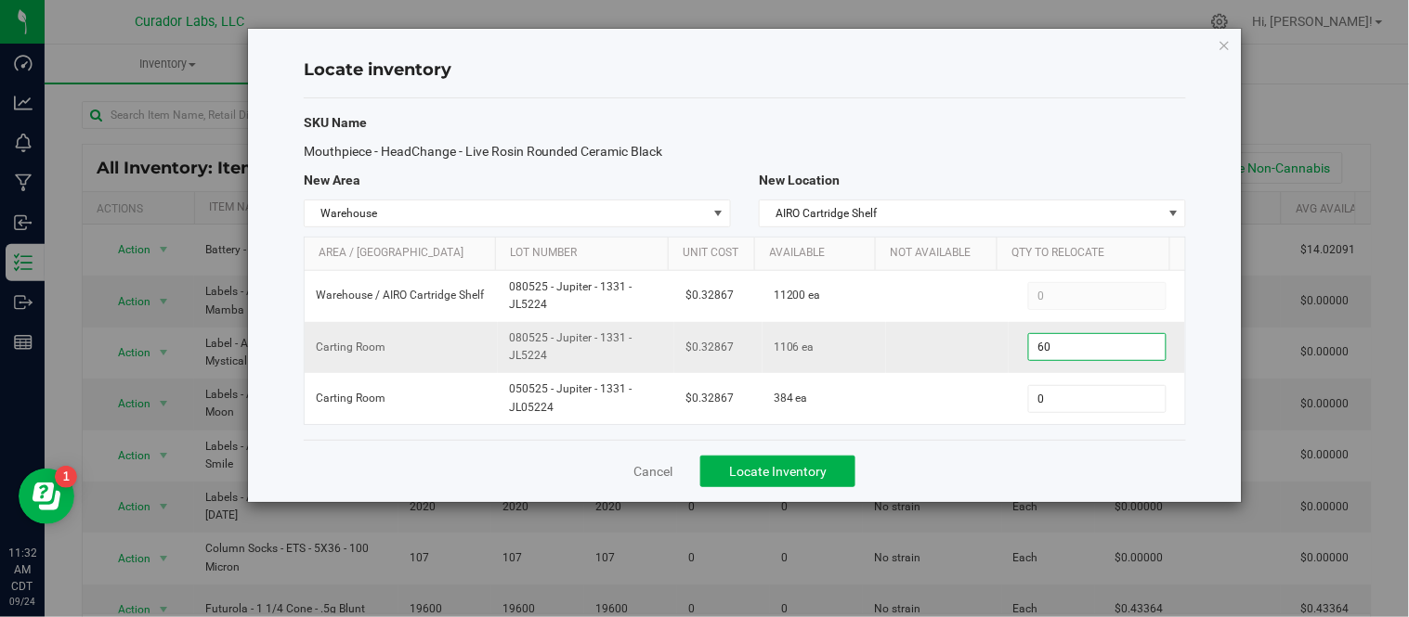
type input "600"
click at [1012, 470] on div "Cancel Locate Inventory" at bounding box center [745, 471] width 882 height 62
click at [796, 461] on button "Locate Inventory" at bounding box center [777, 472] width 155 height 32
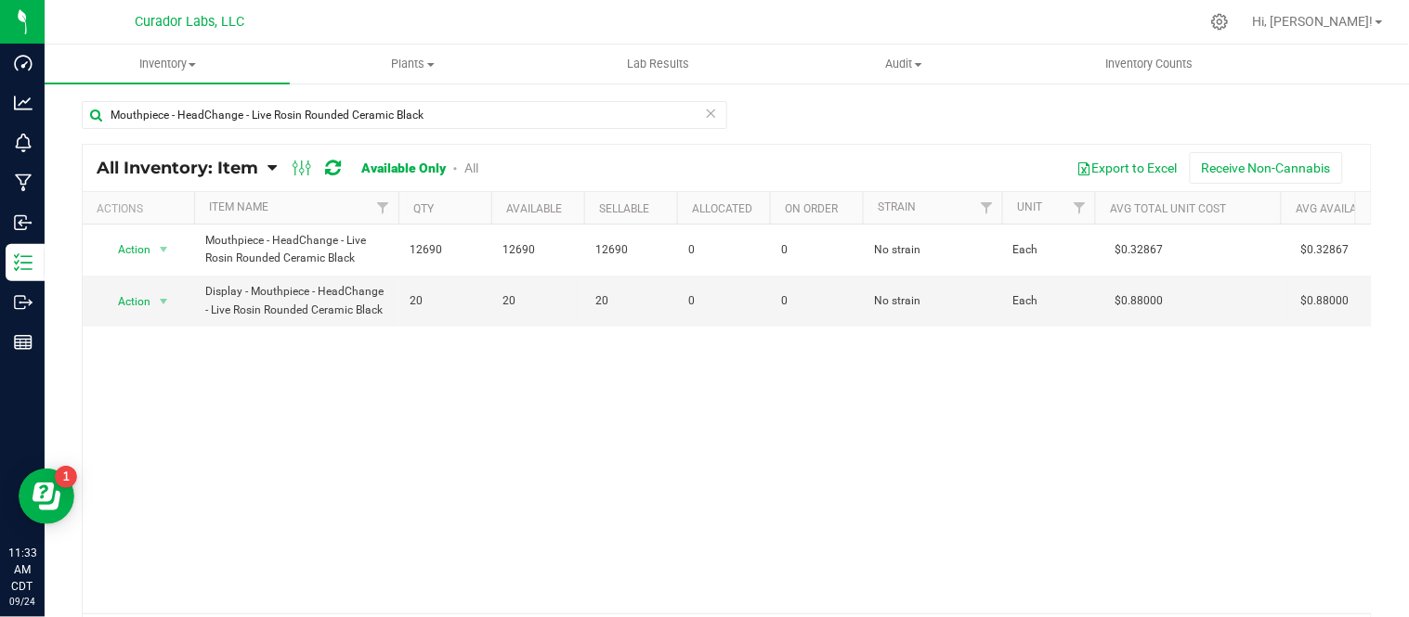
click at [708, 115] on icon at bounding box center [711, 112] width 13 height 22
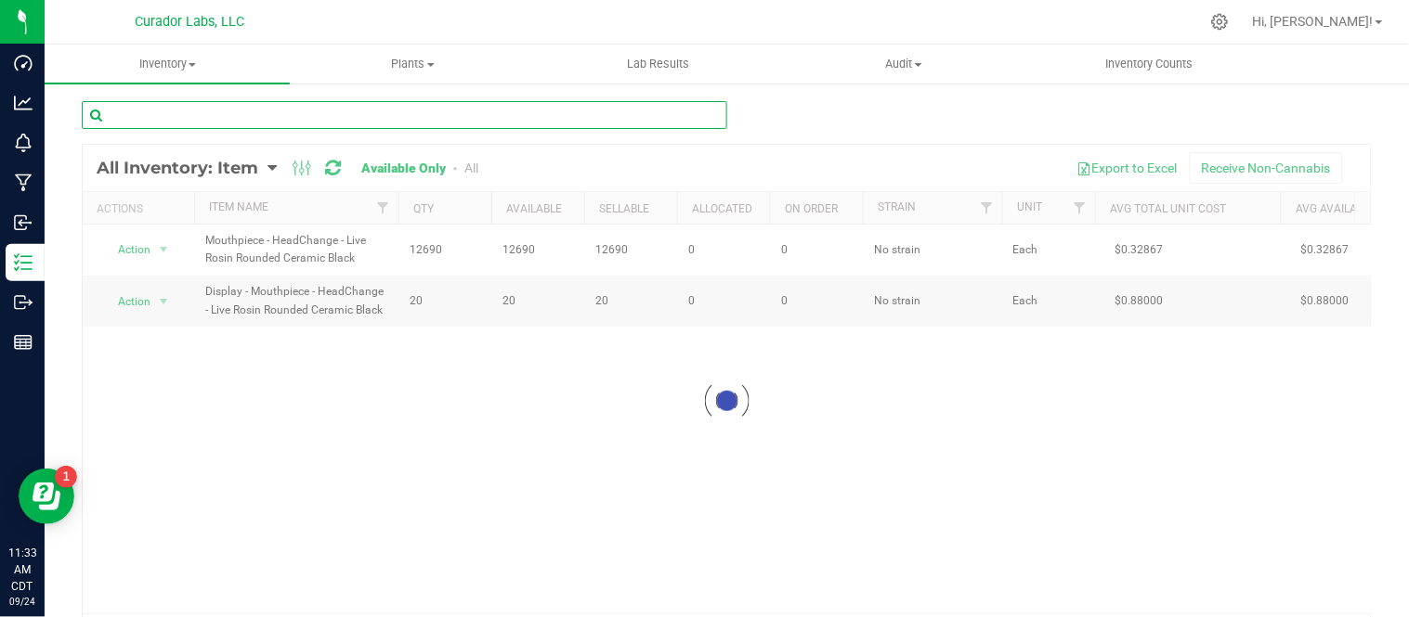
click at [457, 114] on input "text" at bounding box center [404, 115] width 645 height 28
paste input "Cart - HeadChange - Live Rosin THC M [PERSON_NAME] - 5ml"
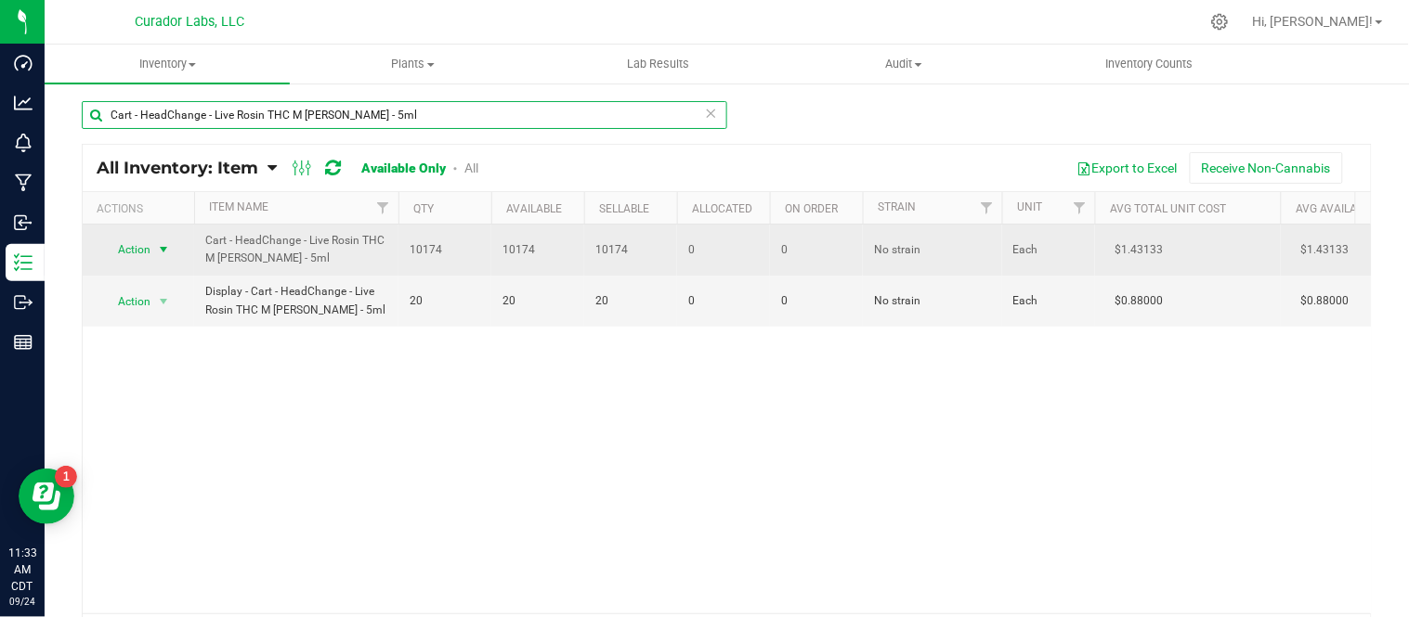
type input "Cart - HeadChange - Live Rosin THC M [PERSON_NAME] - 5ml"
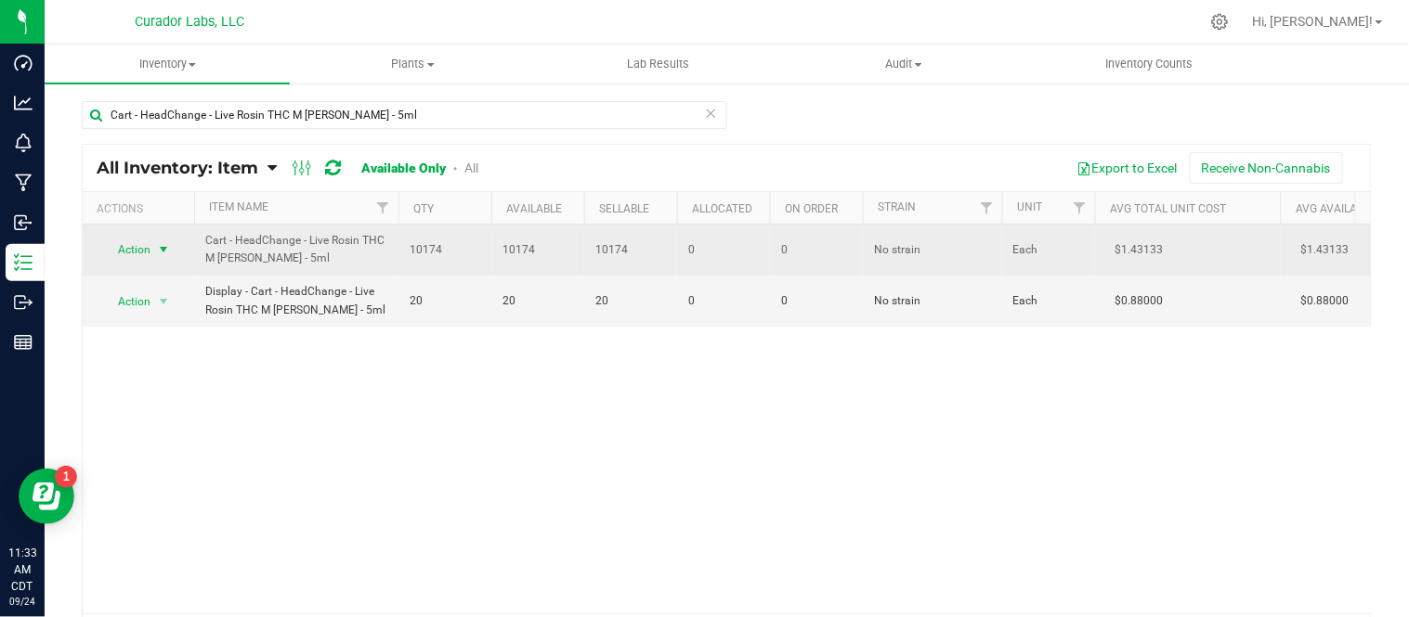
click at [167, 247] on span "select" at bounding box center [163, 249] width 15 height 15
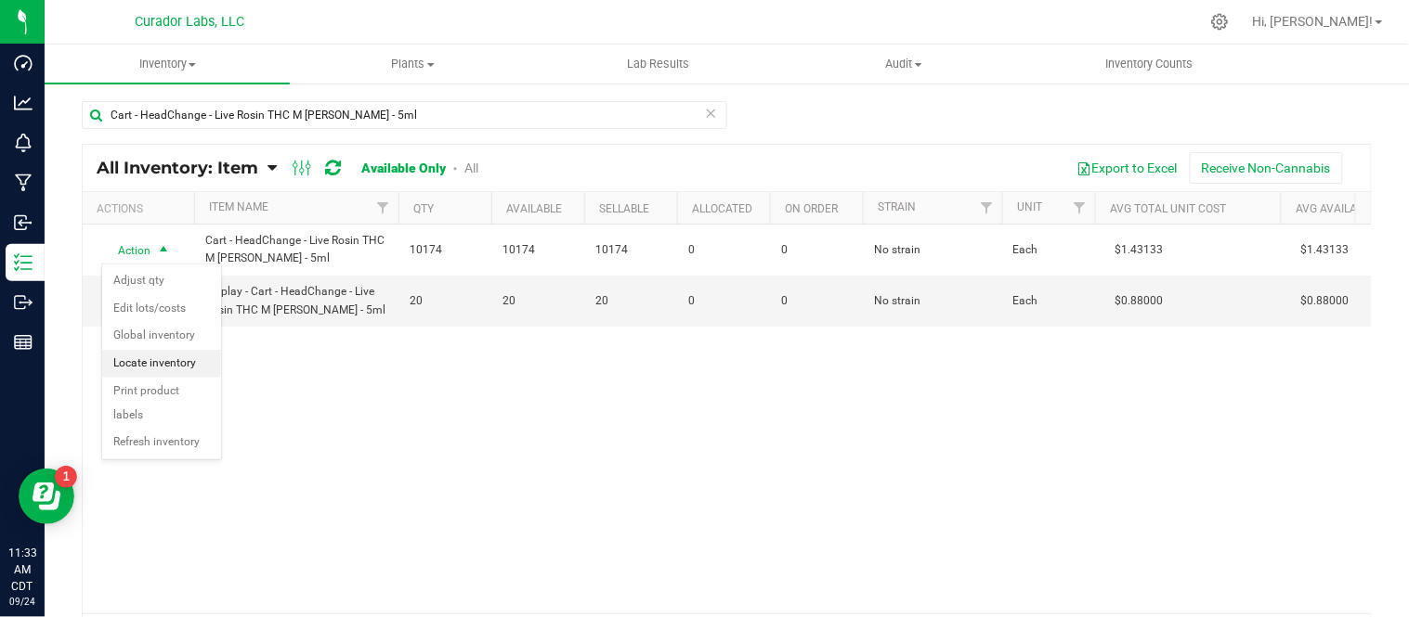
click at [172, 368] on li "Locate inventory" at bounding box center [161, 364] width 119 height 28
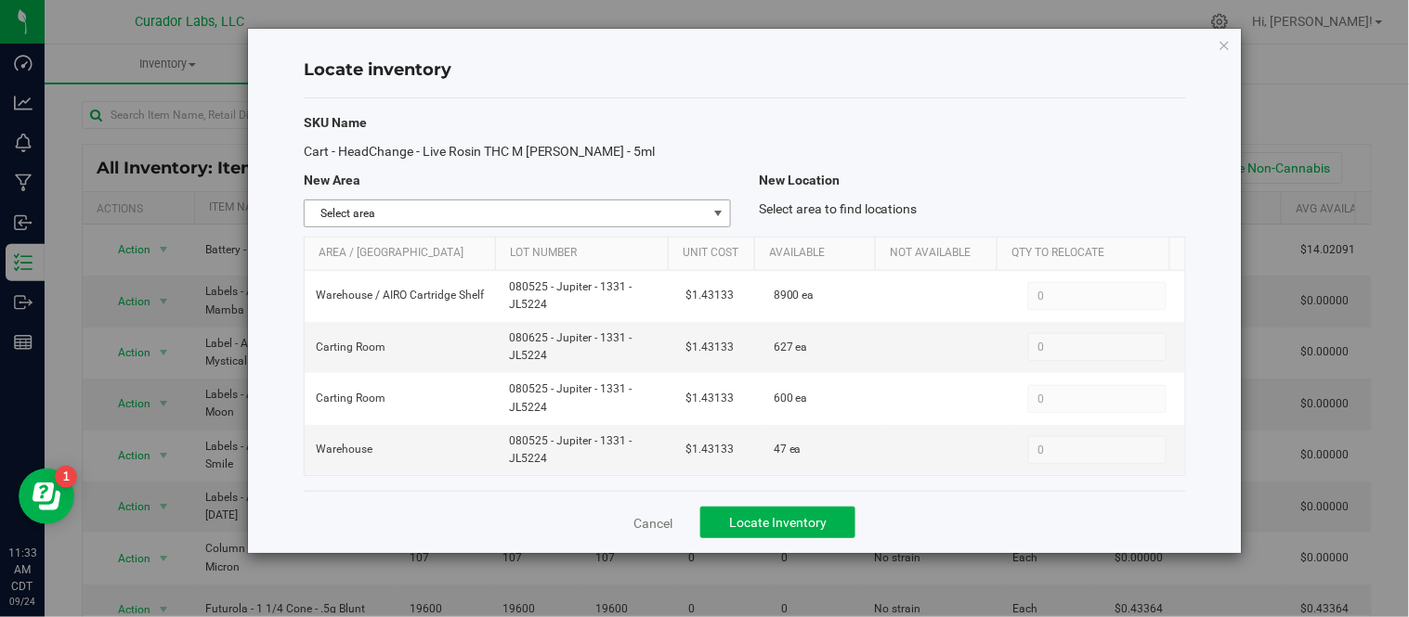
click at [708, 215] on span "select" at bounding box center [718, 214] width 23 height 26
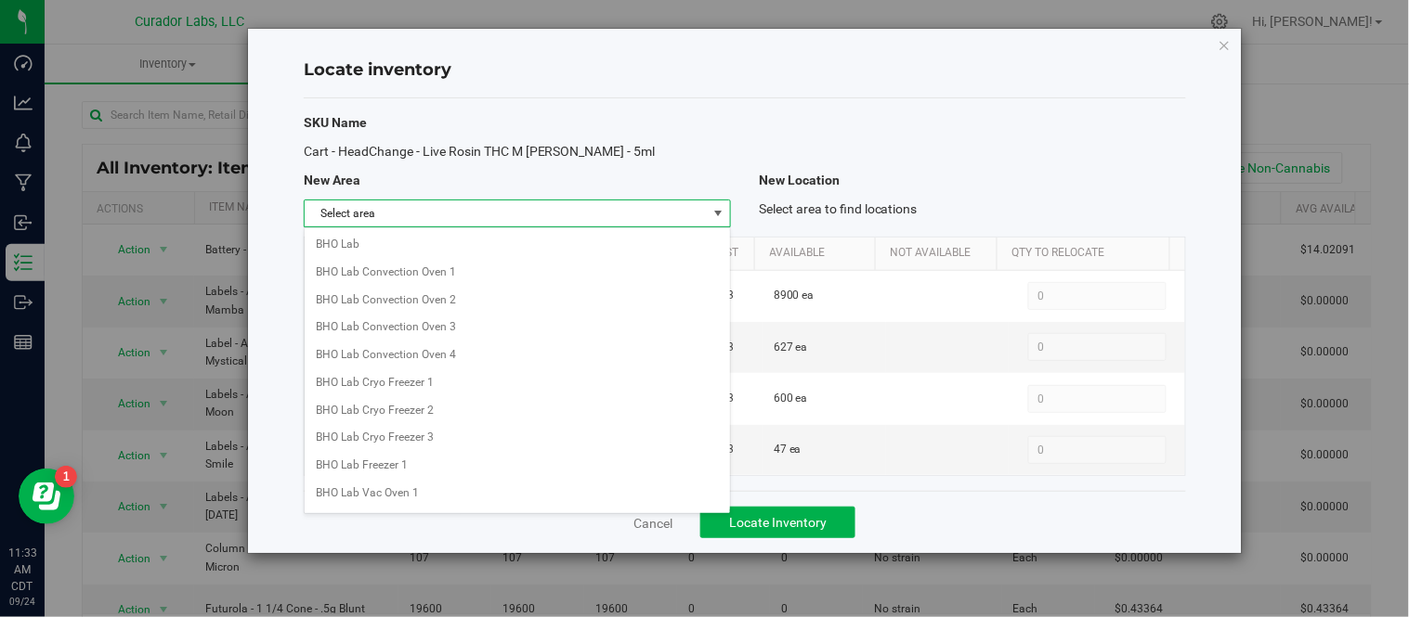
scroll to position [1500, 0]
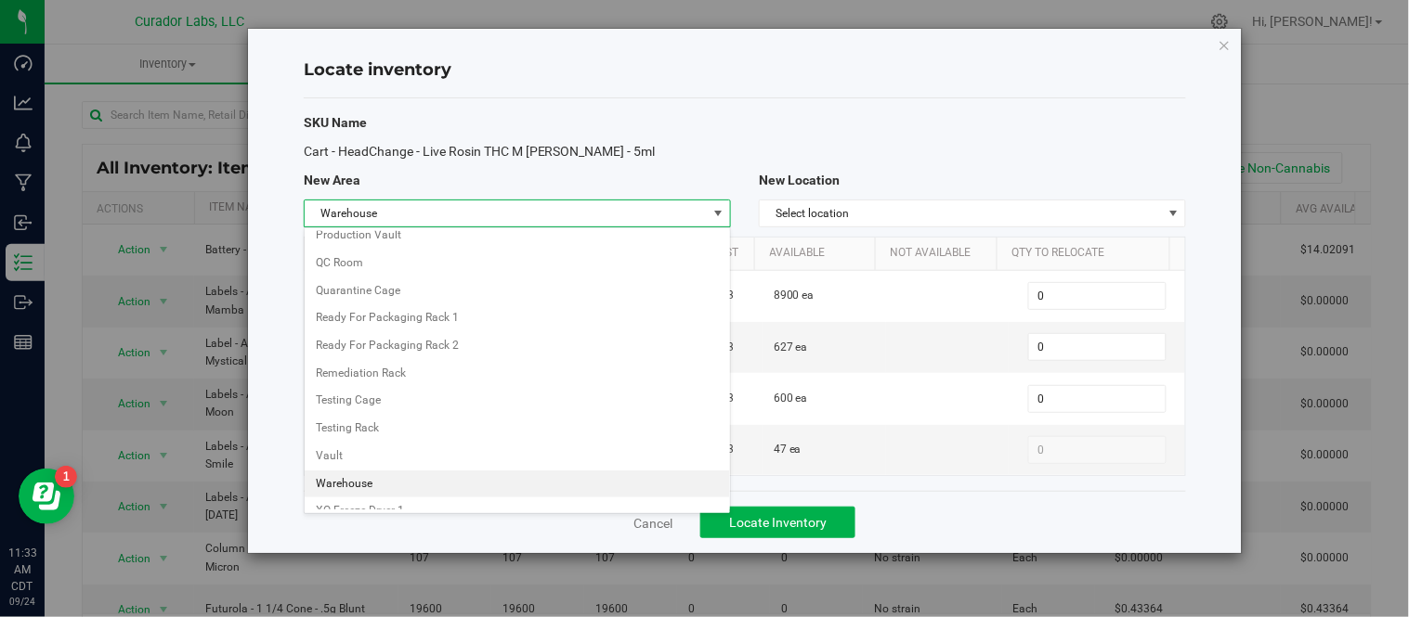
click at [349, 496] on li "Warehouse" at bounding box center [517, 485] width 425 height 28
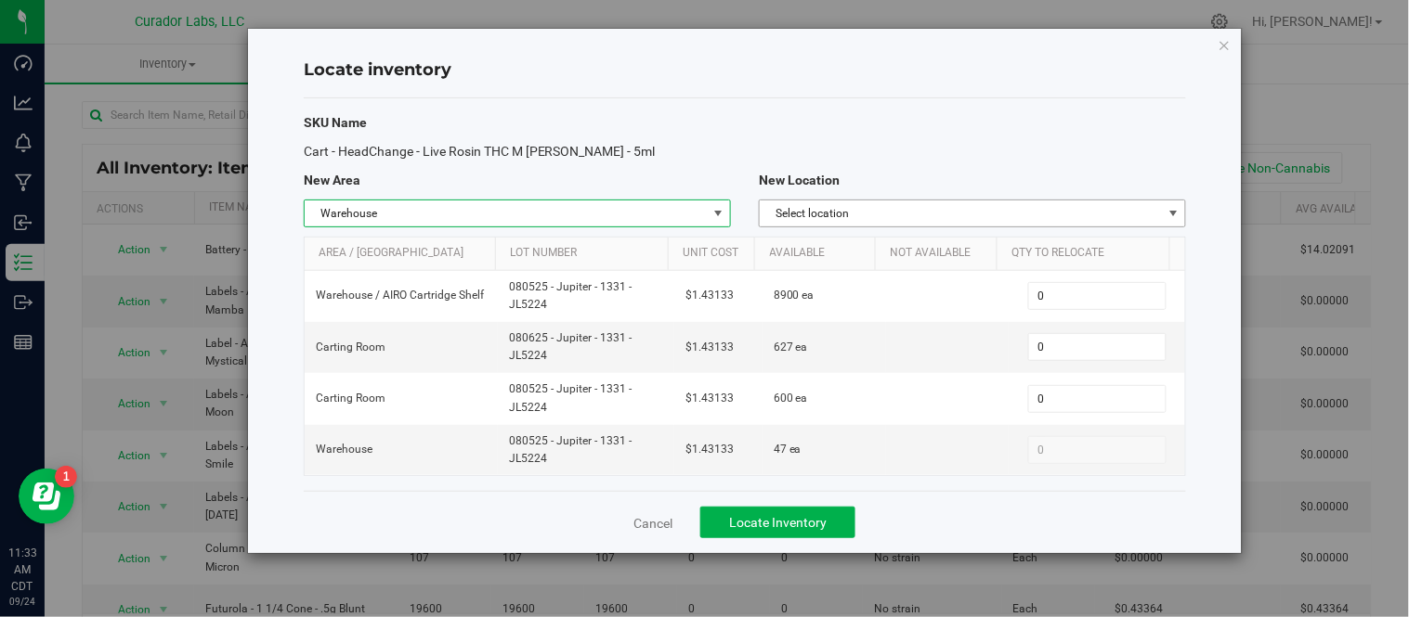
click at [968, 219] on span "Select location" at bounding box center [961, 214] width 402 height 26
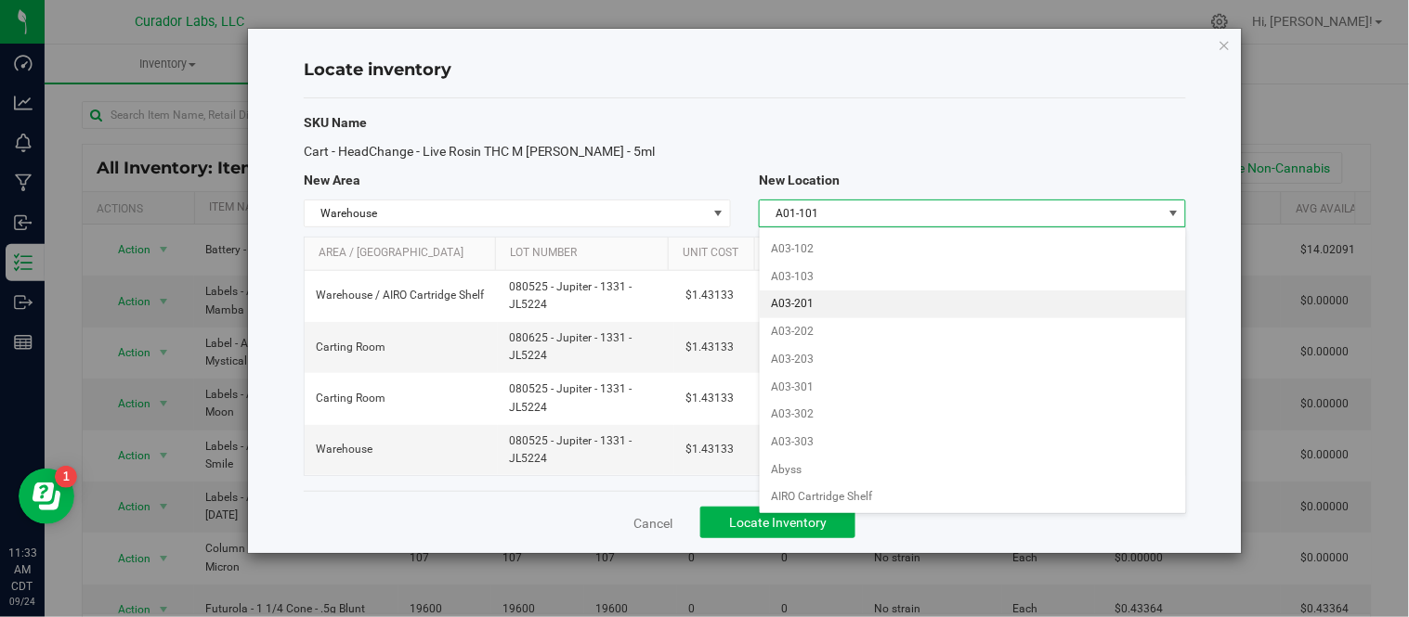
scroll to position [618, 0]
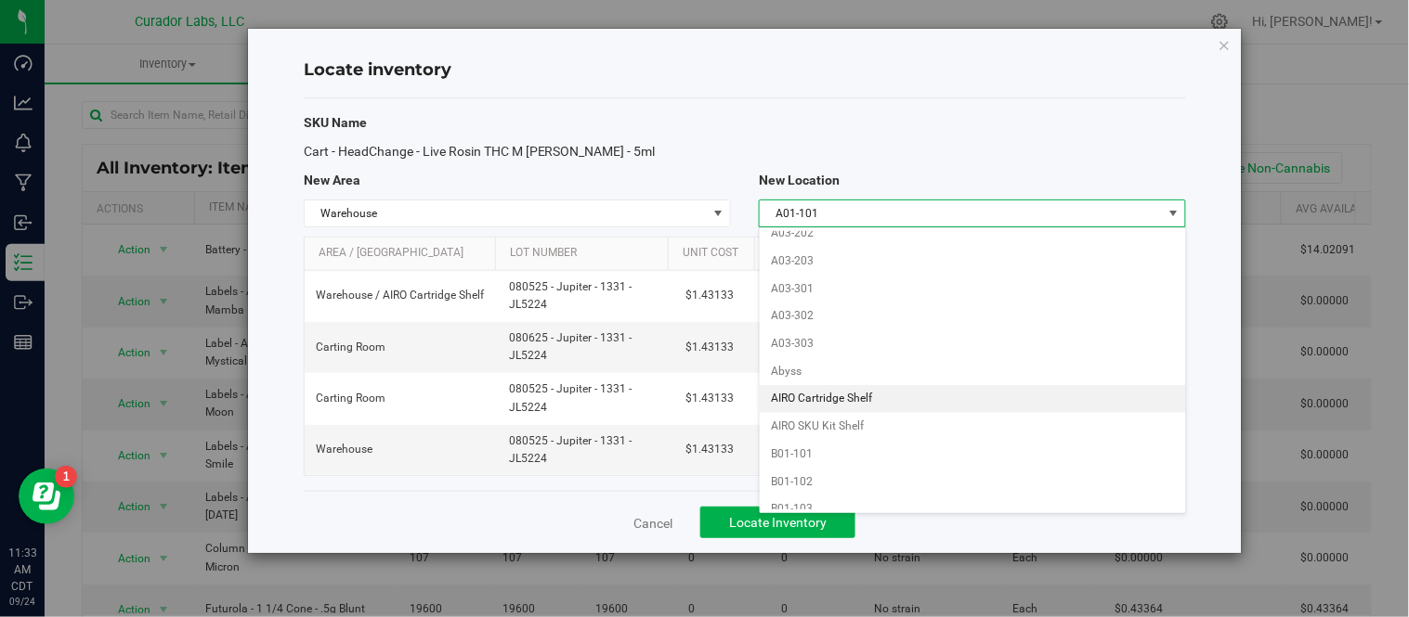
click at [850, 404] on li "AIRO Cartridge Shelf" at bounding box center [972, 399] width 425 height 28
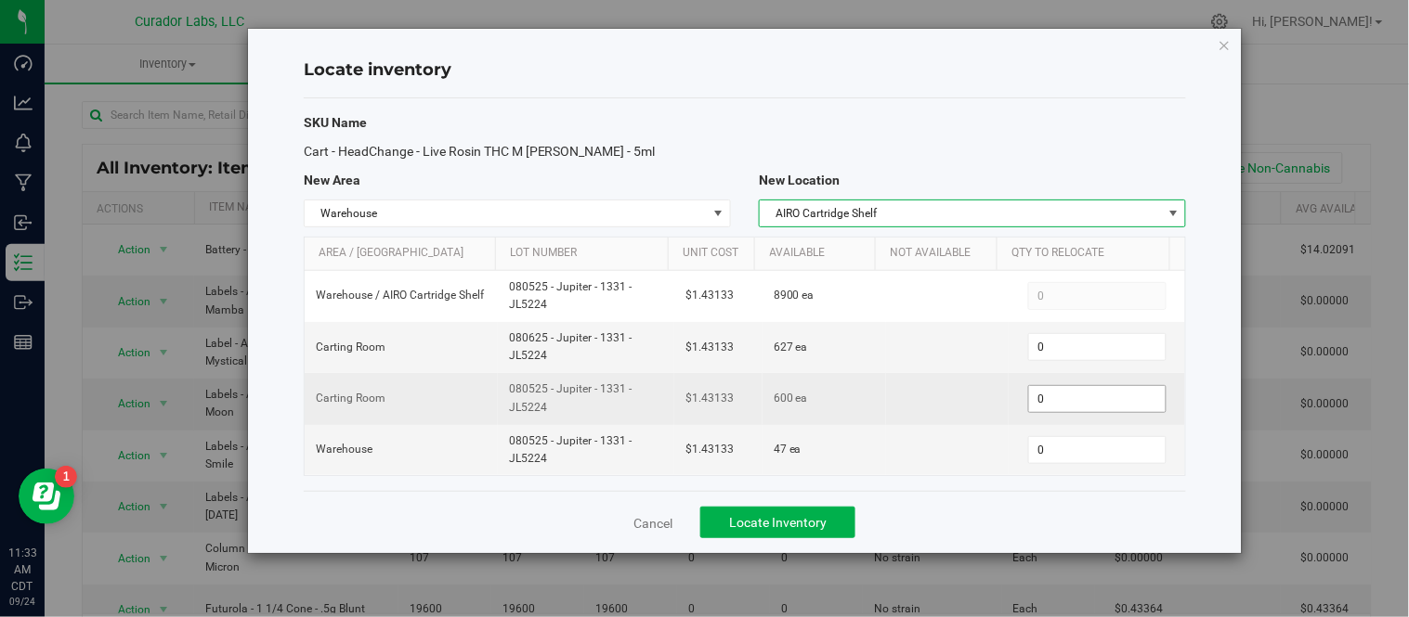
click at [1084, 396] on span "0 0" at bounding box center [1097, 399] width 138 height 28
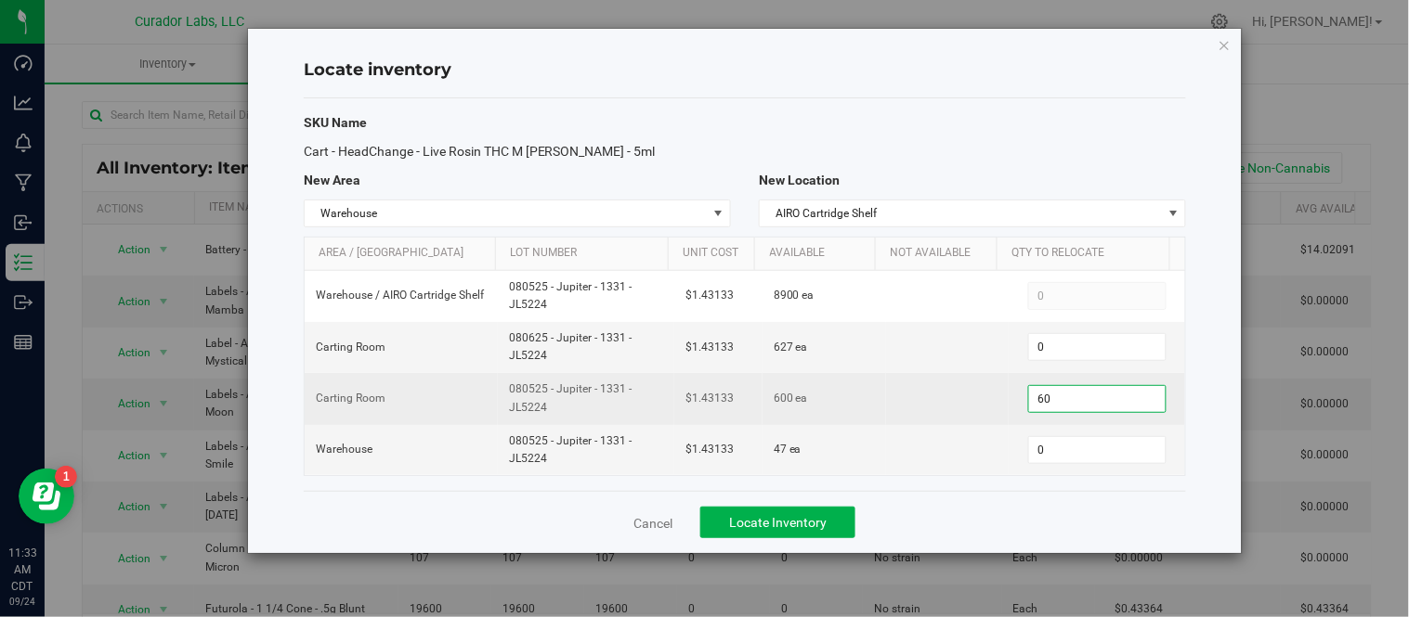
type input "600"
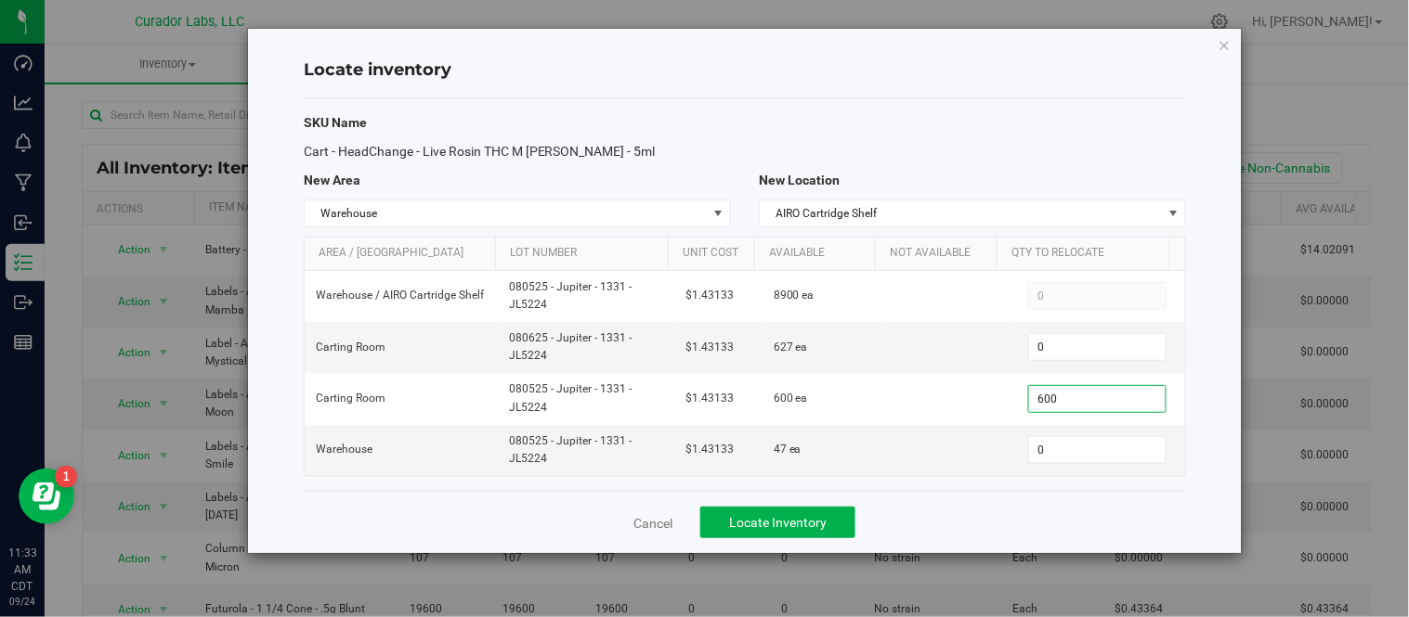
type input "600"
click at [994, 524] on div "Cancel Locate Inventory" at bounding box center [745, 522] width 882 height 62
click at [827, 521] on button "Locate Inventory" at bounding box center [777, 523] width 155 height 32
